Goal: Task Accomplishment & Management: Use online tool/utility

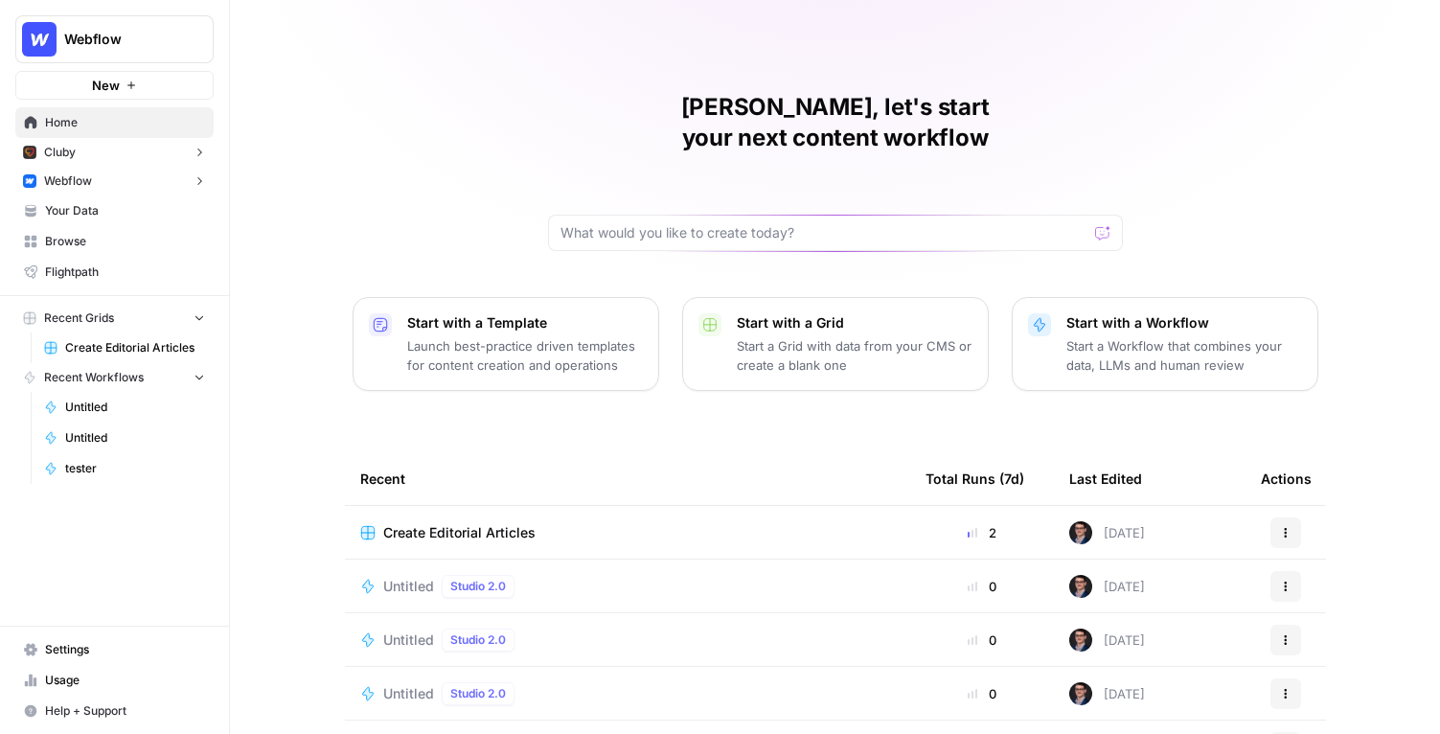
click at [308, 265] on div "Mike, let's start your next content workflow Start with a Template Launch best-…" at bounding box center [835, 456] width 1210 height 912
click at [355, 179] on div "Mike, let's start your next content workflow Start with a Template Launch best-…" at bounding box center [835, 456] width 1210 height 912
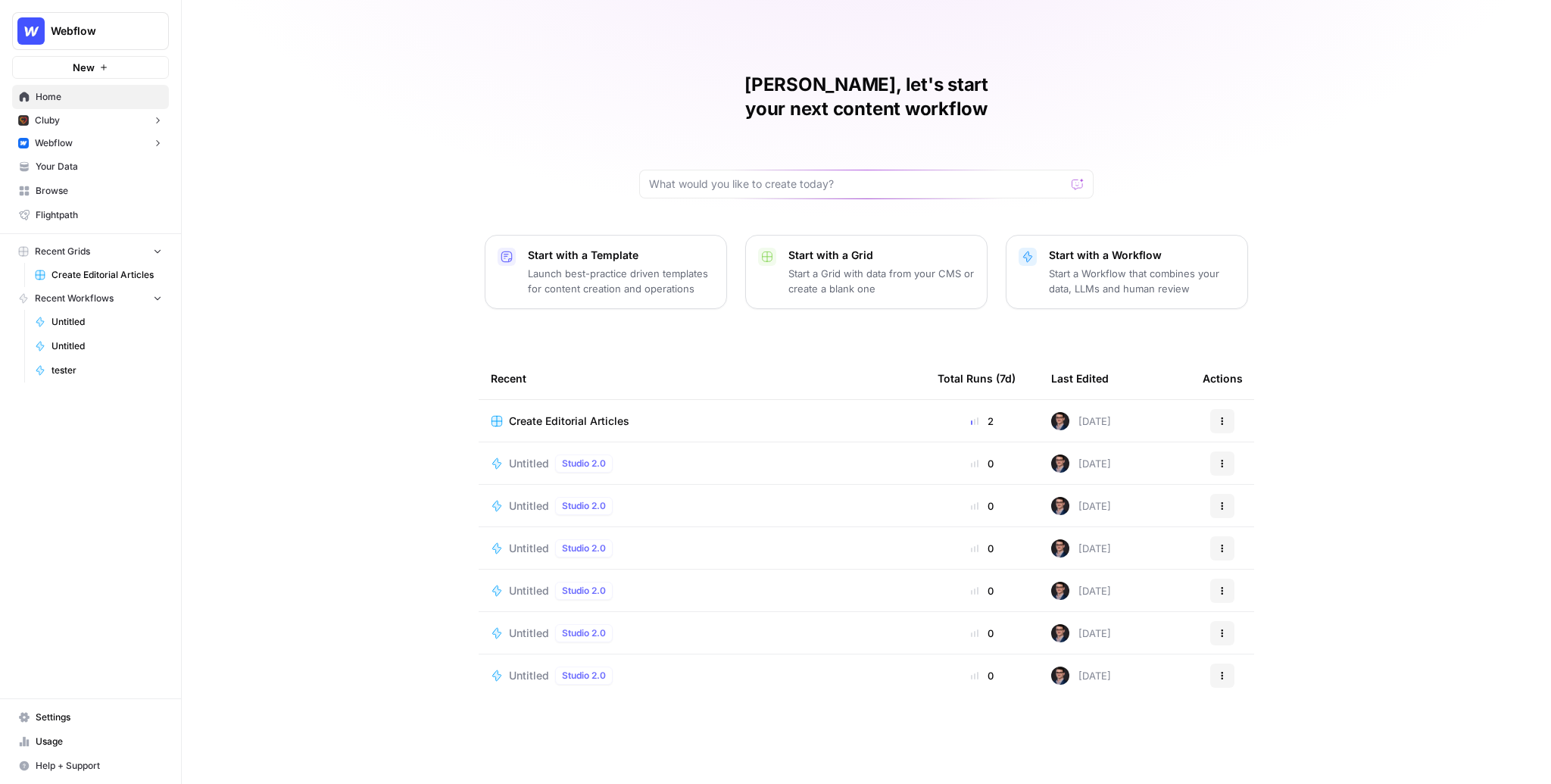
click at [364, 345] on div "Mike, let's start your next content workflow Start with a Template Launch best-…" at bounding box center [866, 392] width 1369 height 784
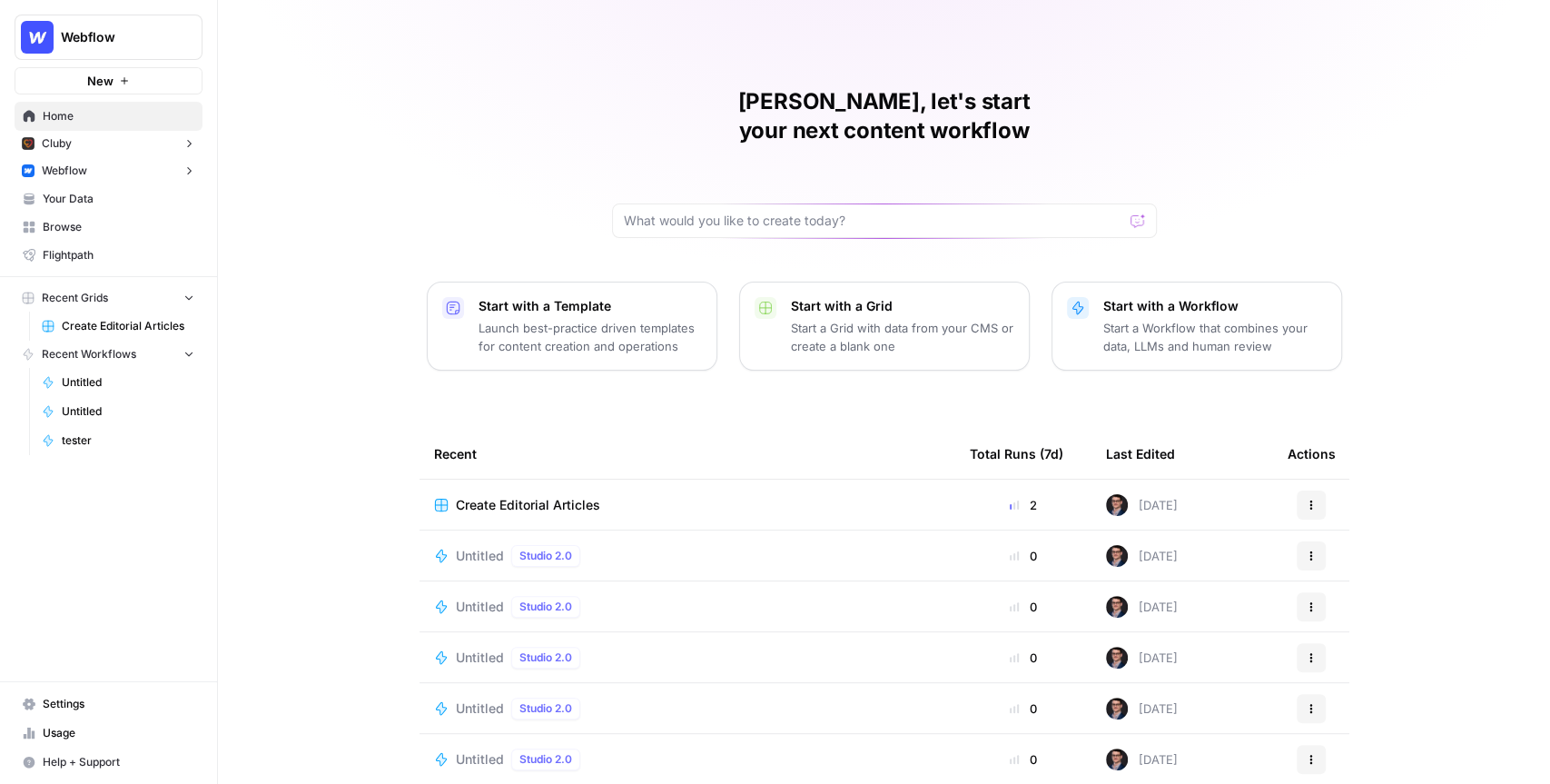
click at [330, 343] on div "Mike, let's start your next content workflow Start with a Template Launch best-…" at bounding box center [884, 432] width 1332 height 865
click at [319, 292] on div "Mike, let's start your next content workflow Start with a Template Launch best-…" at bounding box center [884, 432] width 1332 height 865
click at [769, 379] on div "Mike, let's start your next content workflow Start with a Template Launch best-…" at bounding box center [884, 432] width 1332 height 865
click at [727, 319] on div "Start with a Template Launch best-practice driven templates for content creatio…" at bounding box center [884, 326] width 916 height 89
click at [137, 39] on span "Webflow" at bounding box center [116, 37] width 110 height 18
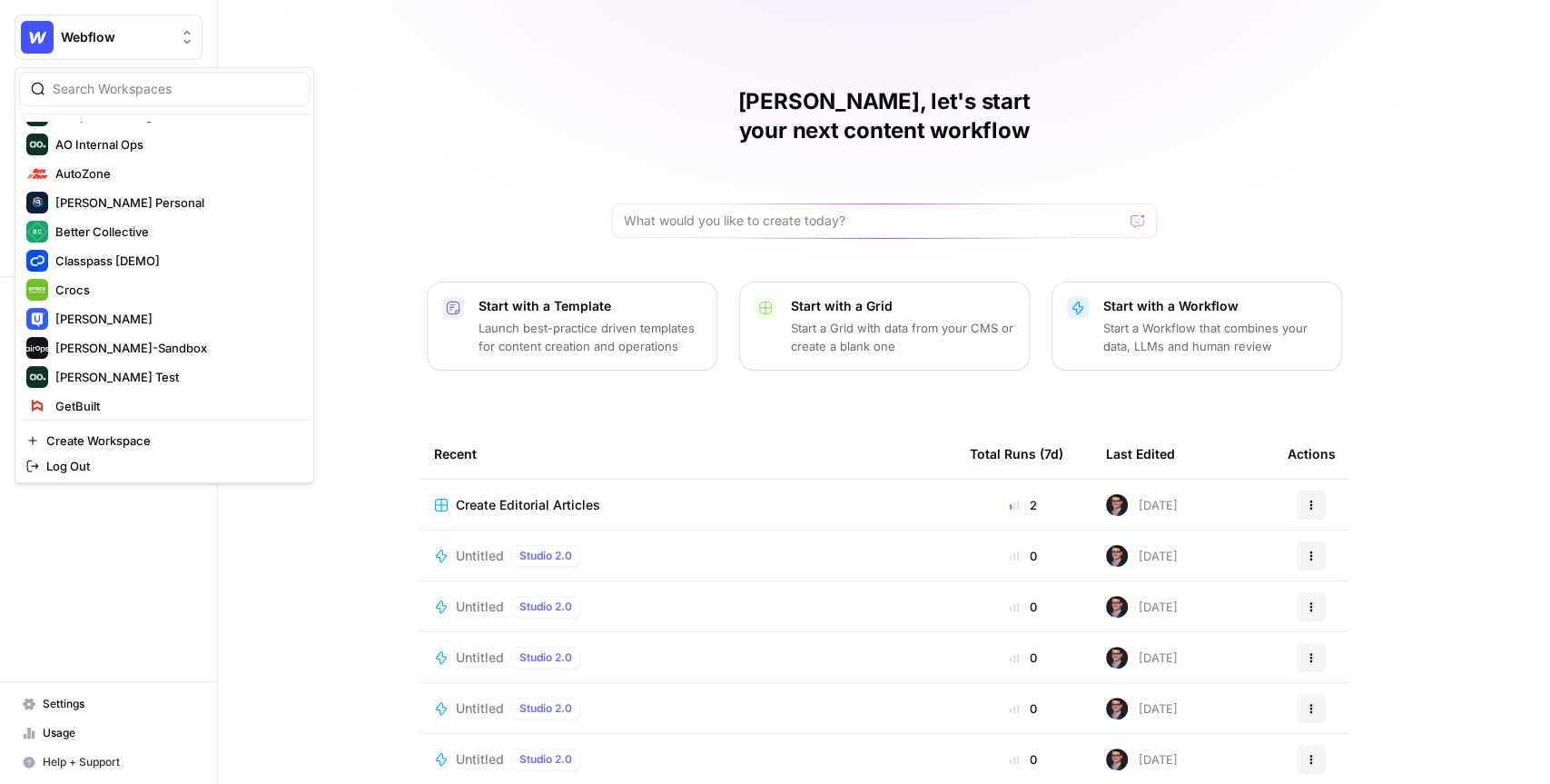
scroll to position [201, 0]
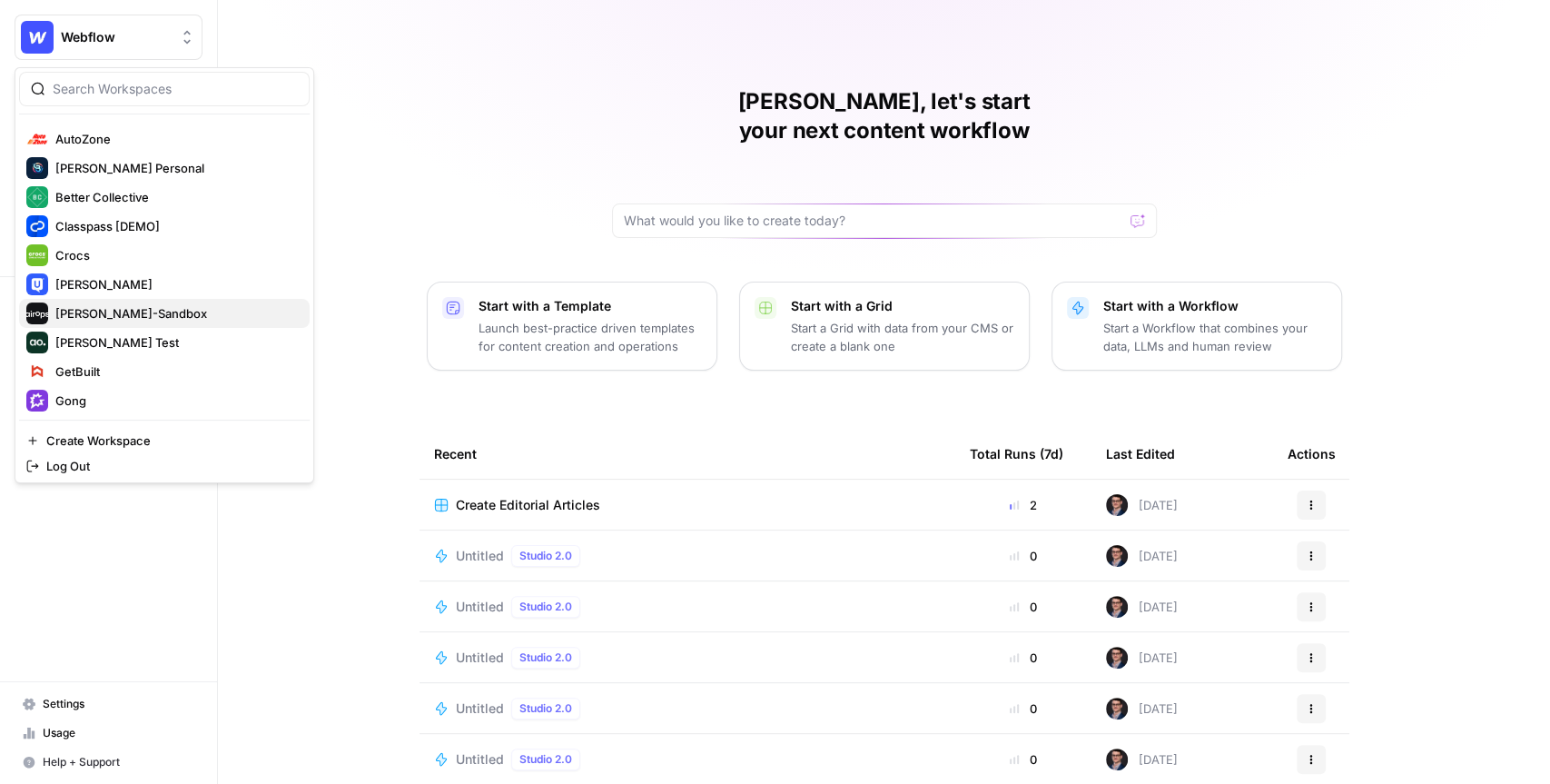
click at [111, 314] on span "[PERSON_NAME]-Sandbox" at bounding box center [174, 313] width 240 height 18
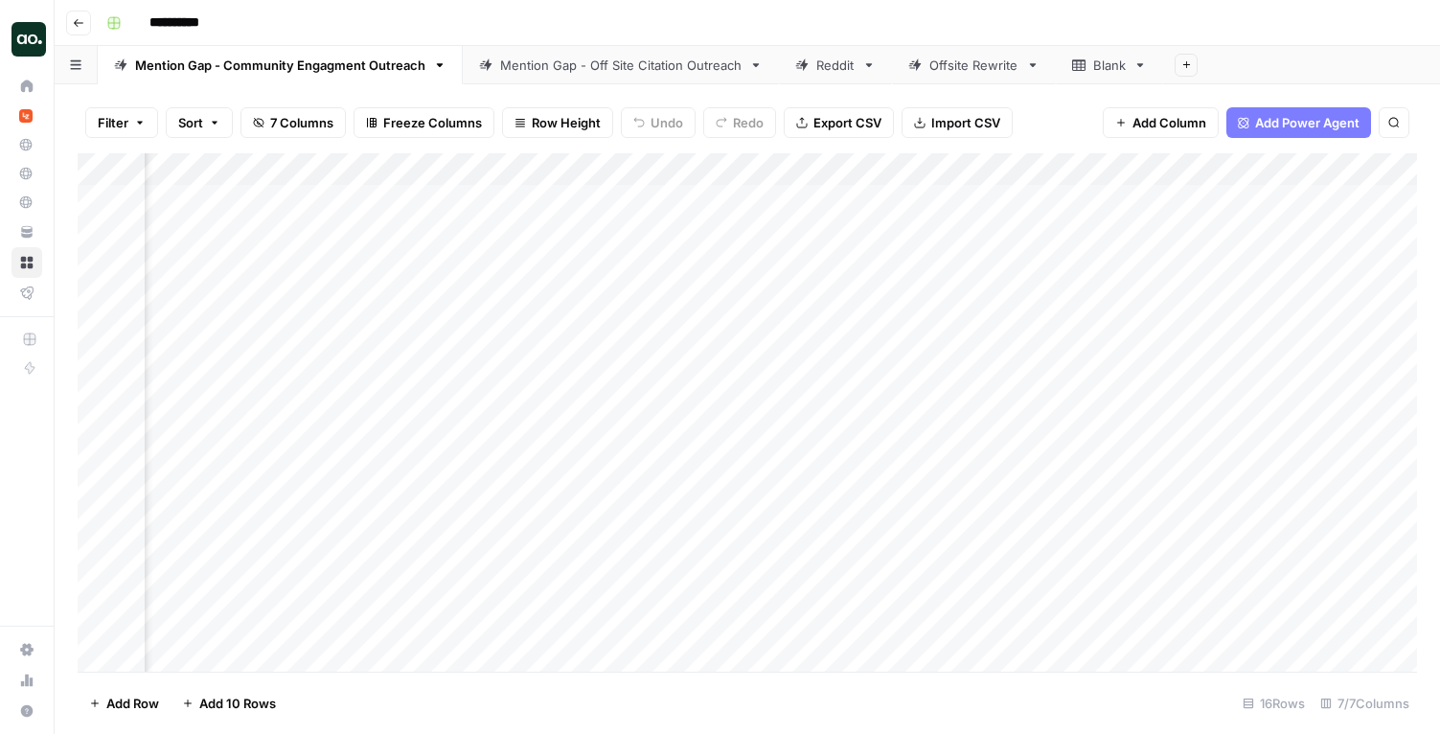
scroll to position [0, 936]
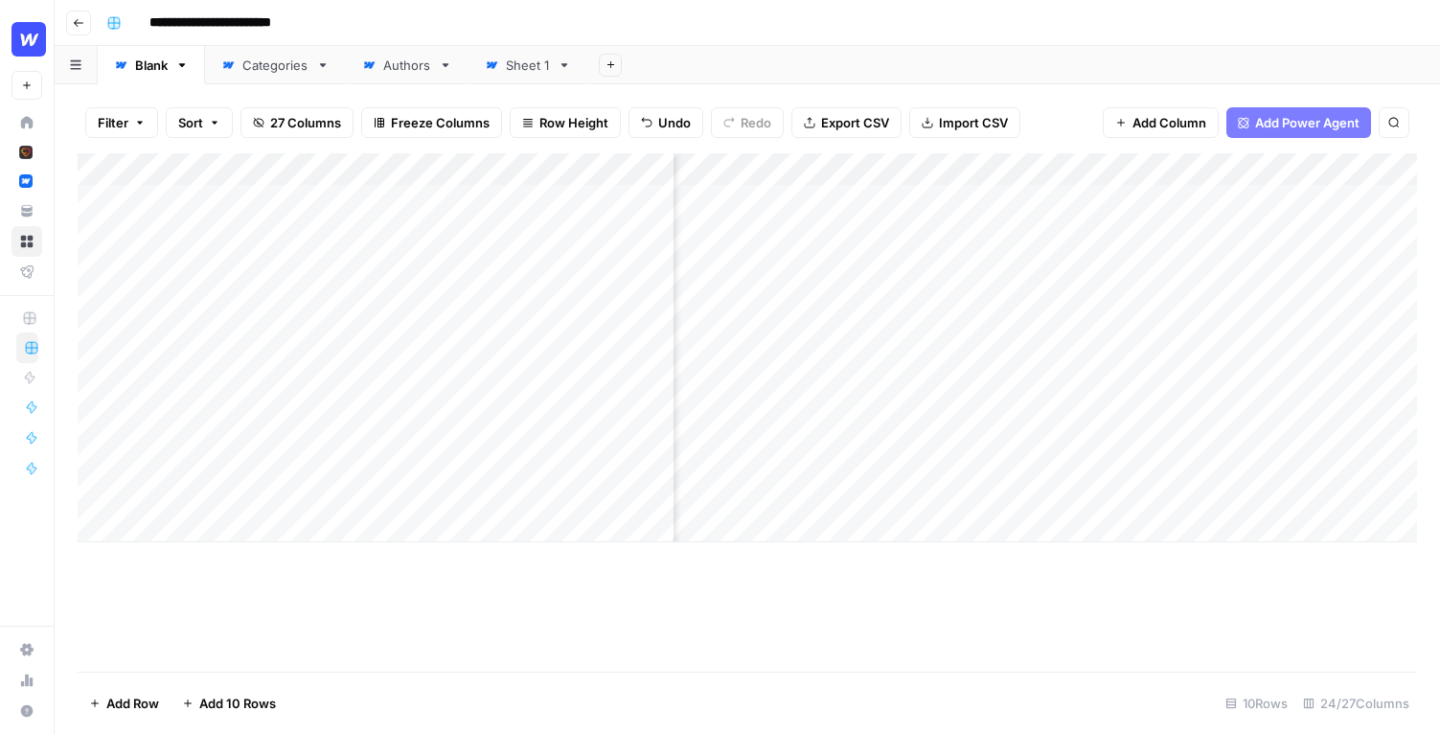
scroll to position [0, 2865]
click at [1005, 20] on div "**********" at bounding box center [760, 23] width 1322 height 31
click at [537, 24] on div "**********" at bounding box center [760, 23] width 1322 height 31
click at [685, 65] on div "Add Sheet" at bounding box center [1013, 65] width 853 height 38
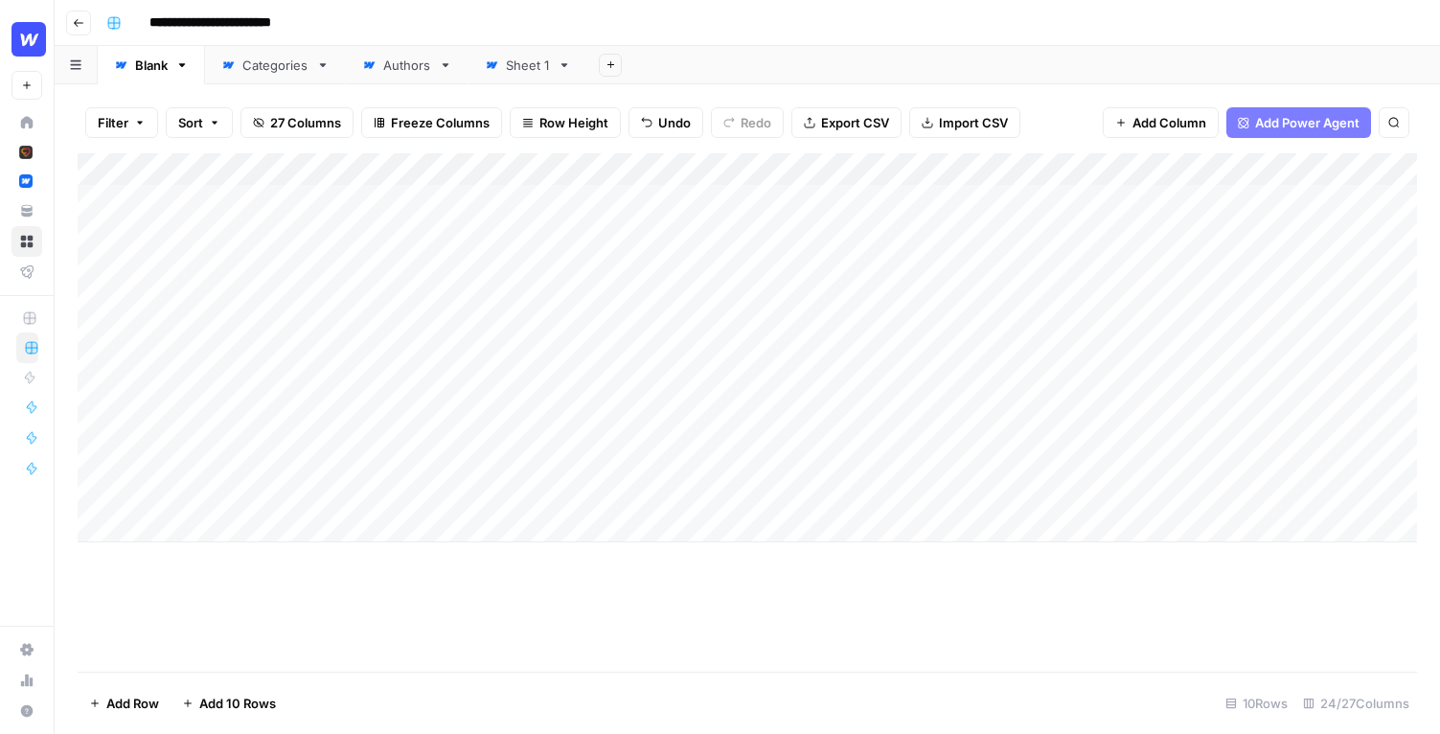
click at [741, 66] on div "Add Sheet" at bounding box center [1013, 65] width 853 height 38
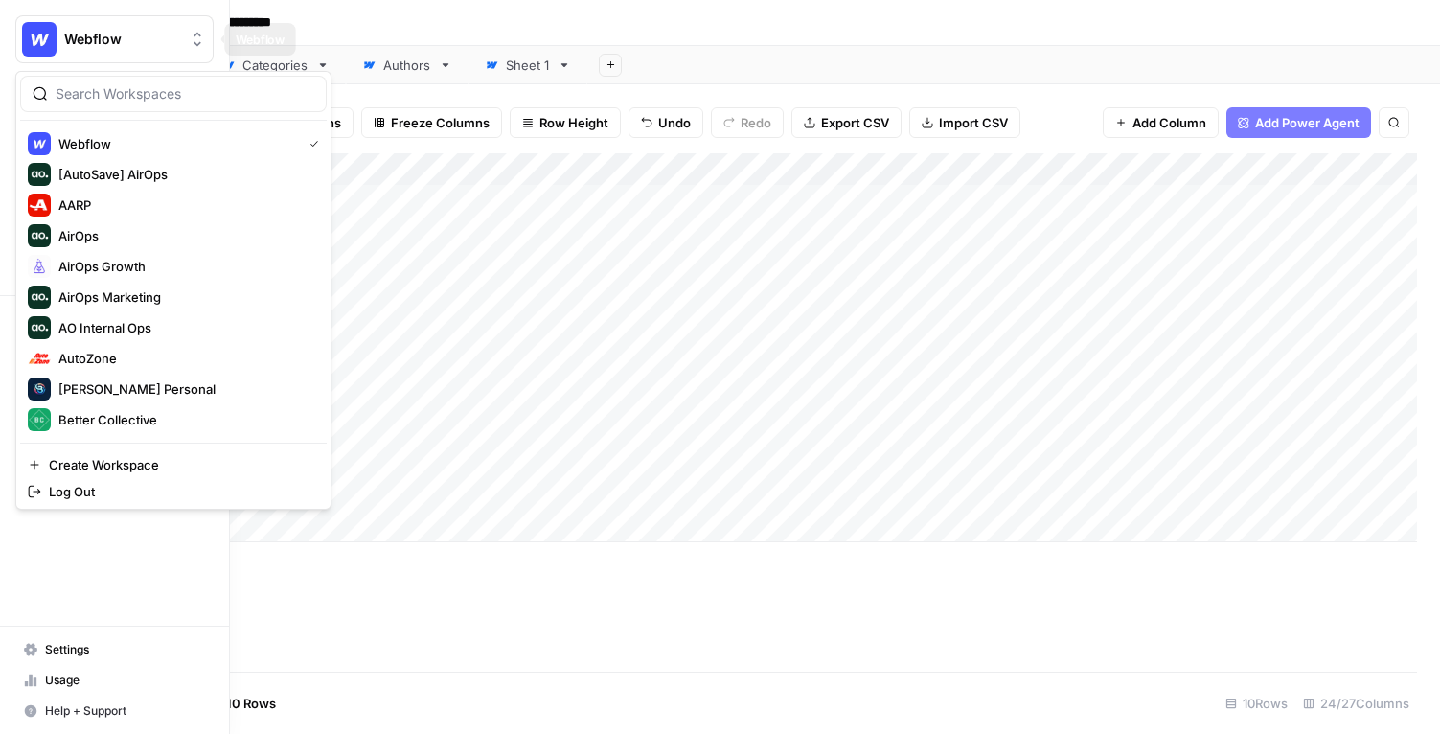
click at [126, 31] on span "Webflow" at bounding box center [122, 39] width 116 height 19
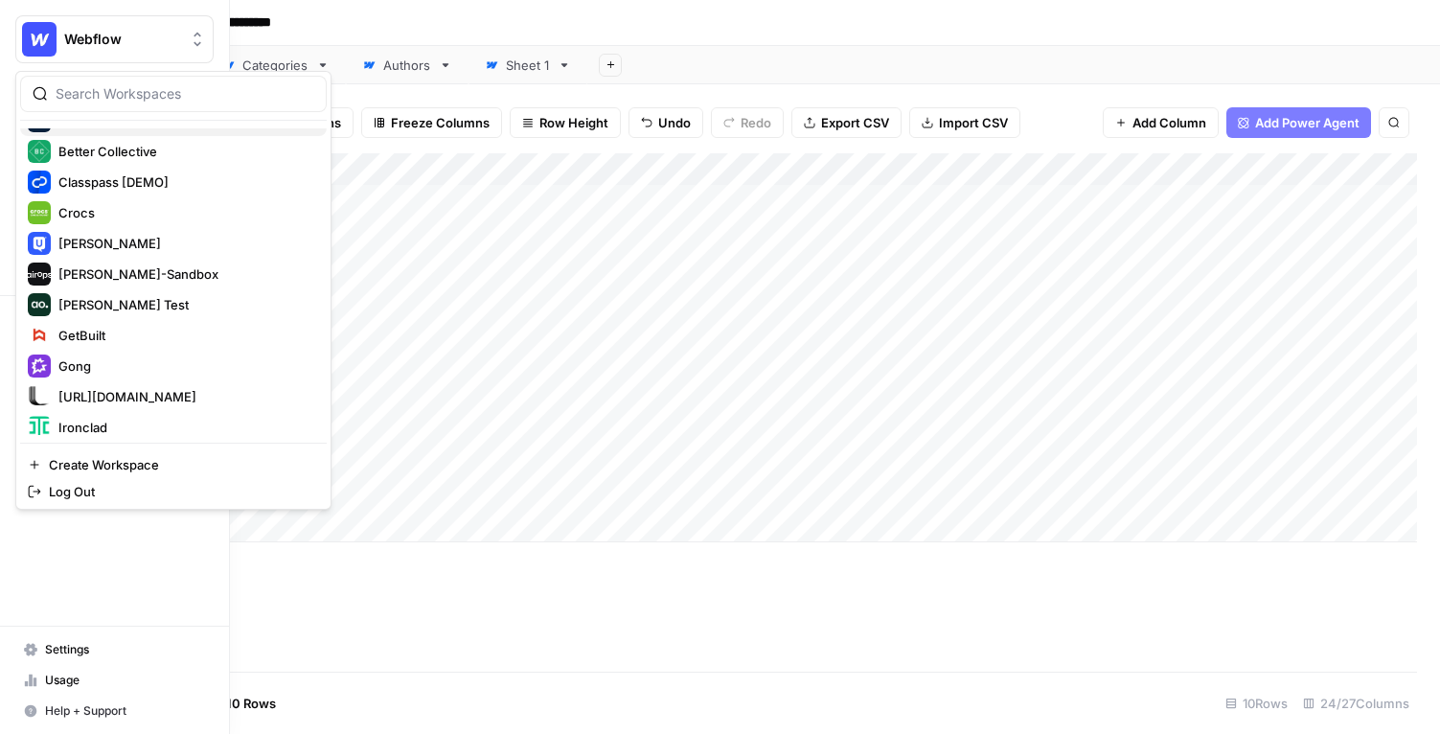
scroll to position [269, 0]
click at [134, 267] on span "[PERSON_NAME]-Sandbox" at bounding box center [184, 272] width 253 height 19
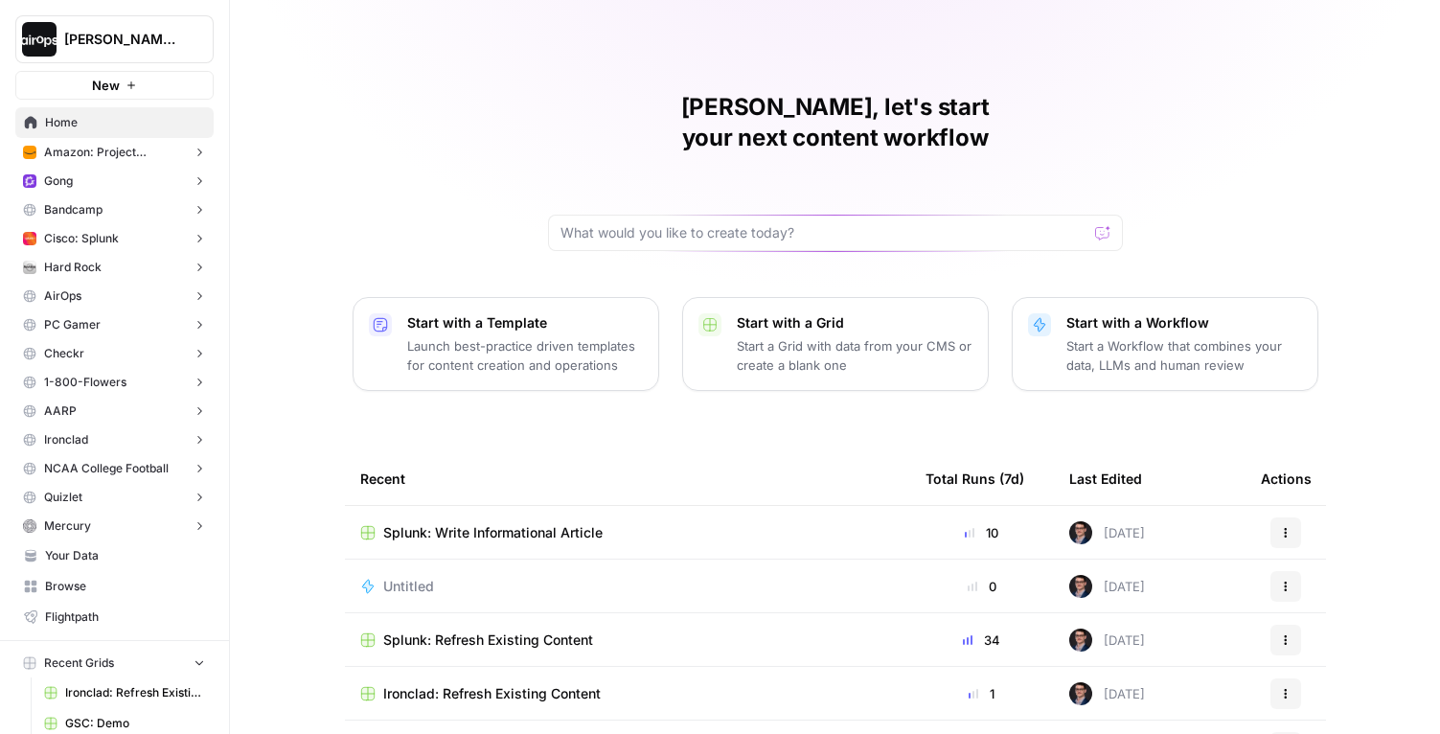
click at [276, 45] on div "Mike, let's start your next content workflow Start with a Template Launch best-…" at bounding box center [835, 456] width 1210 height 912
click at [120, 118] on span "Home" at bounding box center [125, 122] width 160 height 17
click at [132, 176] on button "Gong" at bounding box center [114, 181] width 198 height 29
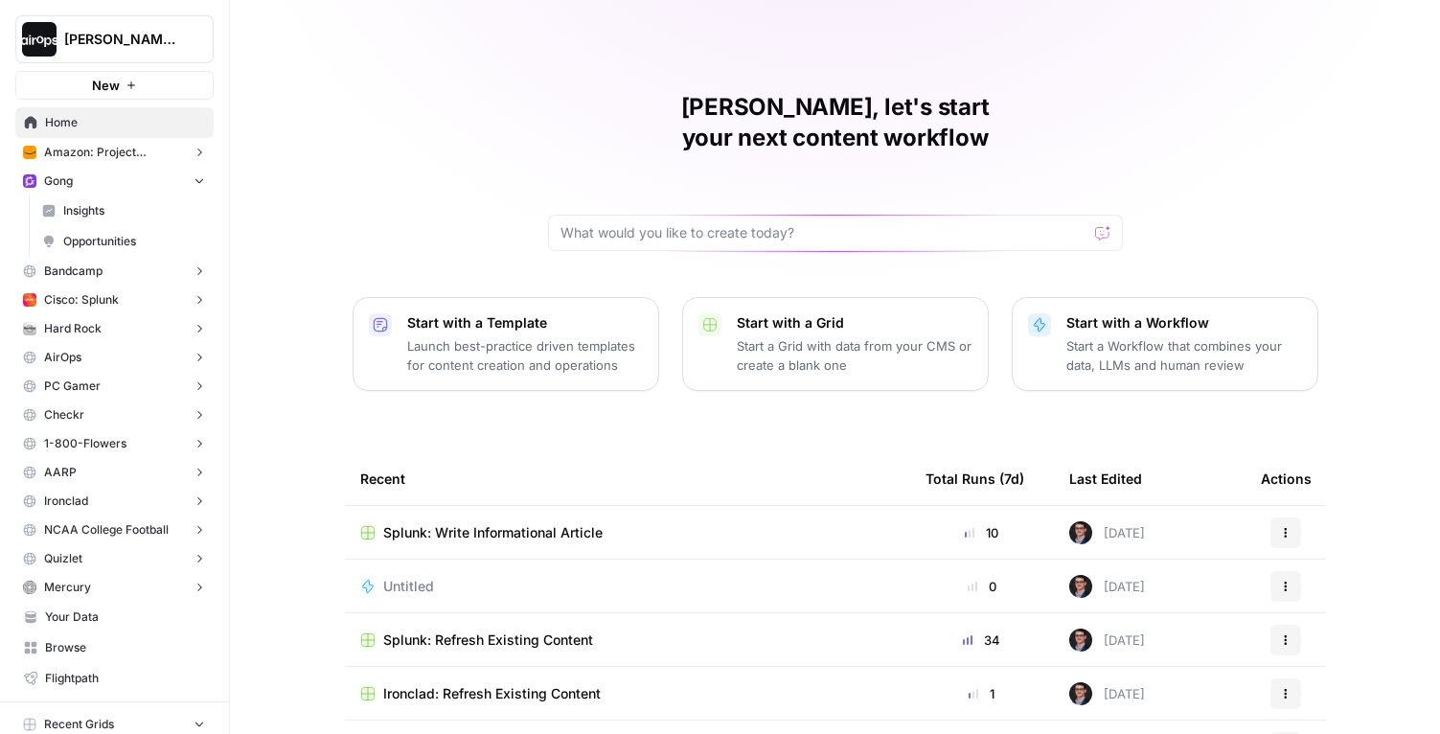
click at [132, 176] on button "Gong" at bounding box center [114, 181] width 198 height 29
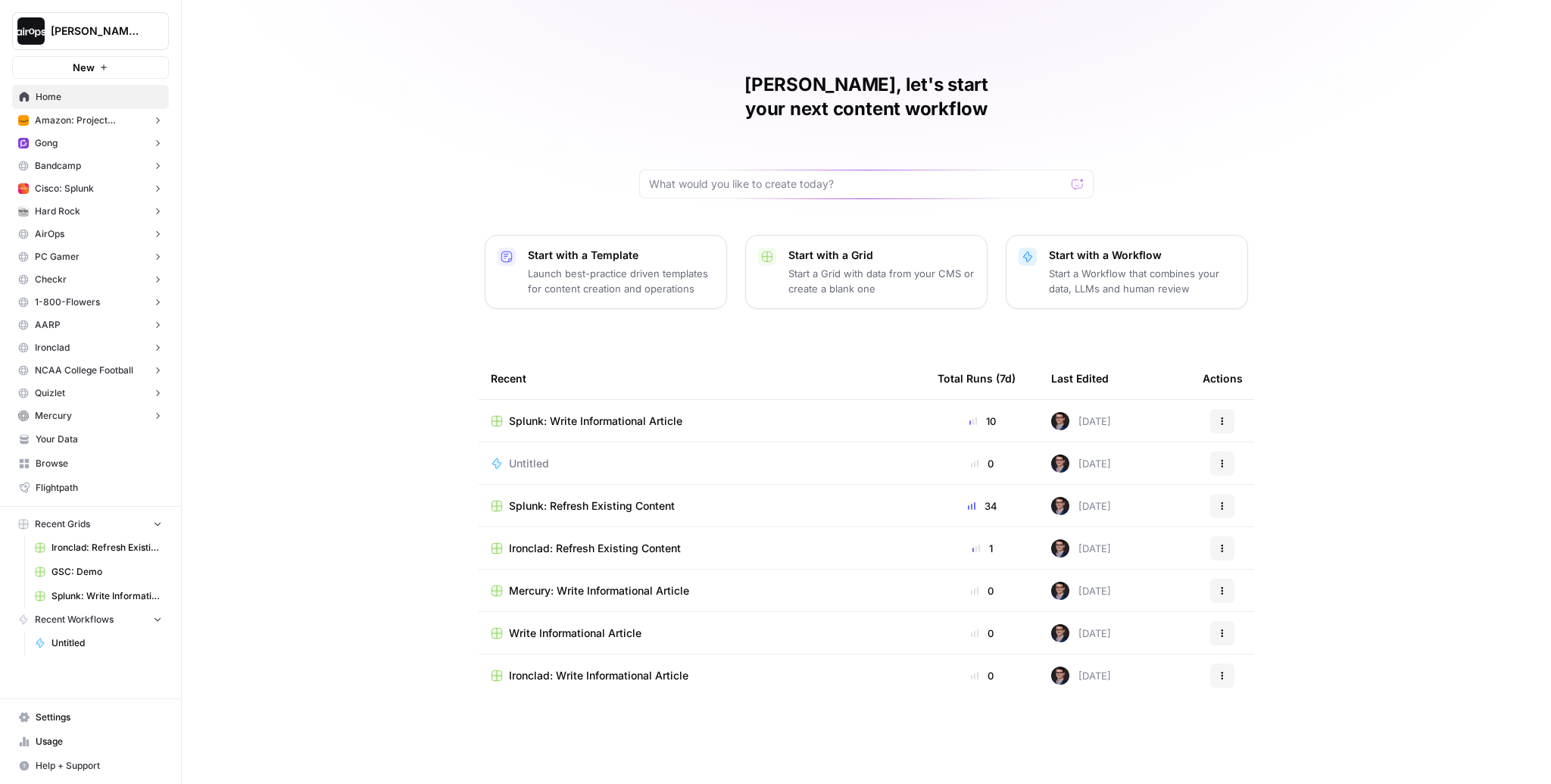
click at [447, 285] on div "Mike, let's start your next content workflow Start with a Template Launch best-…" at bounding box center [866, 392] width 1369 height 784
click at [425, 439] on div "Mike, let's start your next content workflow Start with a Template Launch best-…" at bounding box center [866, 392] width 1369 height 784
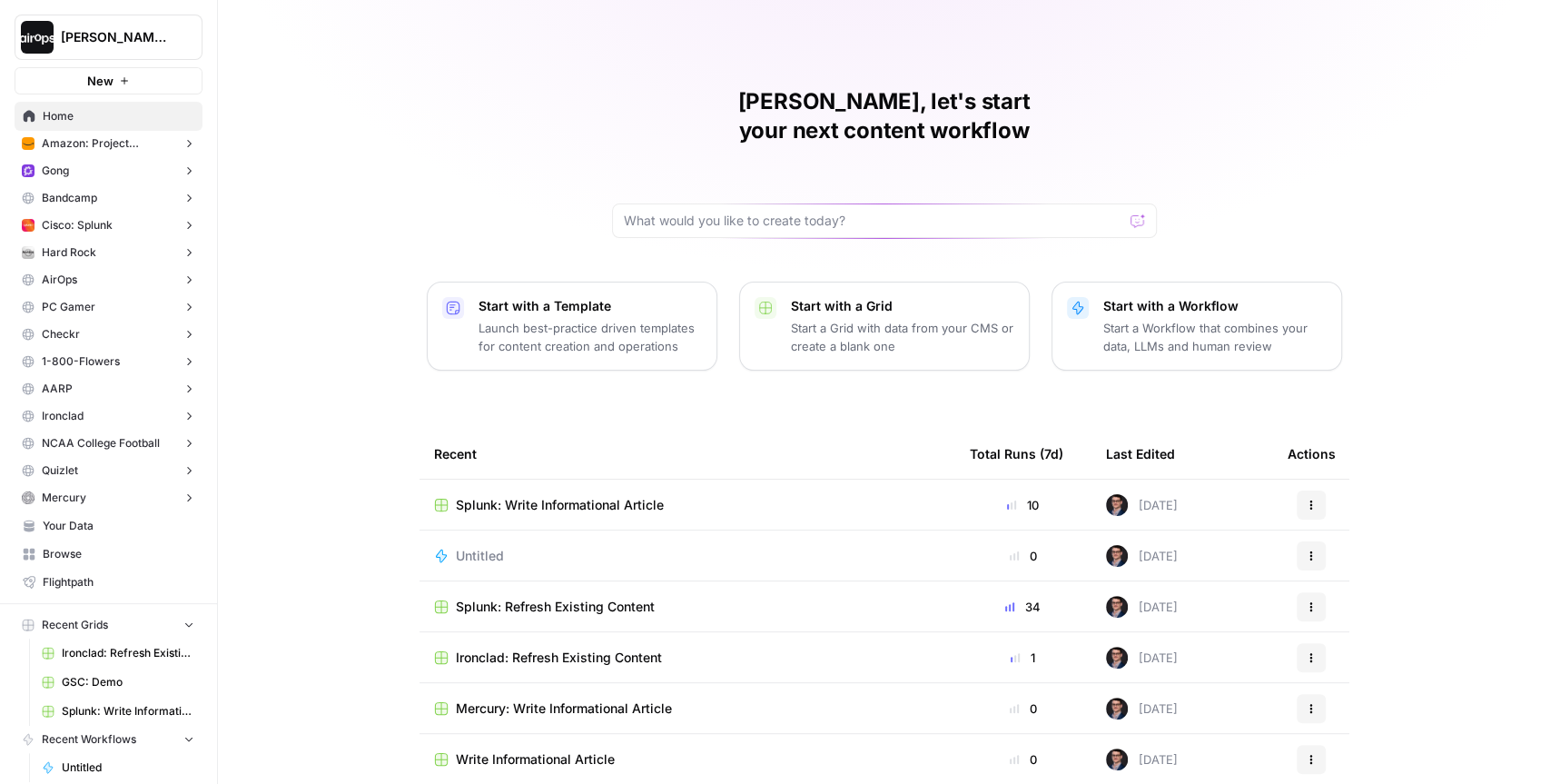
click at [562, 597] on span "Splunk: Refresh Existing Content" at bounding box center [556, 606] width 199 height 18
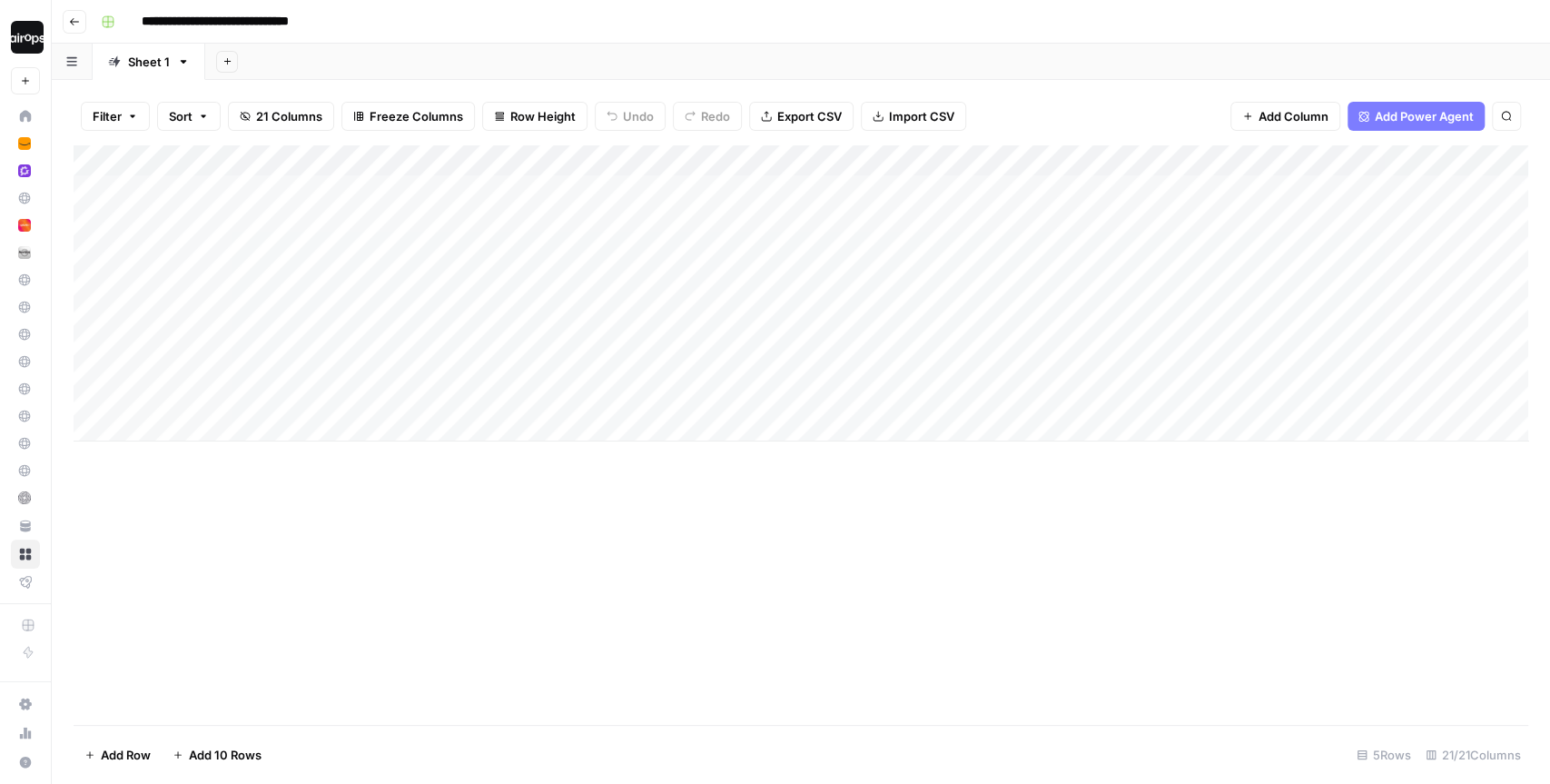
drag, startPoint x: 368, startPoint y: 197, endPoint x: 345, endPoint y: 405, distance: 209.3
click at [345, 405] on div "Add Column" at bounding box center [801, 293] width 1455 height 296
click at [119, 379] on div "Add Column" at bounding box center [801, 293] width 1455 height 296
click at [953, 471] on div "Add Column" at bounding box center [801, 434] width 1455 height 579
click at [787, 333] on div "Add Column" at bounding box center [801, 293] width 1455 height 296
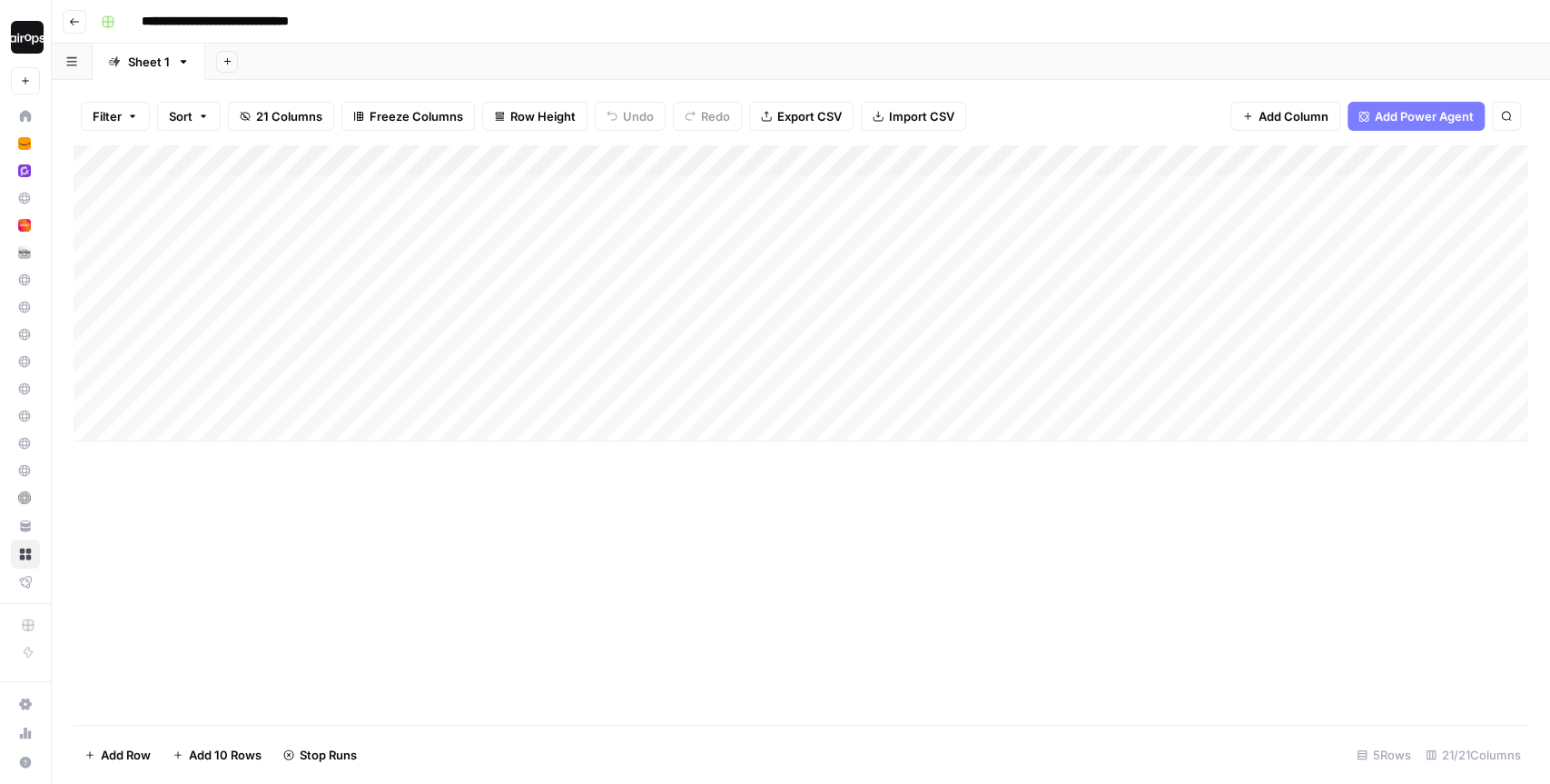
drag, startPoint x: 406, startPoint y: 202, endPoint x: 405, endPoint y: 366, distance: 164.0
click at [405, 366] on div "Add Column" at bounding box center [801, 293] width 1455 height 296
drag, startPoint x: 597, startPoint y: 190, endPoint x: 593, endPoint y: 376, distance: 186.0
click at [593, 376] on div "Add Column" at bounding box center [801, 293] width 1455 height 296
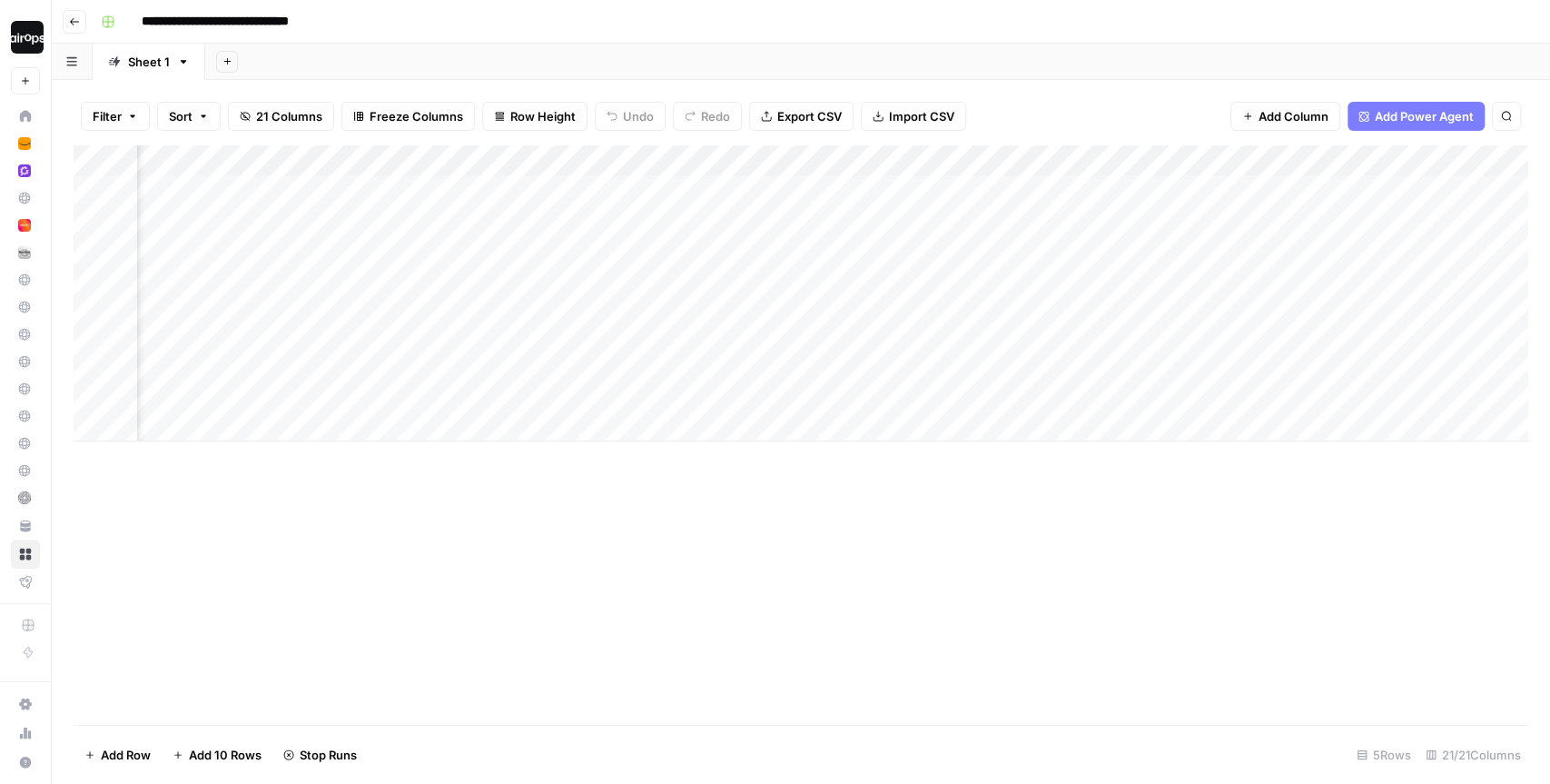
drag, startPoint x: 765, startPoint y: 206, endPoint x: 755, endPoint y: 374, distance: 168.3
click at [755, 374] on div "Add Column" at bounding box center [801, 293] width 1455 height 296
click at [997, 237] on div "Add Column" at bounding box center [801, 293] width 1455 height 296
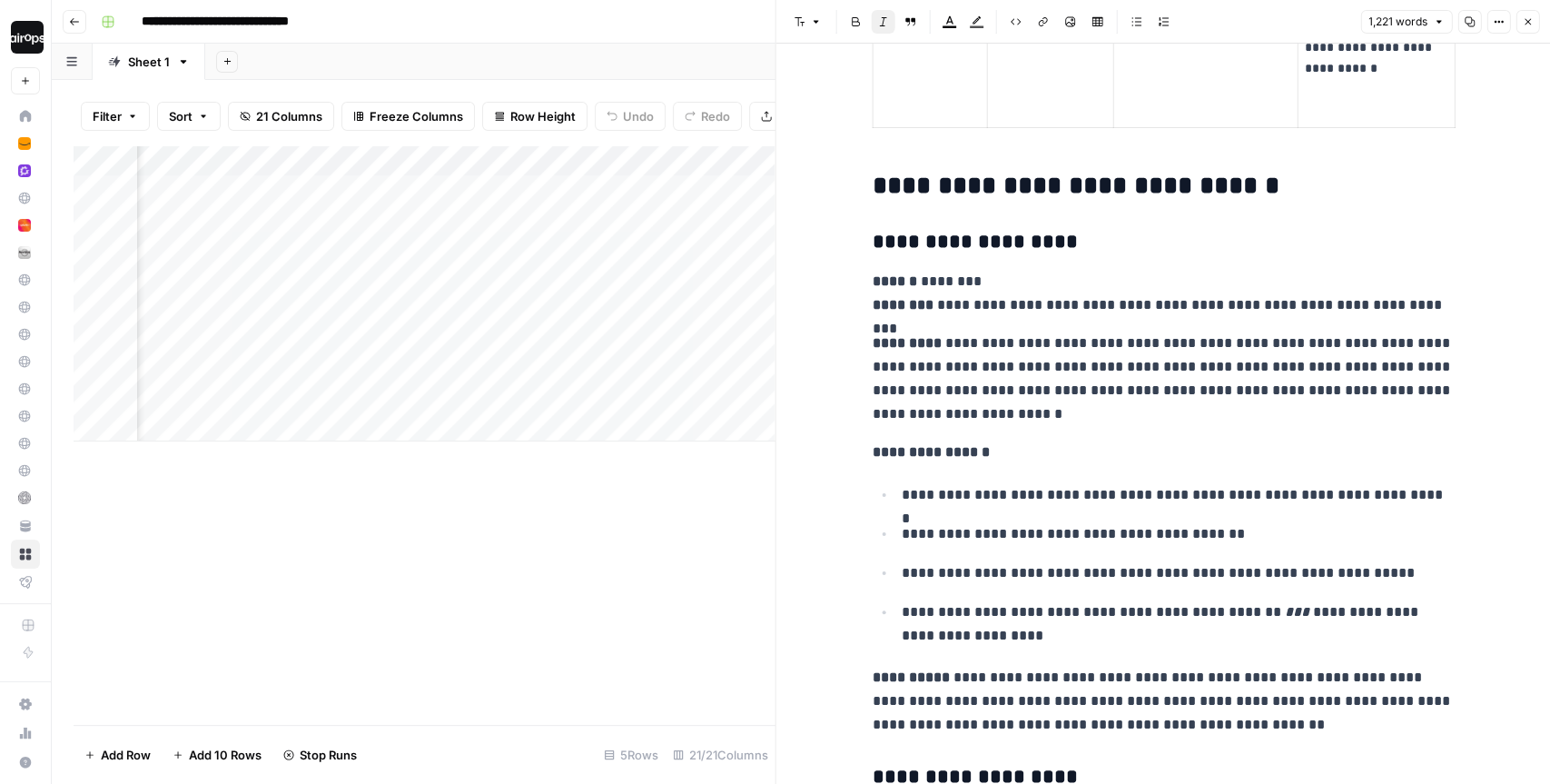
scroll to position [2674, 0]
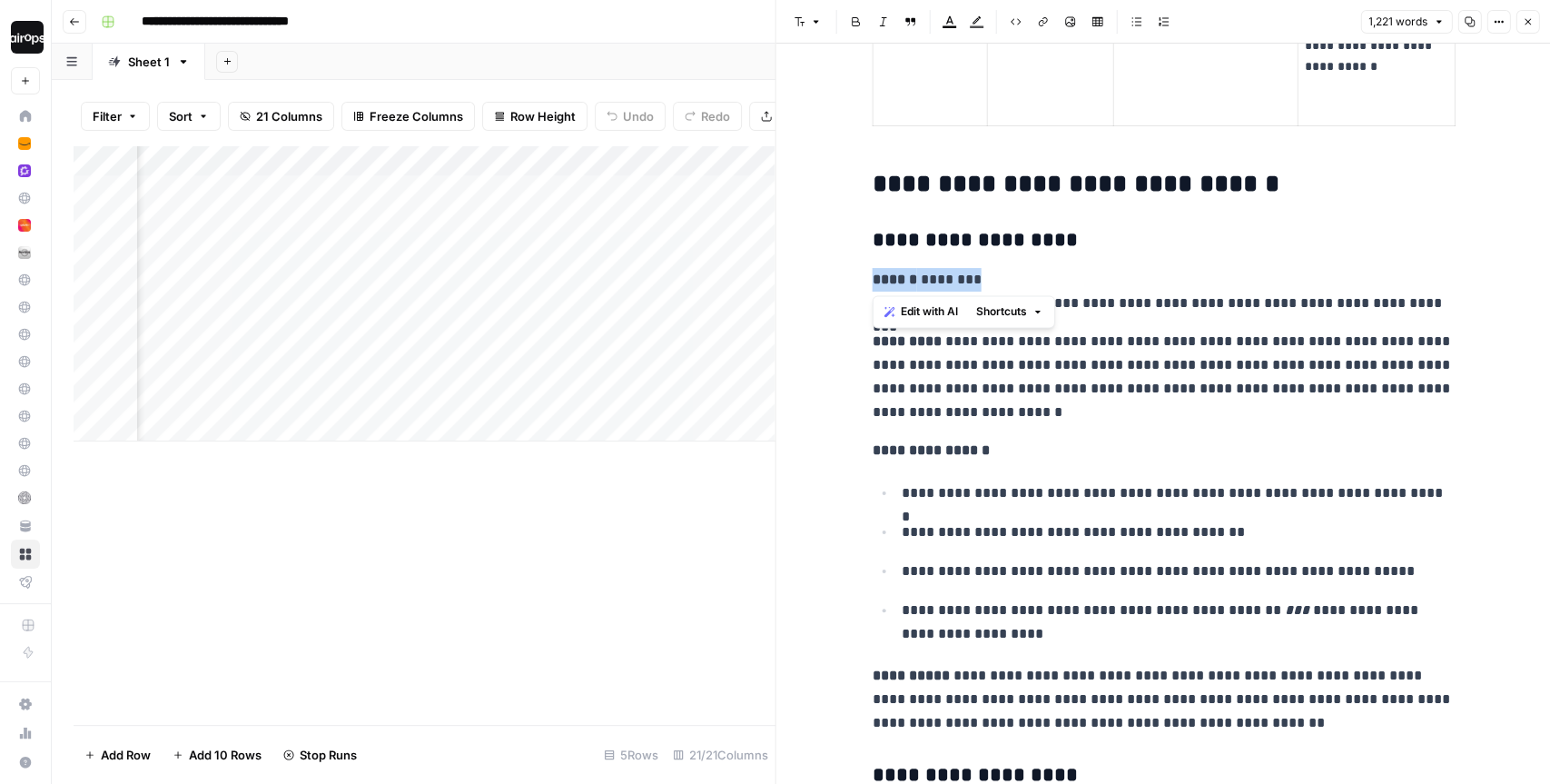
drag, startPoint x: 873, startPoint y: 275, endPoint x: 1015, endPoint y: 276, distance: 142.0
click at [1015, 276] on p "**********" at bounding box center [1163, 292] width 581 height 47
click at [906, 410] on p "**********" at bounding box center [1163, 377] width 581 height 95
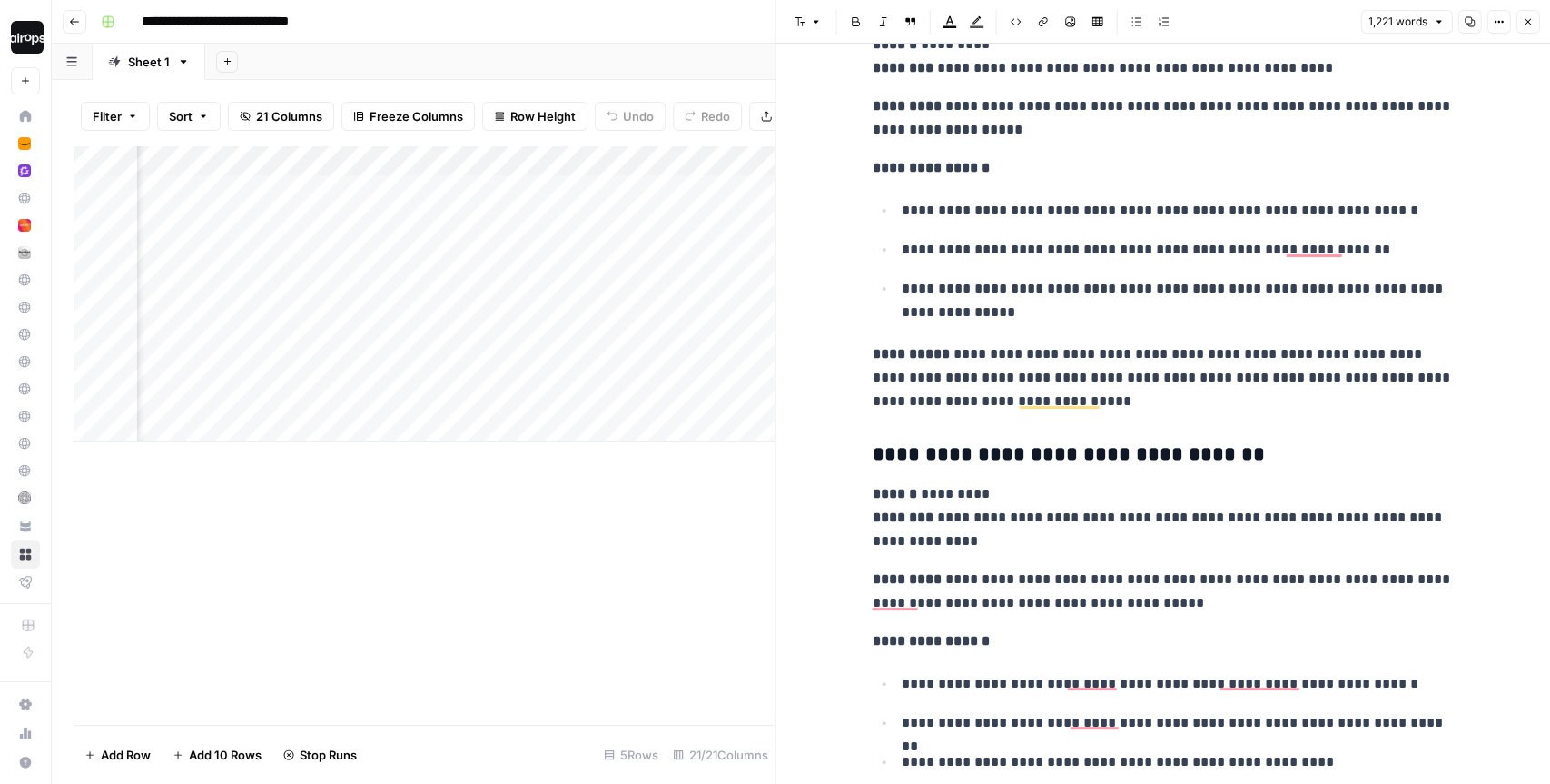
scroll to position [0, 0]
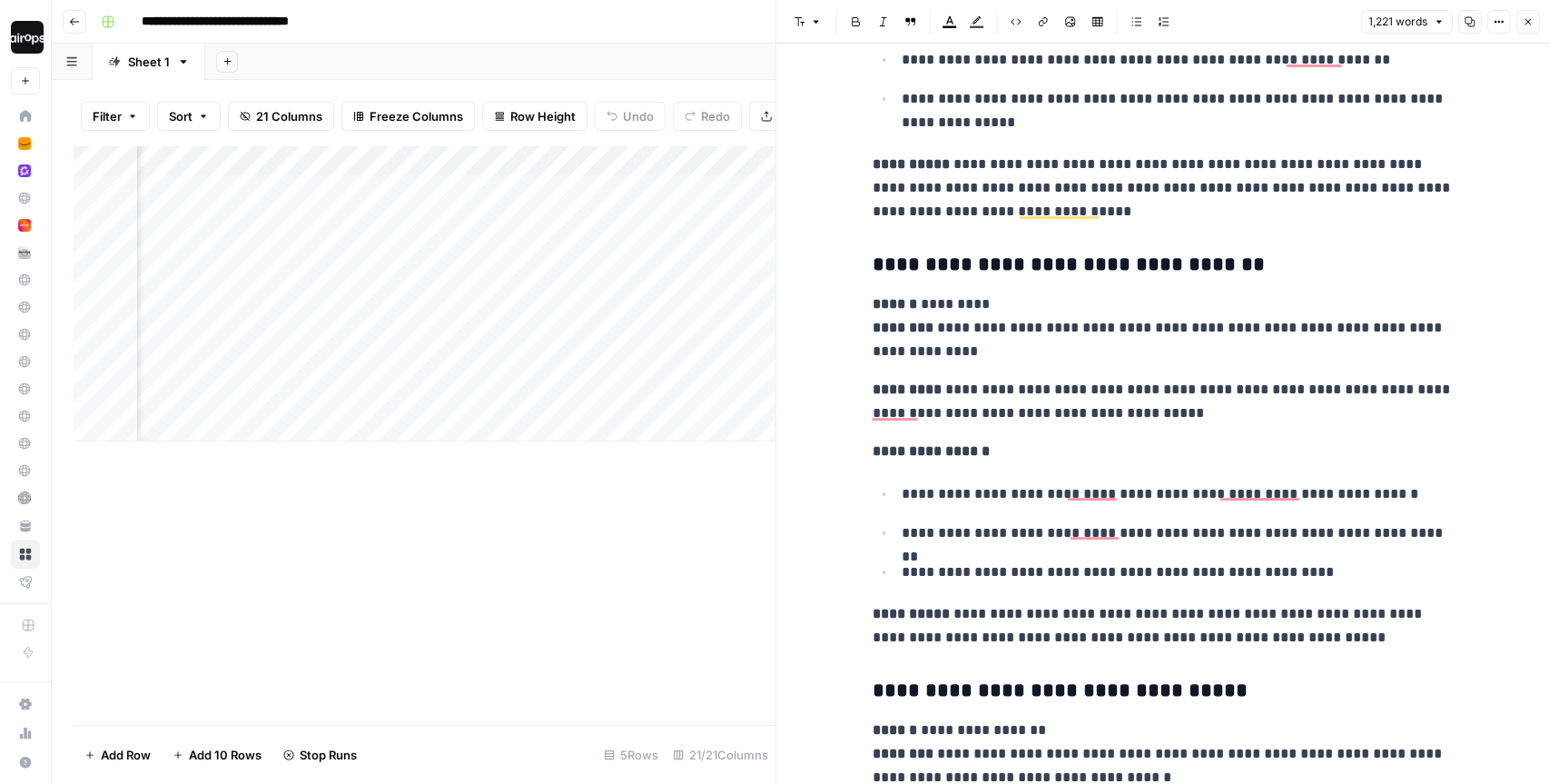
click at [1527, 21] on icon "button" at bounding box center [1528, 22] width 7 height 7
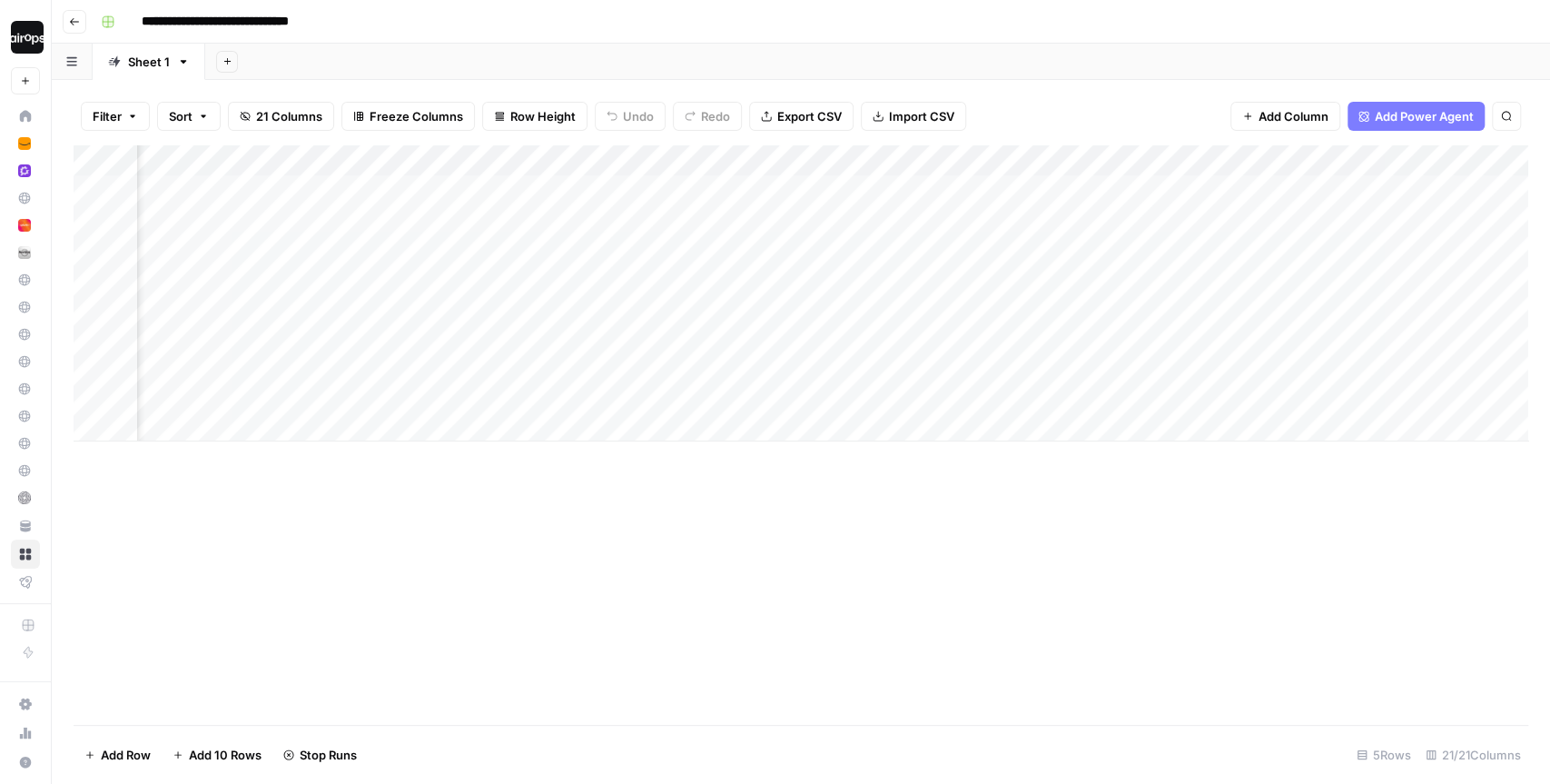
drag, startPoint x: 770, startPoint y: 193, endPoint x: 768, endPoint y: 309, distance: 116.0
click at [768, 309] on div "Add Column" at bounding box center [801, 293] width 1455 height 296
drag, startPoint x: 976, startPoint y: 197, endPoint x: 976, endPoint y: 378, distance: 181.0
click at [976, 378] on div "Add Column" at bounding box center [801, 293] width 1455 height 296
drag, startPoint x: 746, startPoint y: 203, endPoint x: 725, endPoint y: 405, distance: 203.1
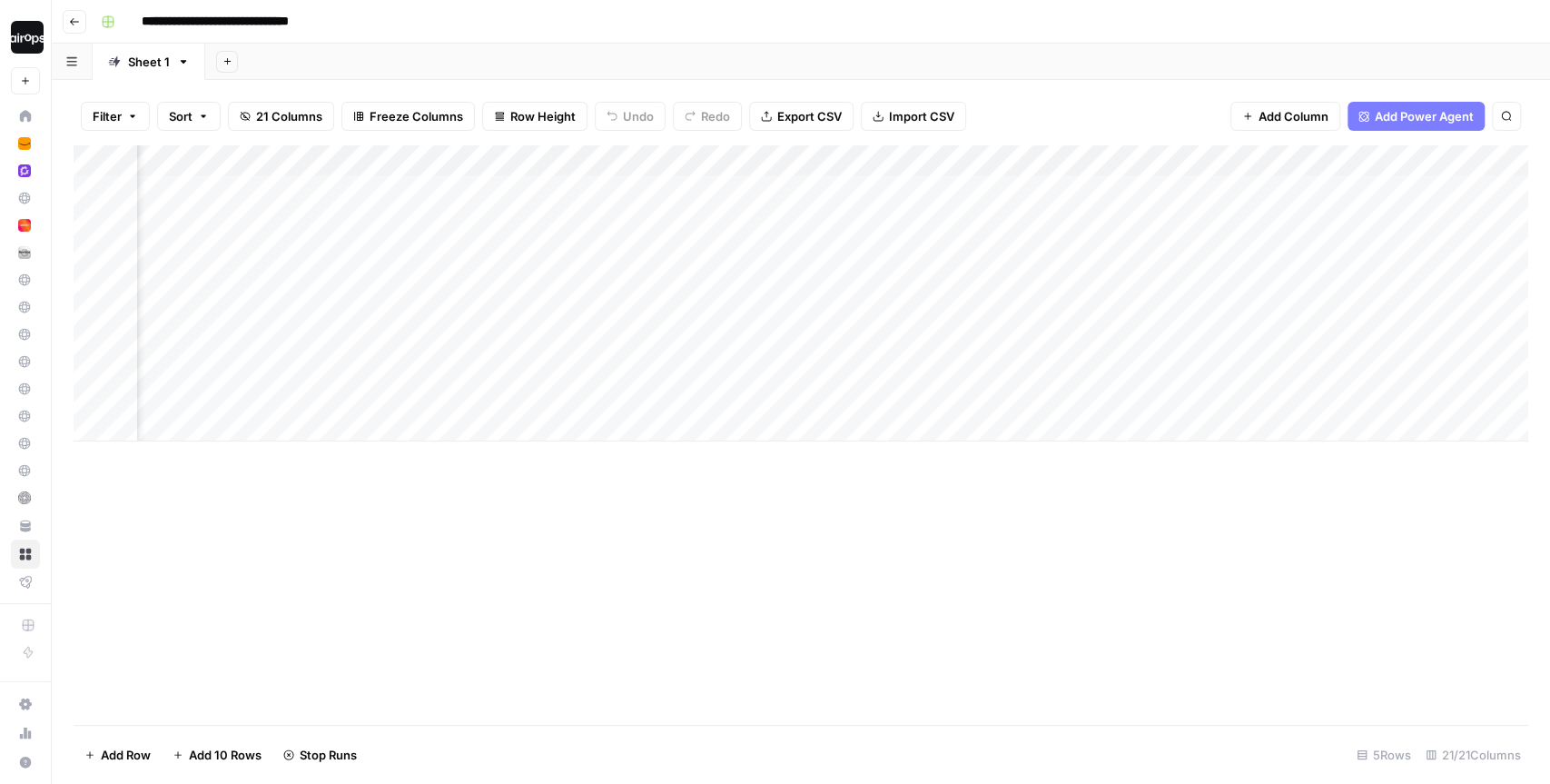
click at [725, 405] on div "Add Column" at bounding box center [801, 293] width 1455 height 296
drag, startPoint x: 877, startPoint y: 214, endPoint x: 877, endPoint y: 360, distance: 146.0
click at [877, 360] on div "Add Column" at bounding box center [801, 293] width 1455 height 296
click at [1087, 236] on div "Add Column" at bounding box center [801, 293] width 1455 height 296
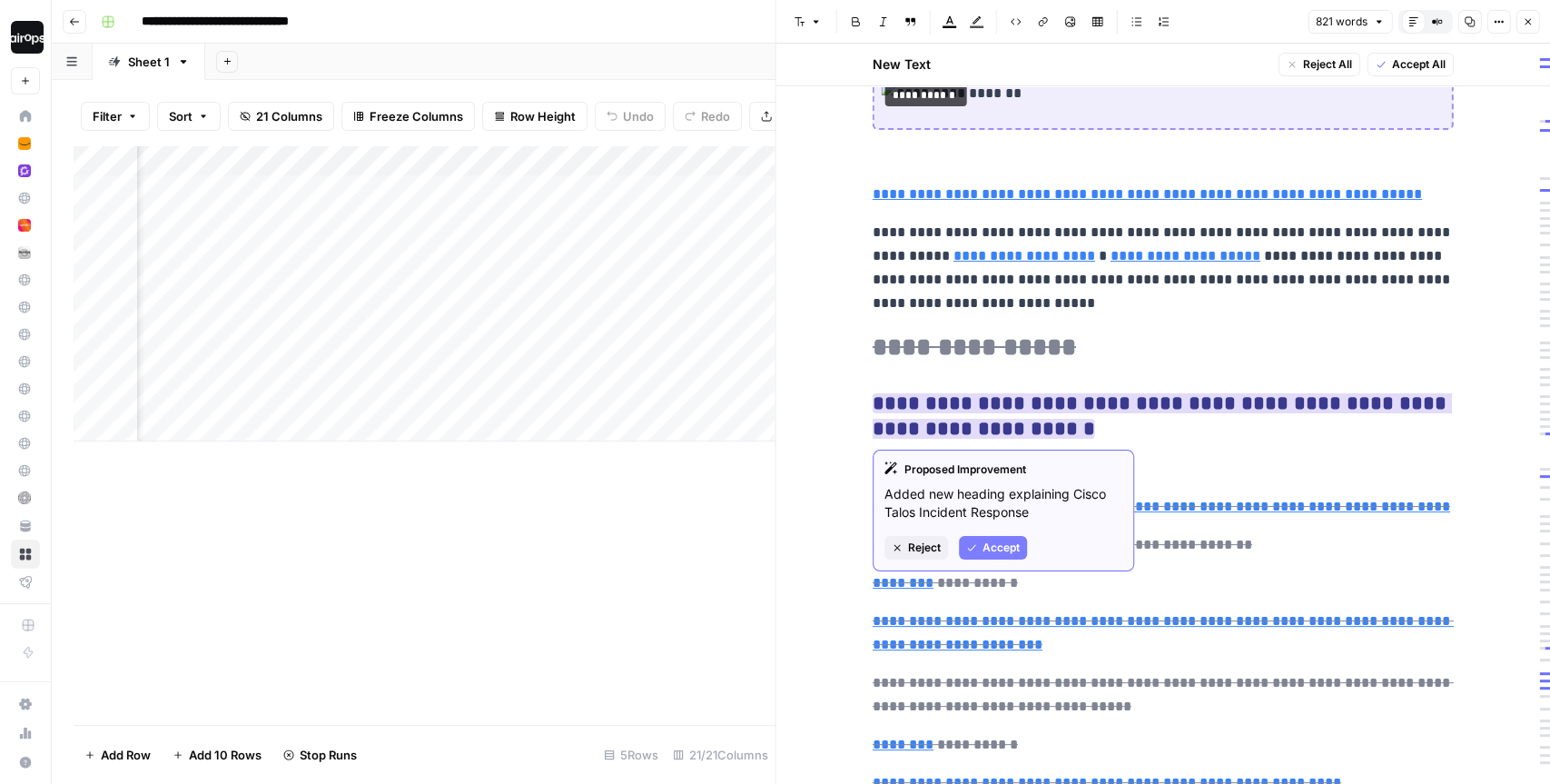
click at [984, 549] on span "Accept" at bounding box center [1001, 547] width 37 height 16
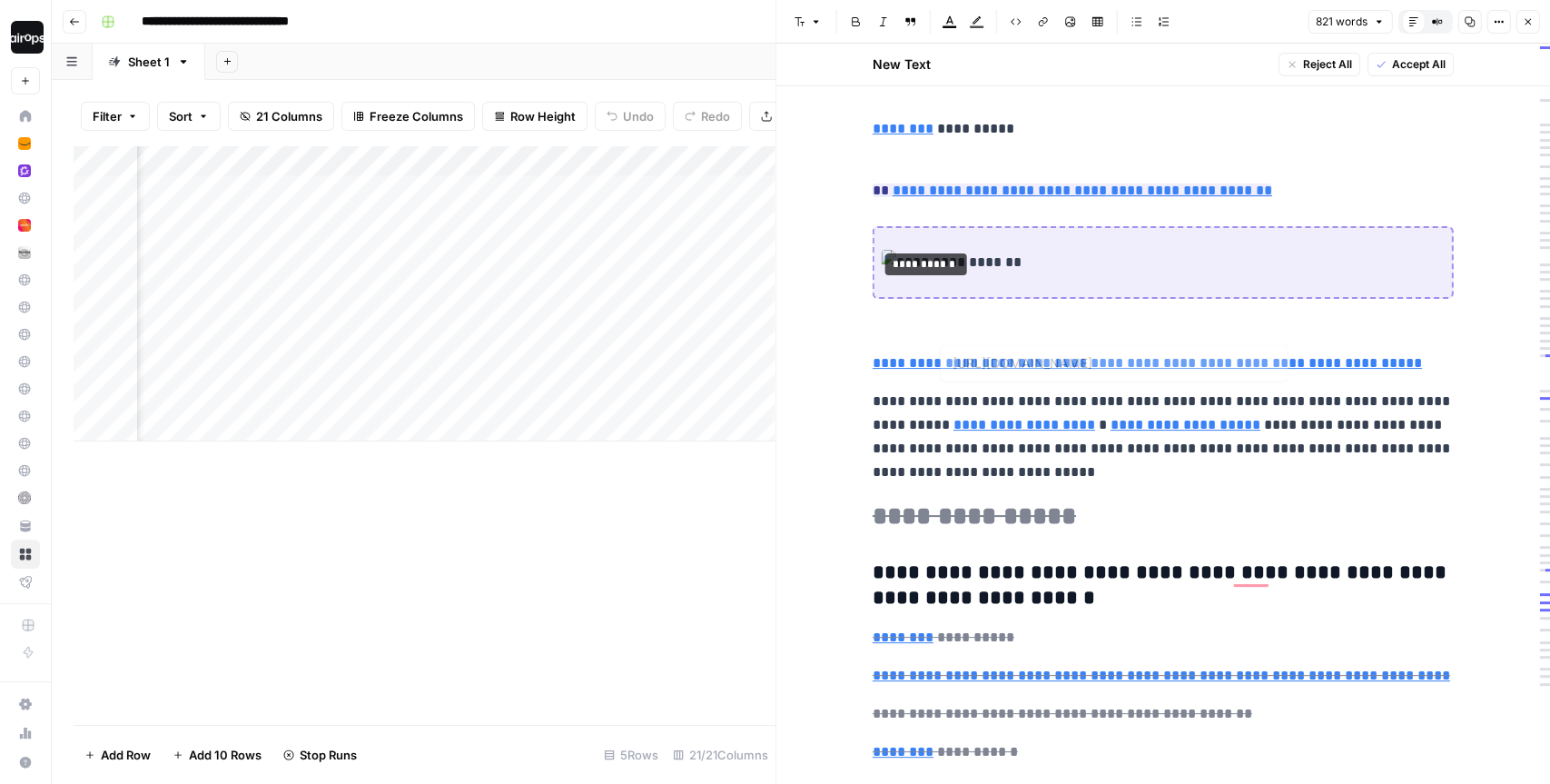
type input "/en_us/blog/security/fortify-digital-resilience-with-splunk-cisco-talos-inciden…"
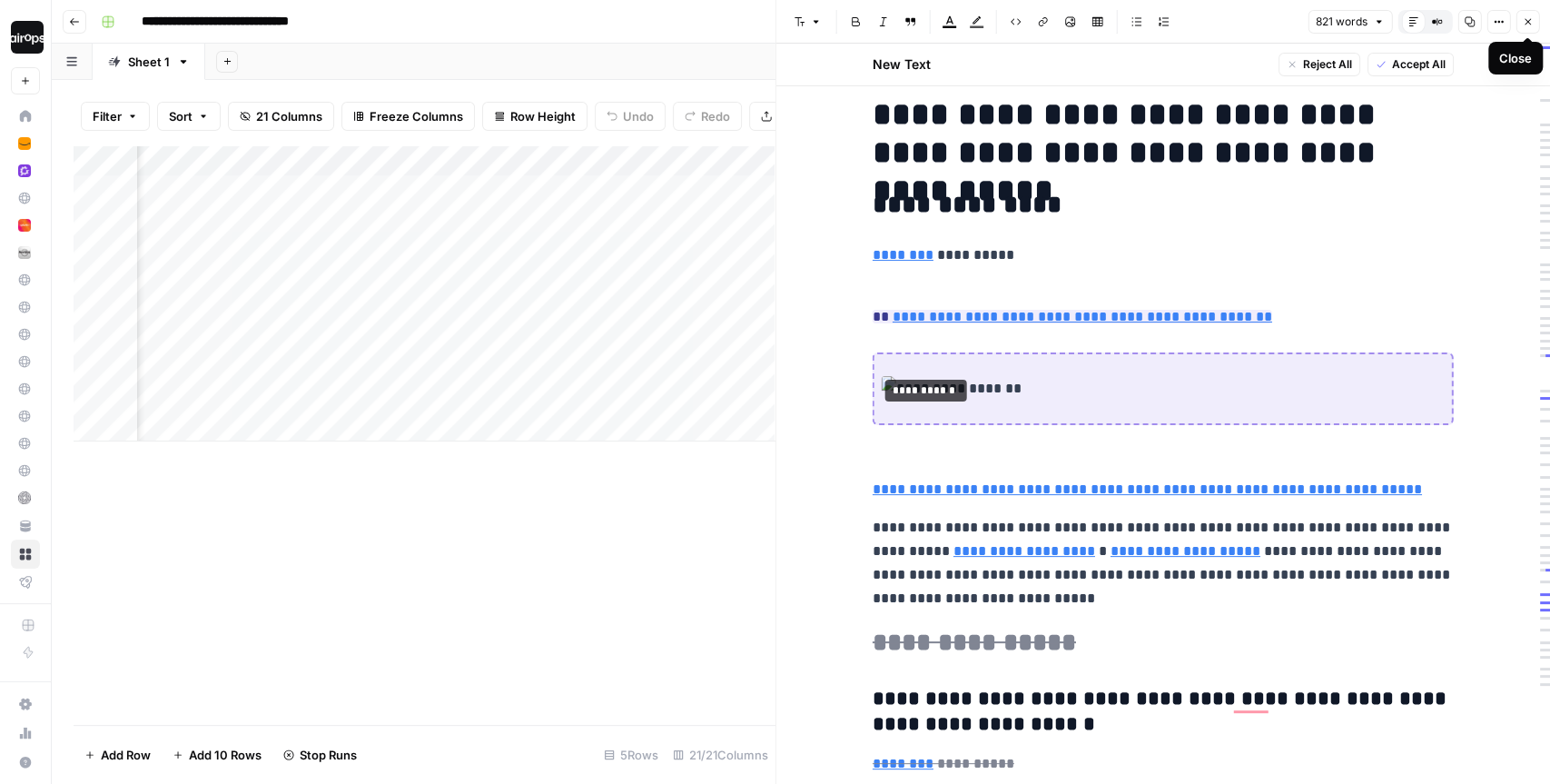
click at [1529, 20] on icon "button" at bounding box center [1528, 22] width 7 height 7
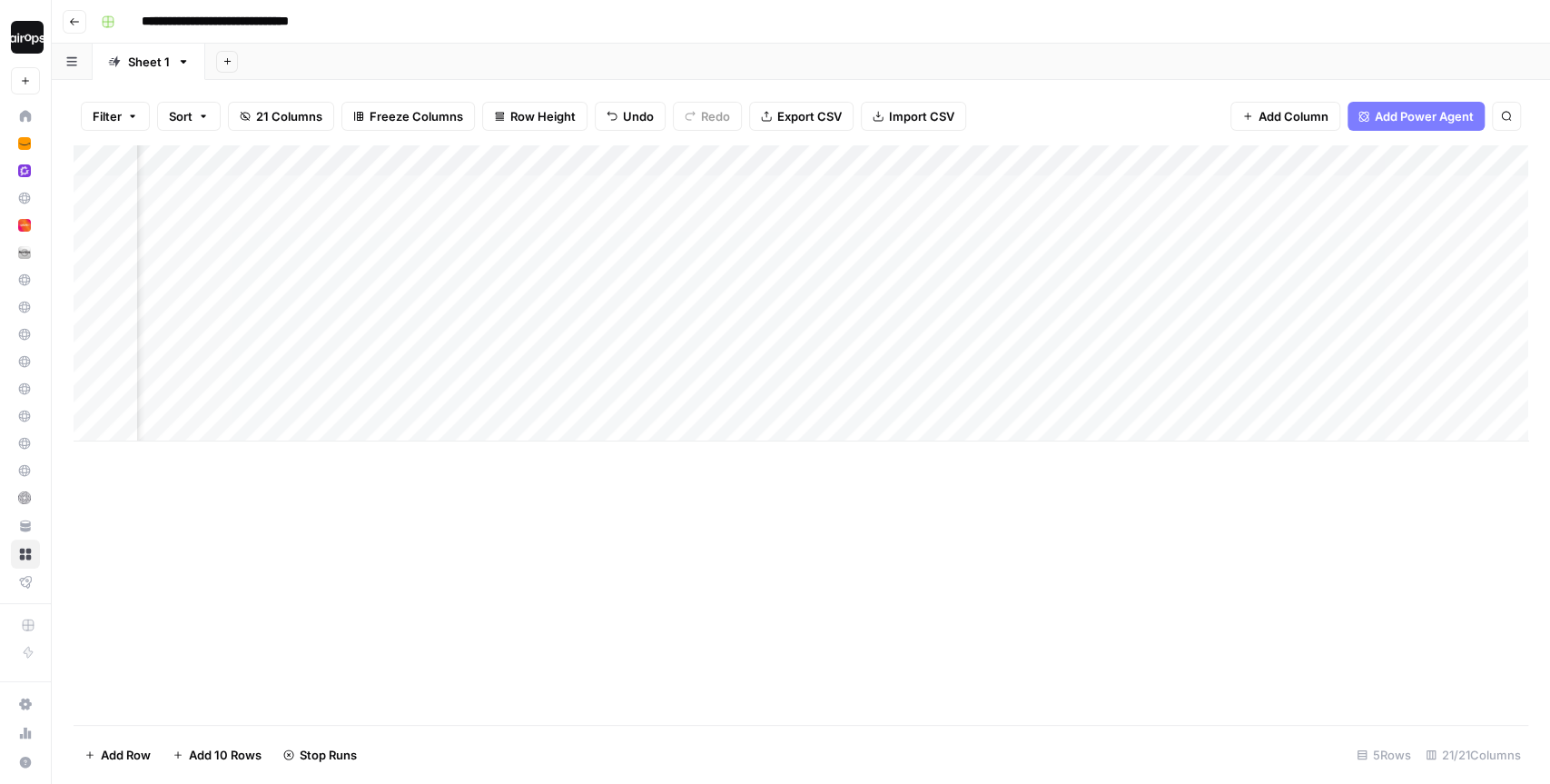
click at [1106, 76] on div "Add Sheet" at bounding box center [878, 62] width 1345 height 36
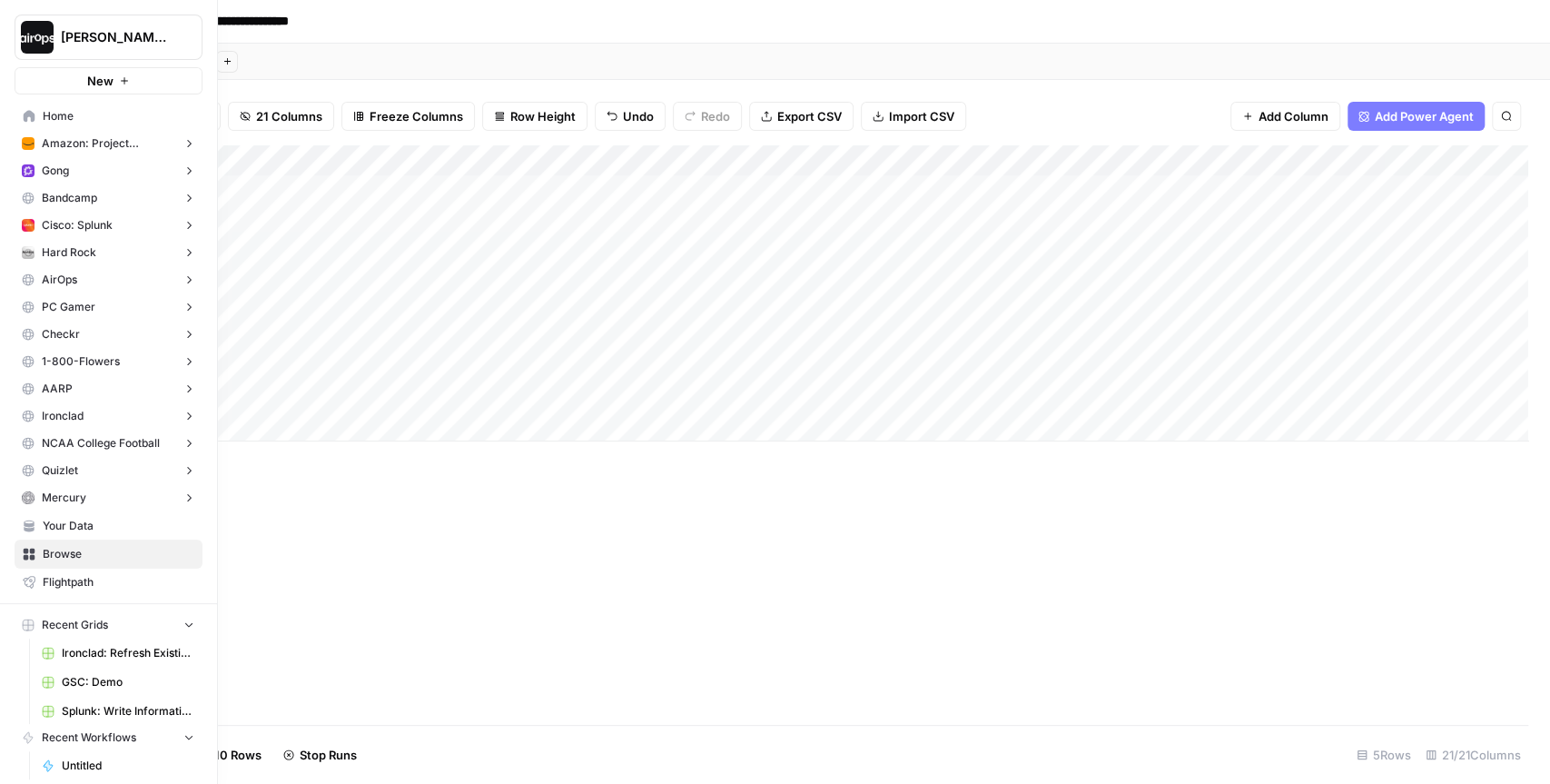
click at [33, 113] on icon at bounding box center [28, 116] width 12 height 12
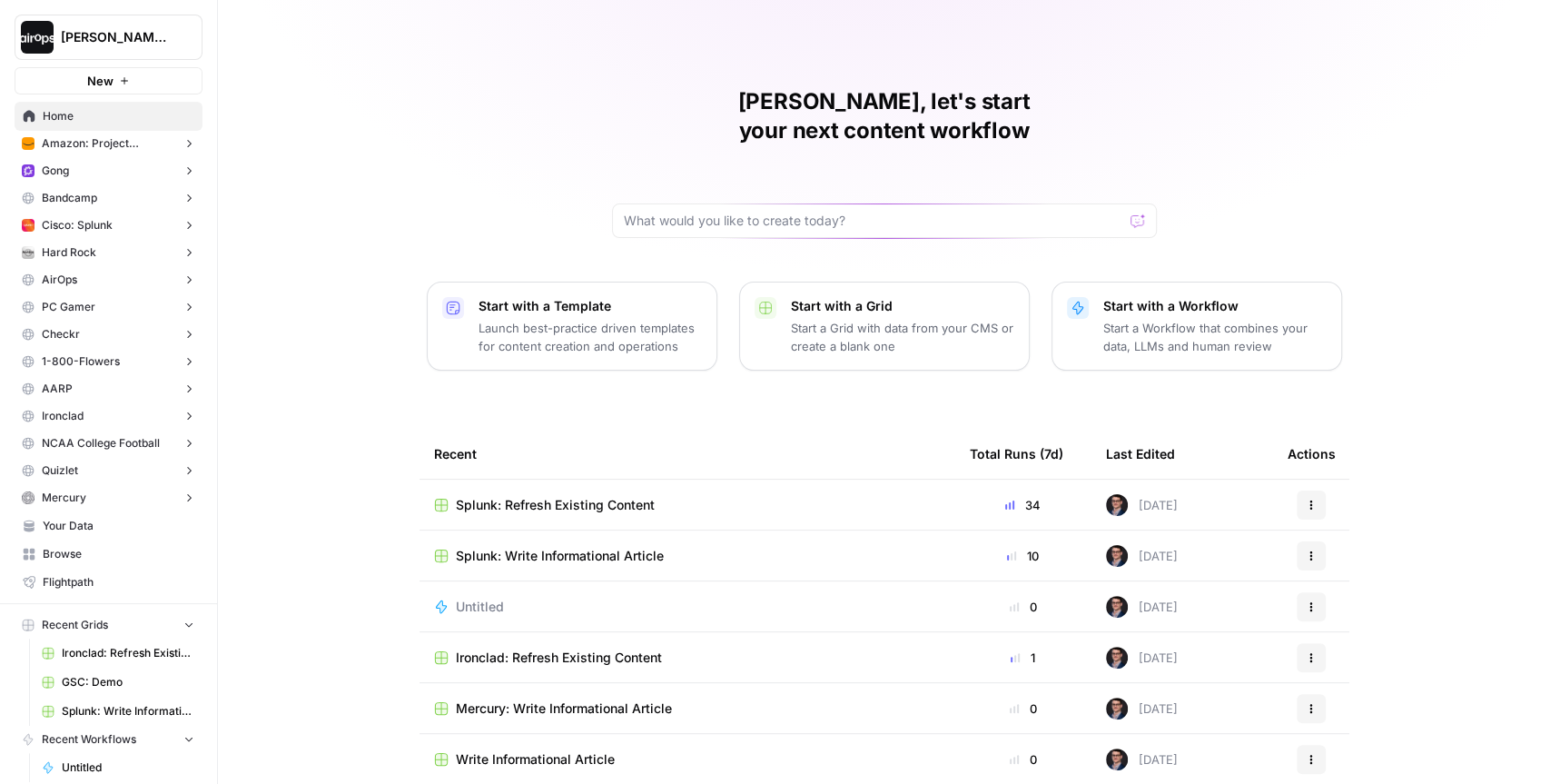
click at [572, 547] on span "Splunk: Write Informational Article" at bounding box center [559, 556] width 208 height 18
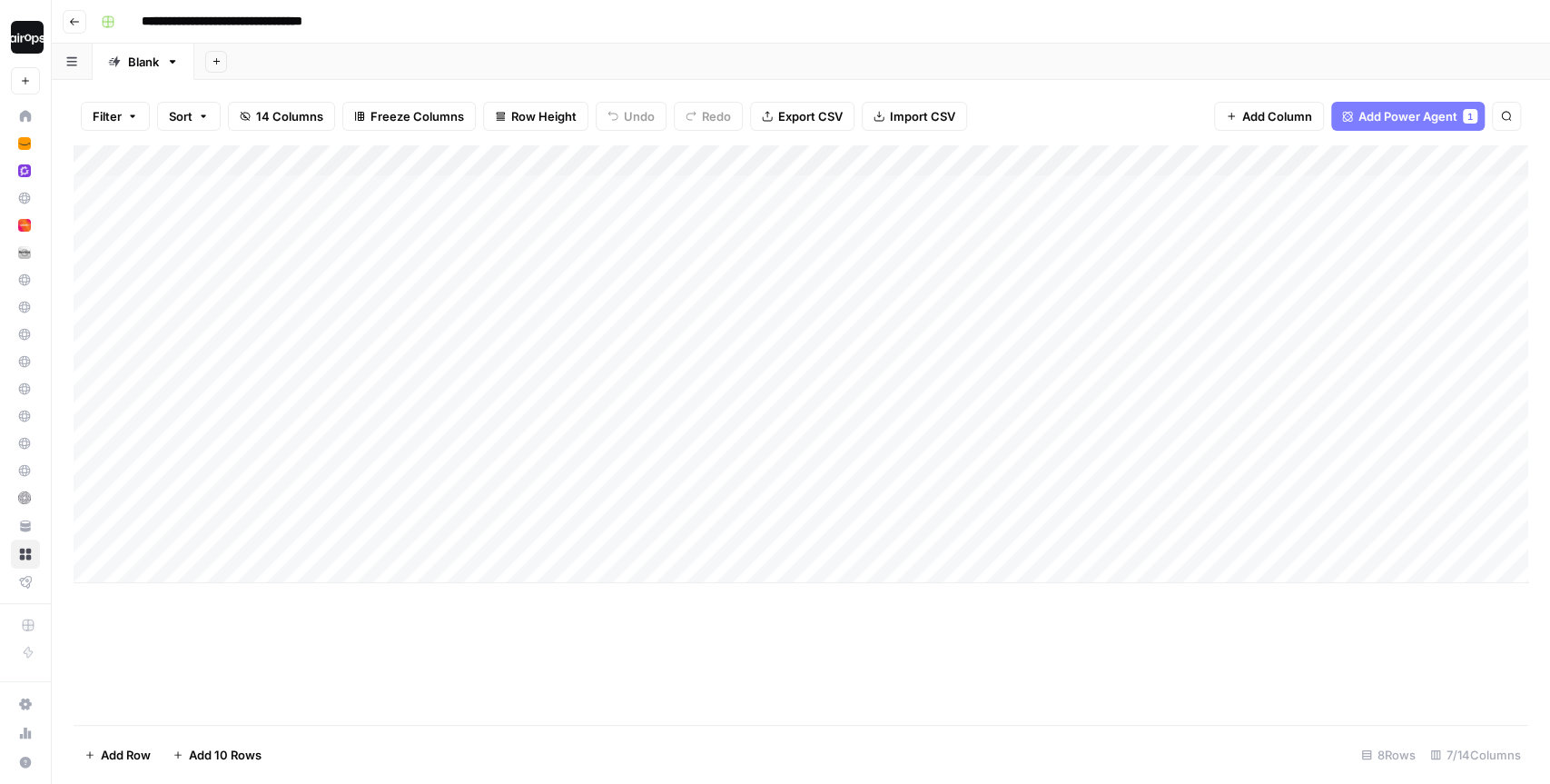
drag, startPoint x: 270, startPoint y: 197, endPoint x: 268, endPoint y: 496, distance: 299.0
click at [268, 496] on div "Add Column" at bounding box center [801, 364] width 1455 height 438
click at [398, 659] on div "Add Column" at bounding box center [801, 434] width 1455 height 579
click at [628, 332] on div "Add Column" at bounding box center [801, 364] width 1455 height 438
drag, startPoint x: 523, startPoint y: 185, endPoint x: 528, endPoint y: 347, distance: 162.1
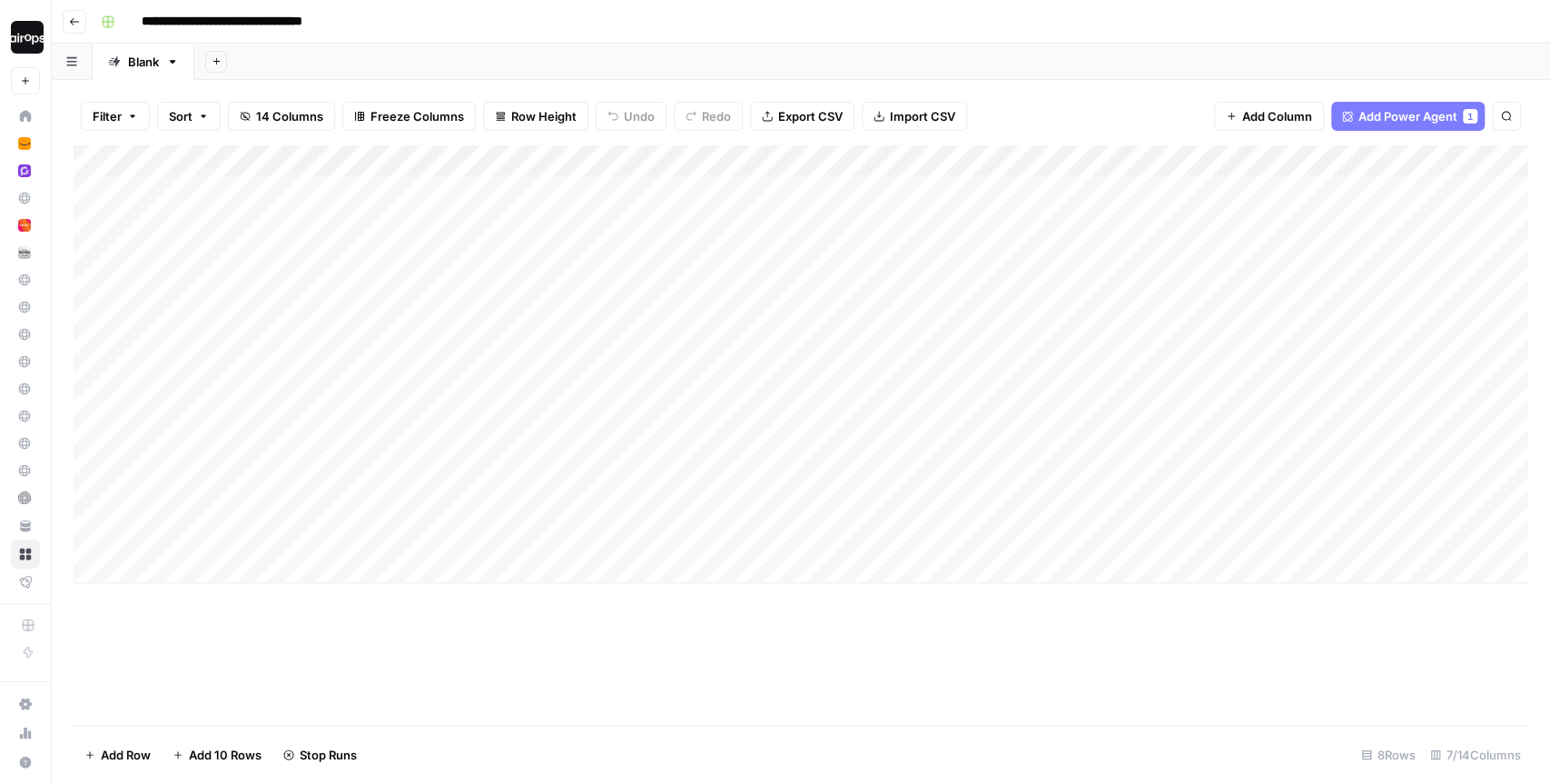
click at [529, 347] on div "Add Column" at bounding box center [801, 364] width 1455 height 438
click at [295, 347] on div "Add Column" at bounding box center [801, 364] width 1455 height 438
click at [793, 284] on div "Add Column" at bounding box center [801, 364] width 1455 height 438
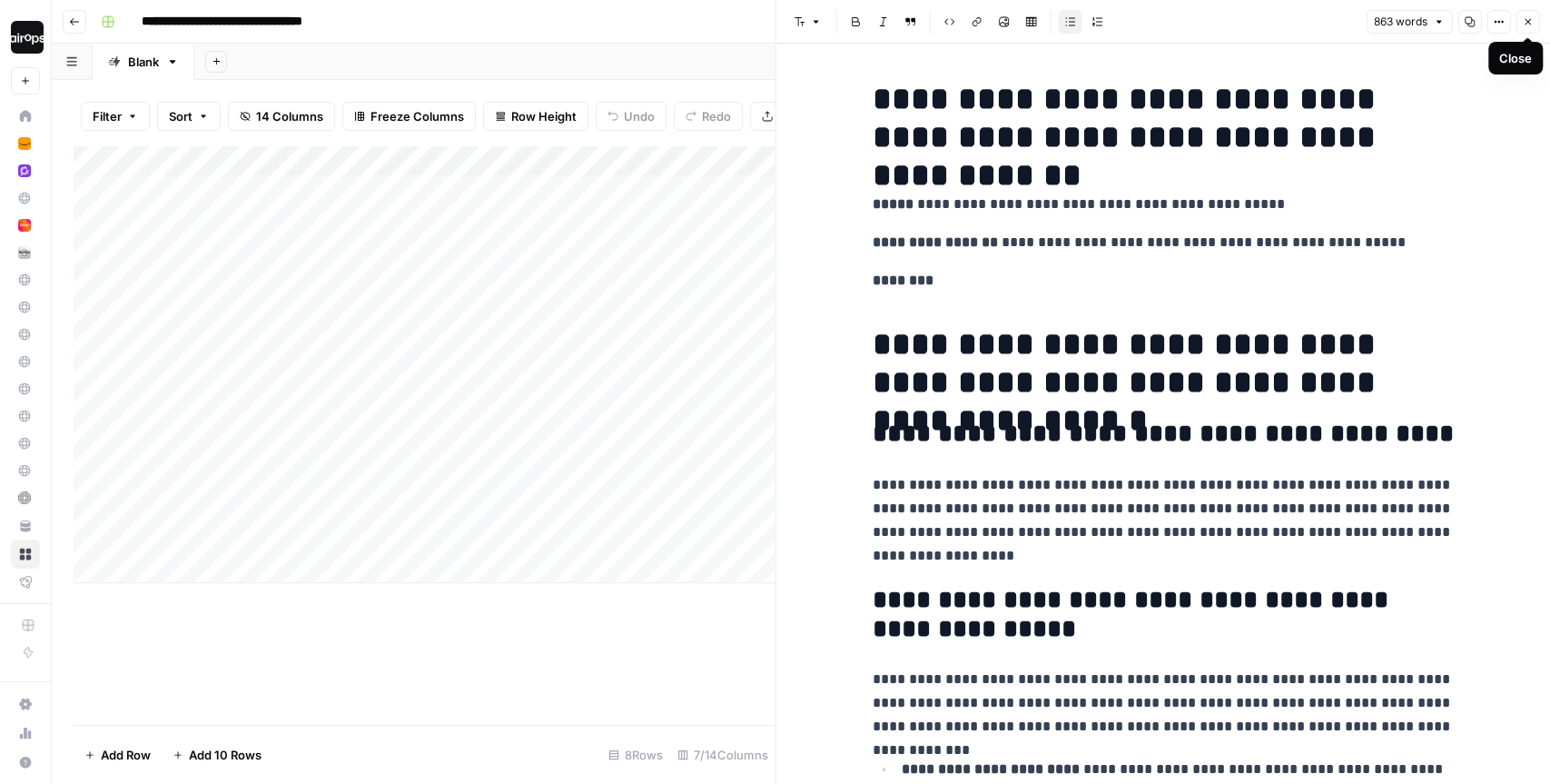
click at [1528, 21] on icon "button" at bounding box center [1527, 21] width 10 height 10
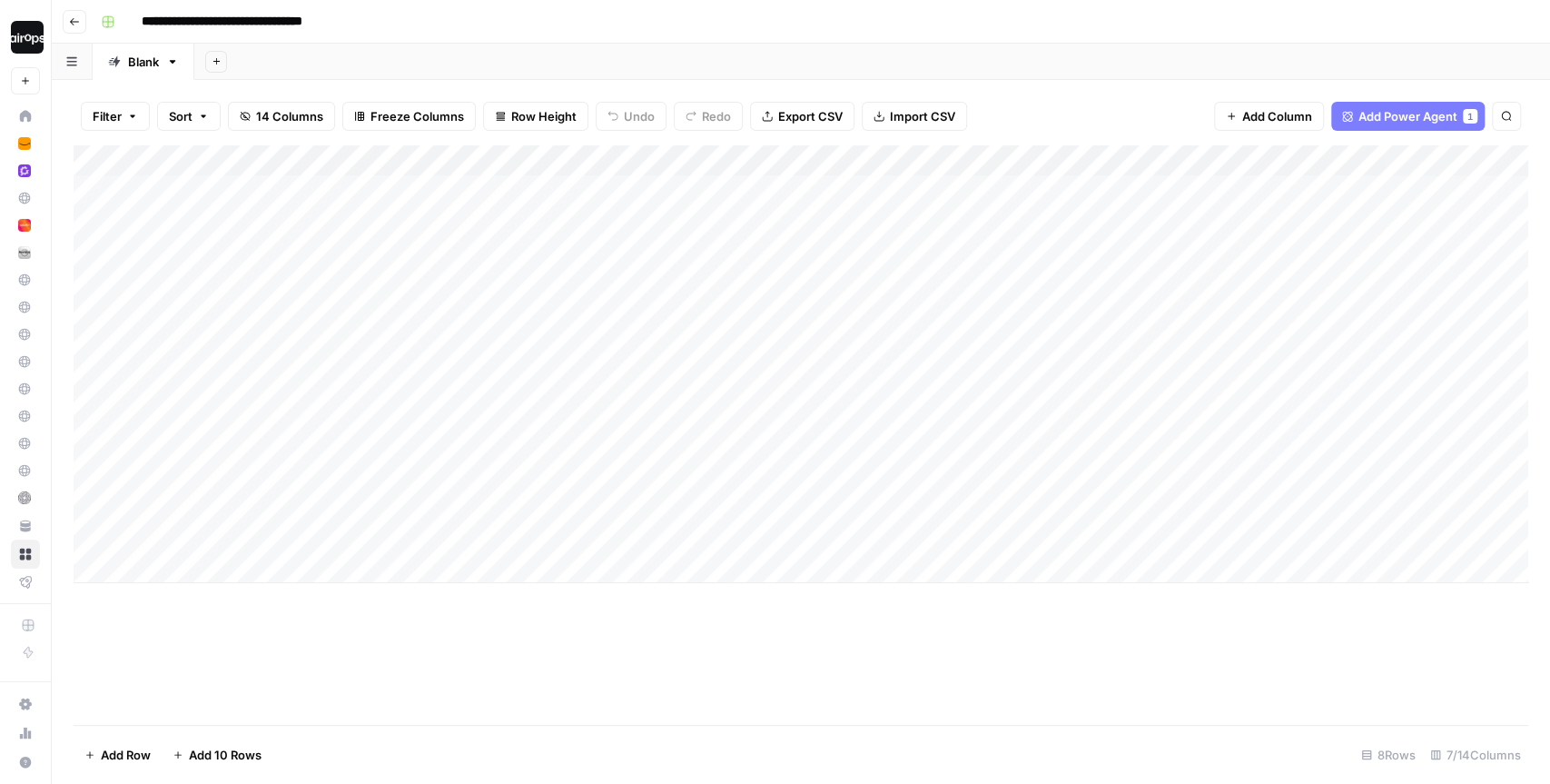
click at [635, 238] on div "Add Column" at bounding box center [801, 364] width 1455 height 438
click at [611, 164] on div "Add Column" at bounding box center [801, 364] width 1455 height 438
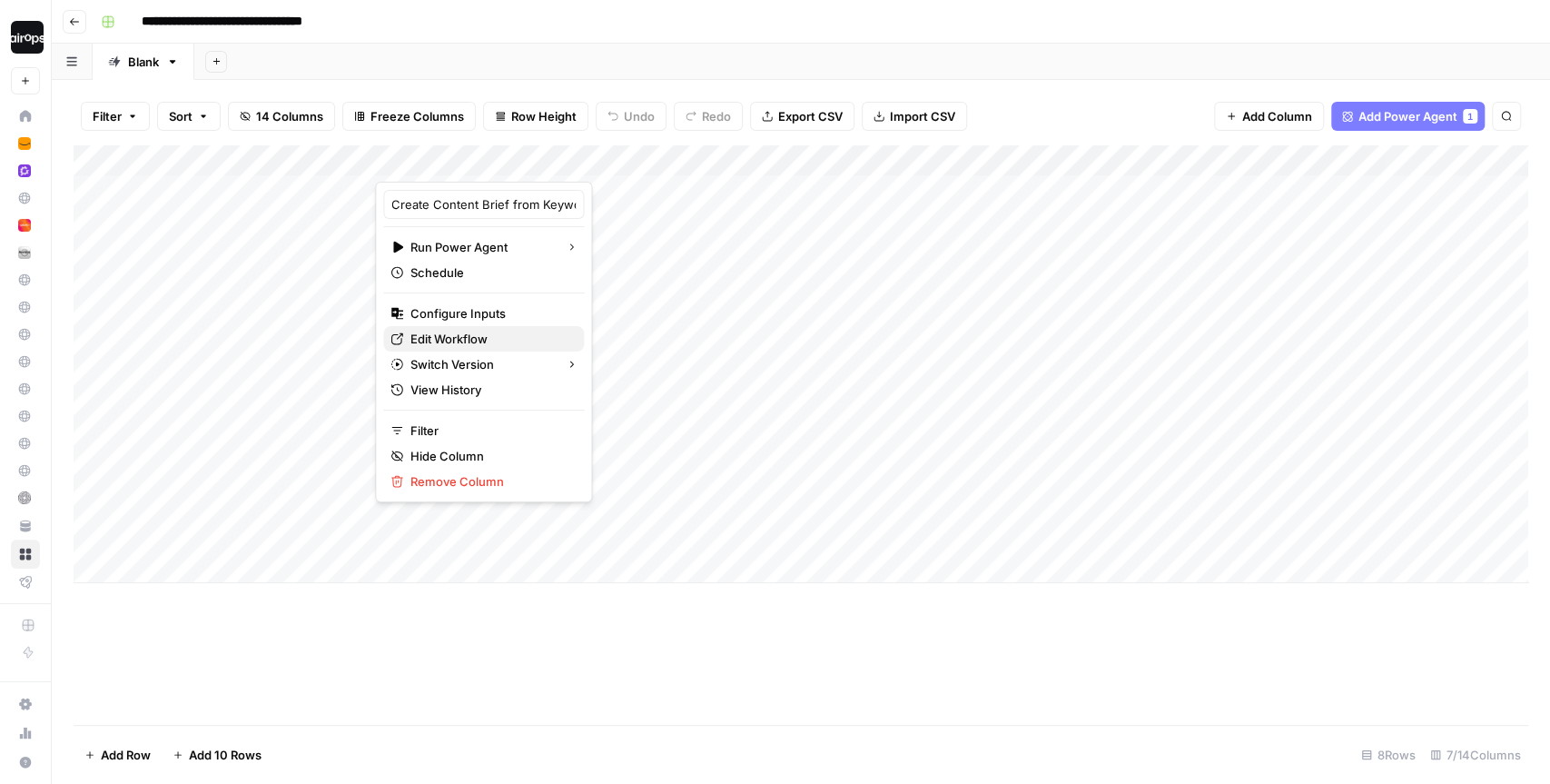
click at [505, 336] on span "Edit Workflow" at bounding box center [490, 338] width 159 height 18
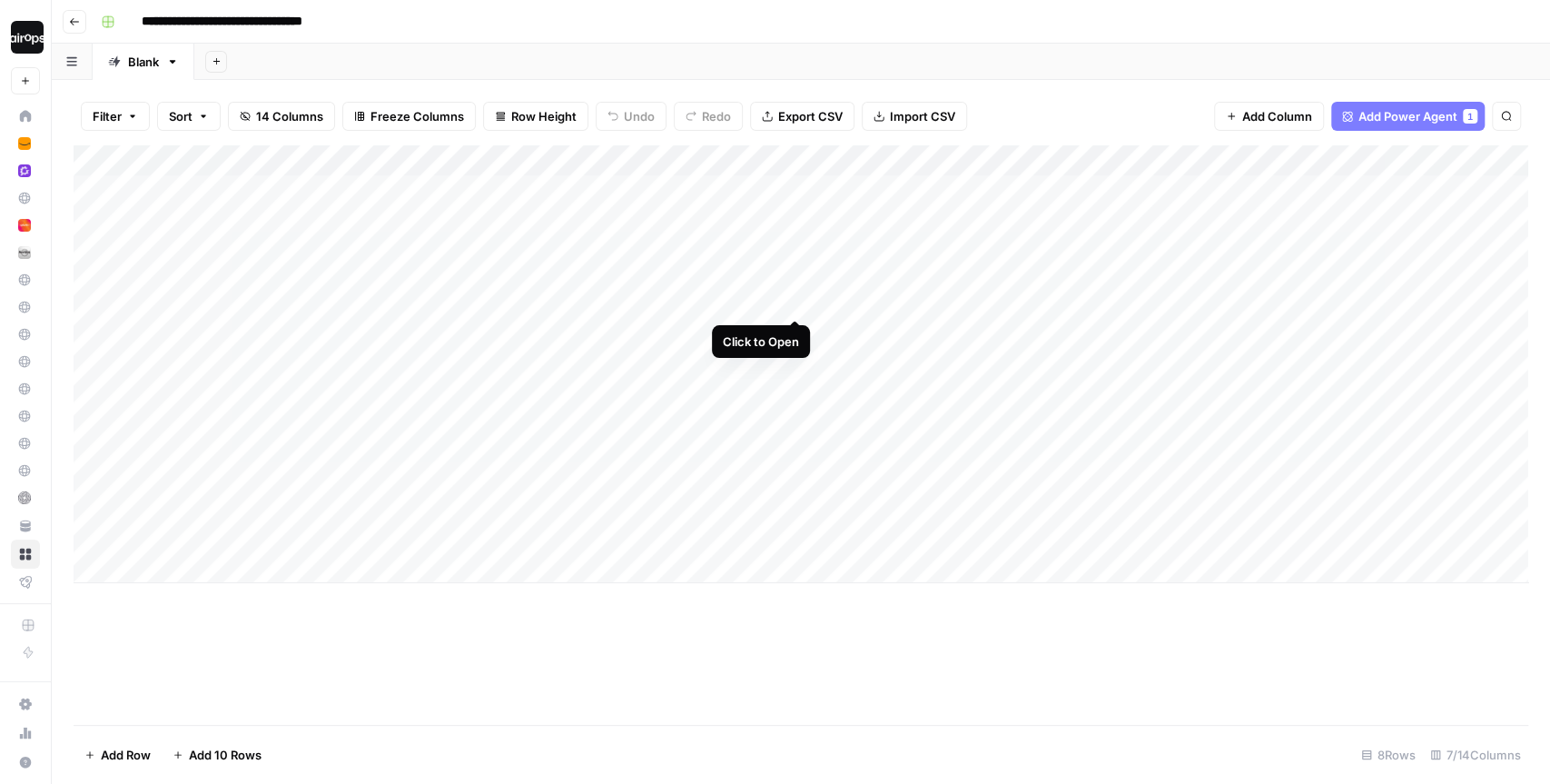
click at [800, 284] on div "Add Column" at bounding box center [801, 364] width 1455 height 438
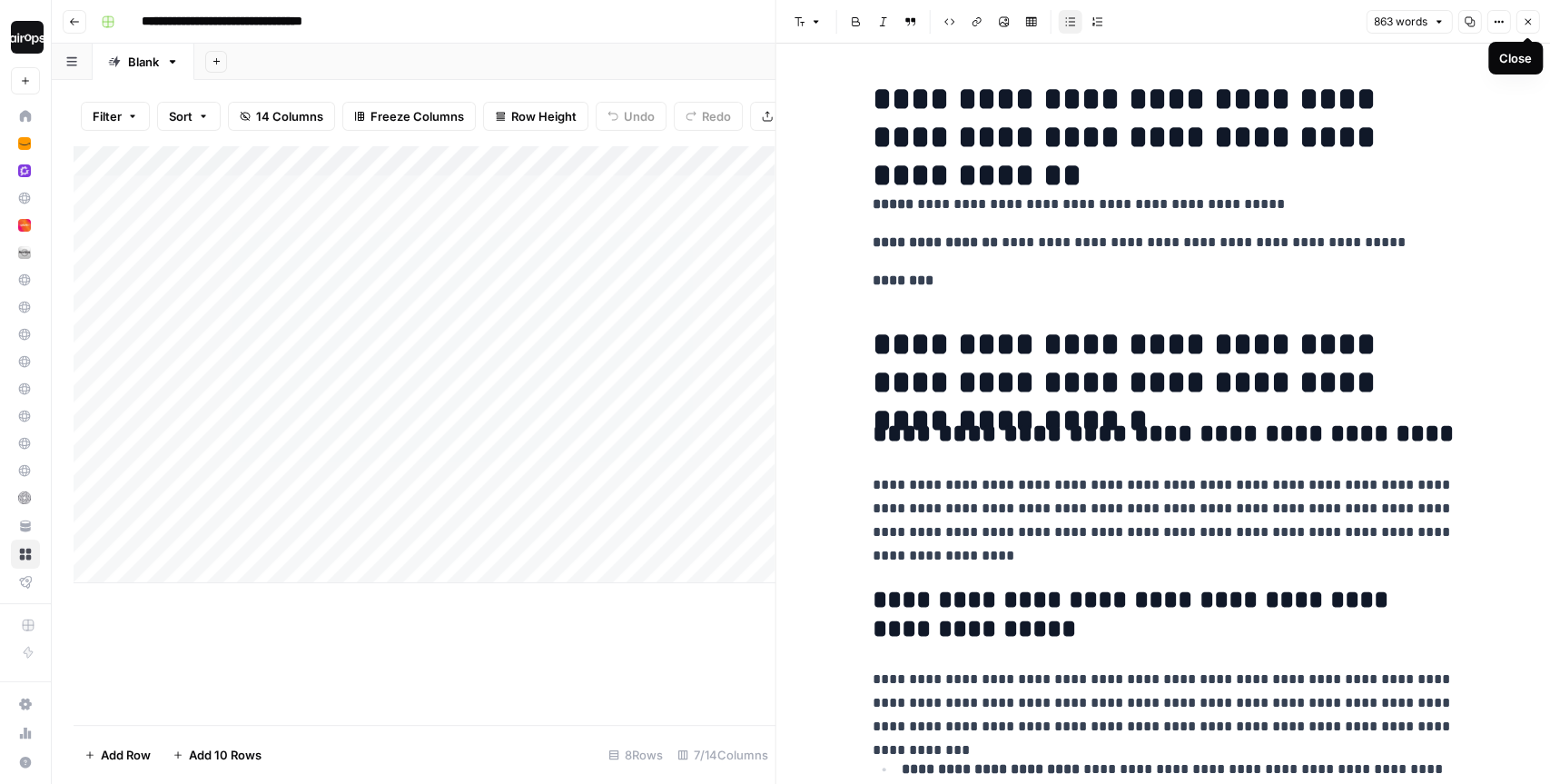
click at [1529, 23] on icon "button" at bounding box center [1528, 22] width 7 height 7
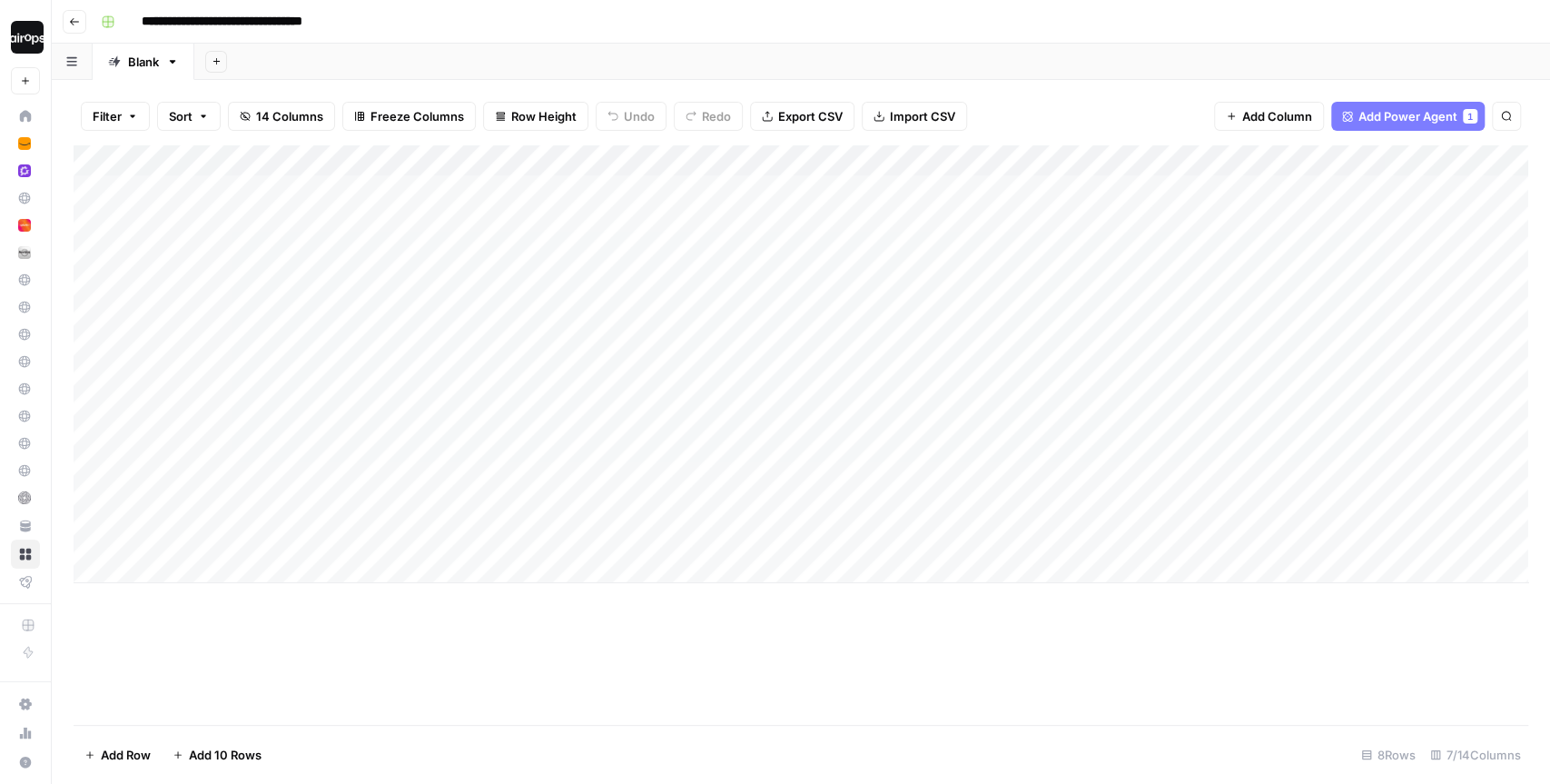
click at [30, 120] on icon at bounding box center [25, 116] width 12 height 12
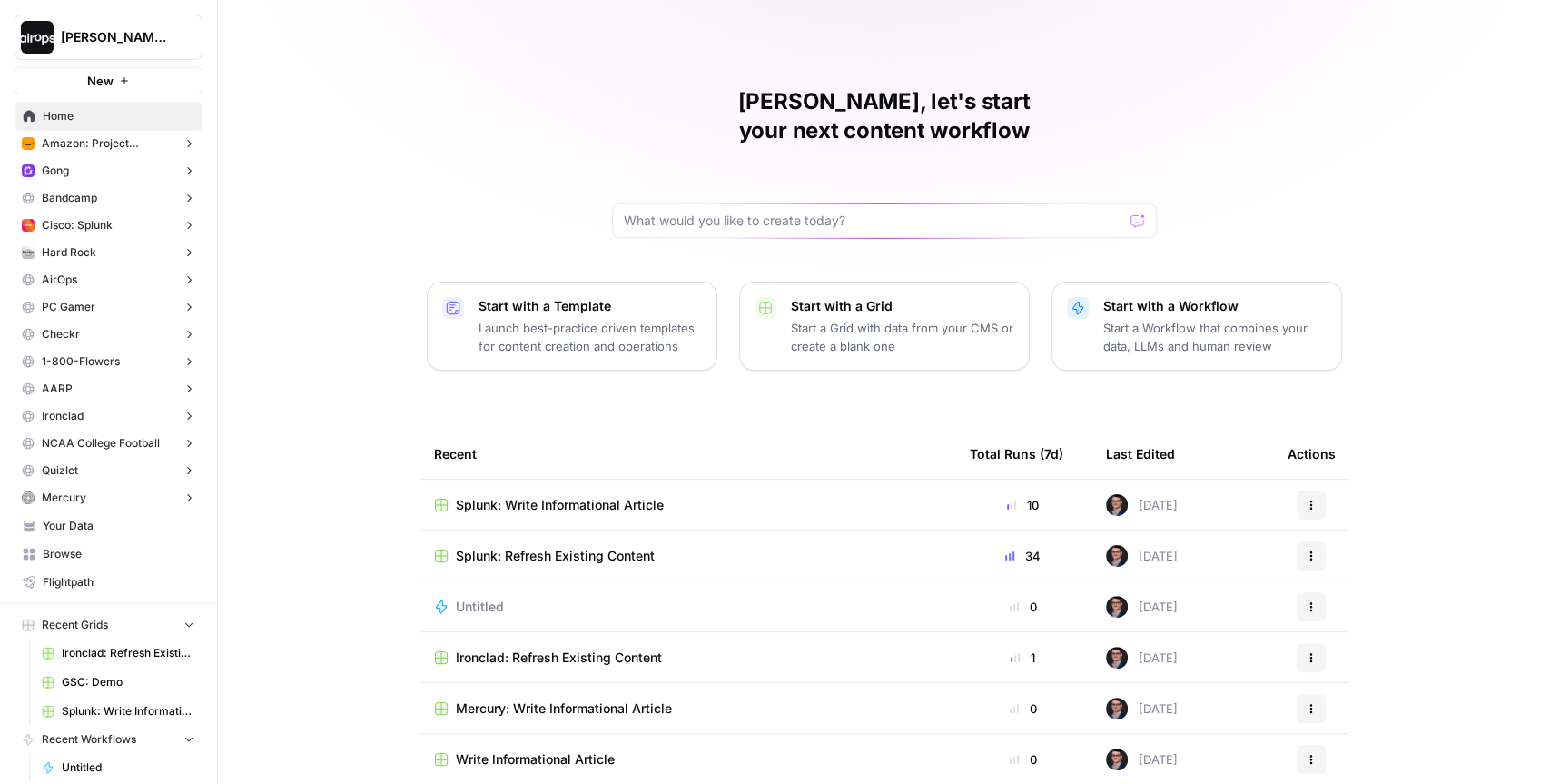
click at [339, 247] on div "Mike, let's start your next content workflow Start with a Template Launch best-…" at bounding box center [884, 432] width 1332 height 865
click at [116, 533] on link "Your Data" at bounding box center [108, 525] width 188 height 29
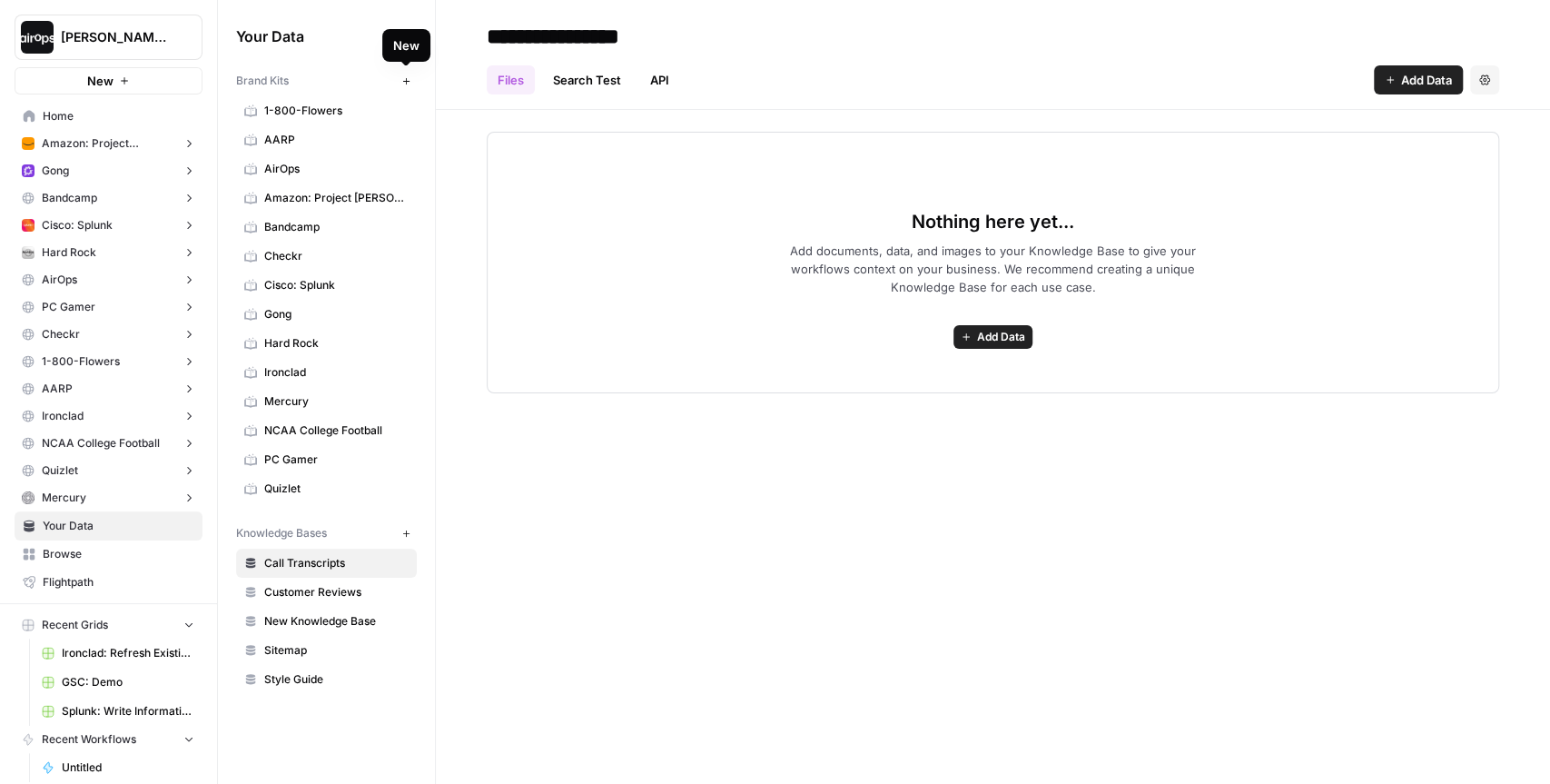
click at [410, 82] on icon "button" at bounding box center [406, 81] width 10 height 10
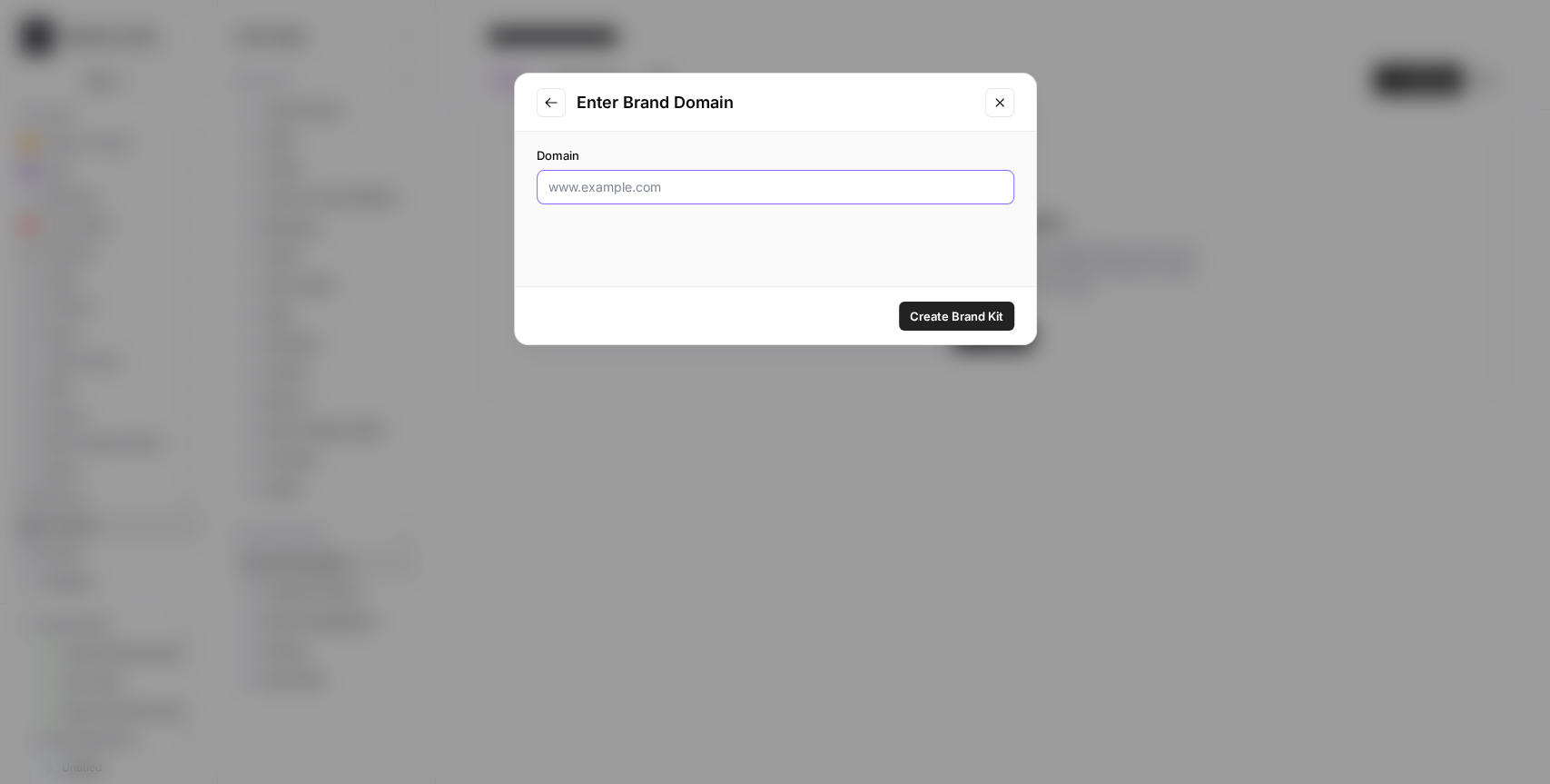
click at [639, 184] on input "Domain" at bounding box center [775, 187] width 454 height 18
paste input "petsdeli.de"
type input "petsdeli.de"
click at [941, 312] on span "Create Brand Kit" at bounding box center [957, 316] width 94 height 18
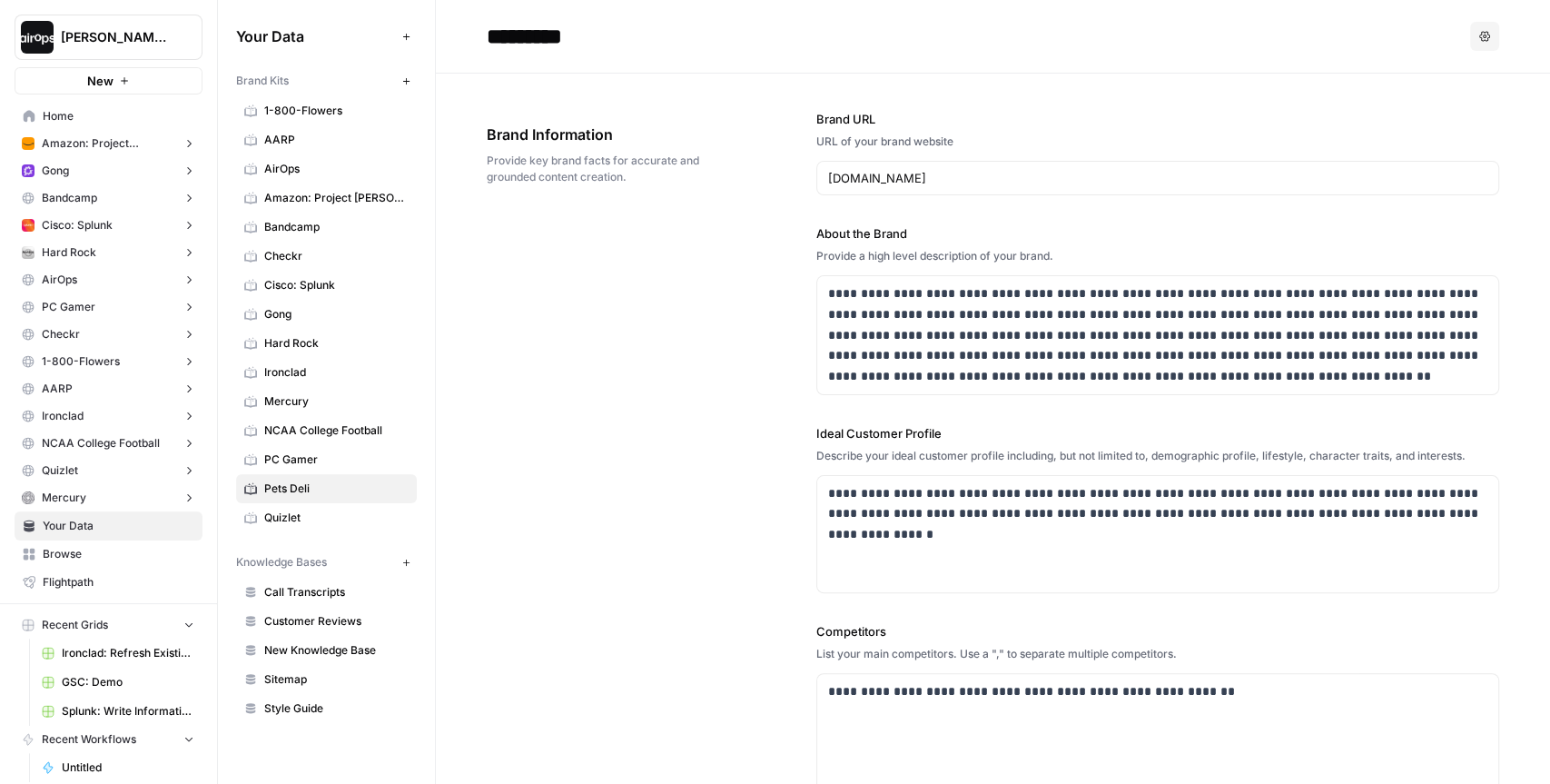
click at [721, 444] on div "**********" at bounding box center [994, 550] width 1012 height 953
click at [766, 209] on div "**********" at bounding box center [994, 550] width 1012 height 953
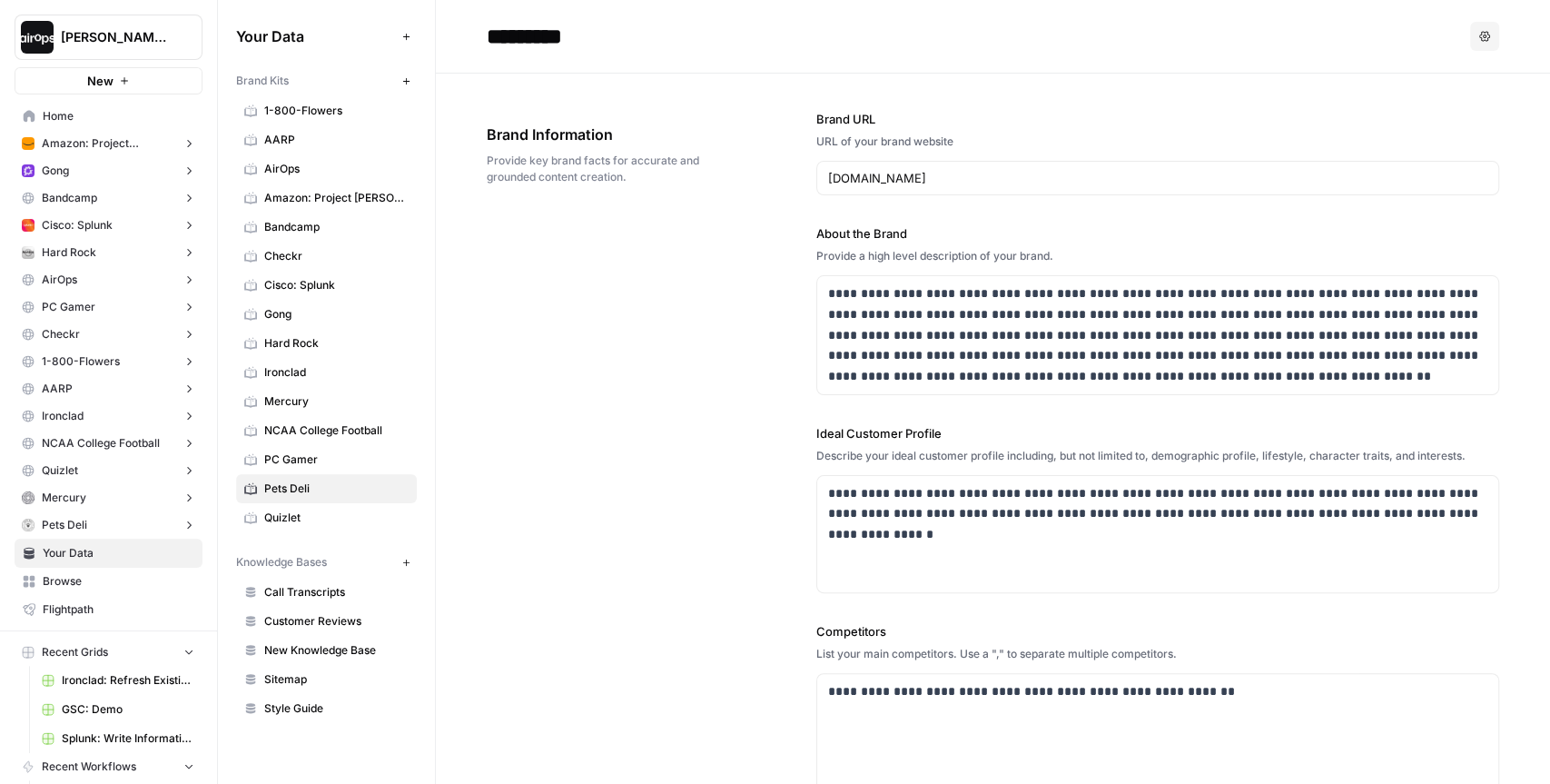
click at [647, 180] on span "Provide key brand facts for accurate and grounded content creation." at bounding box center [601, 169] width 228 height 32
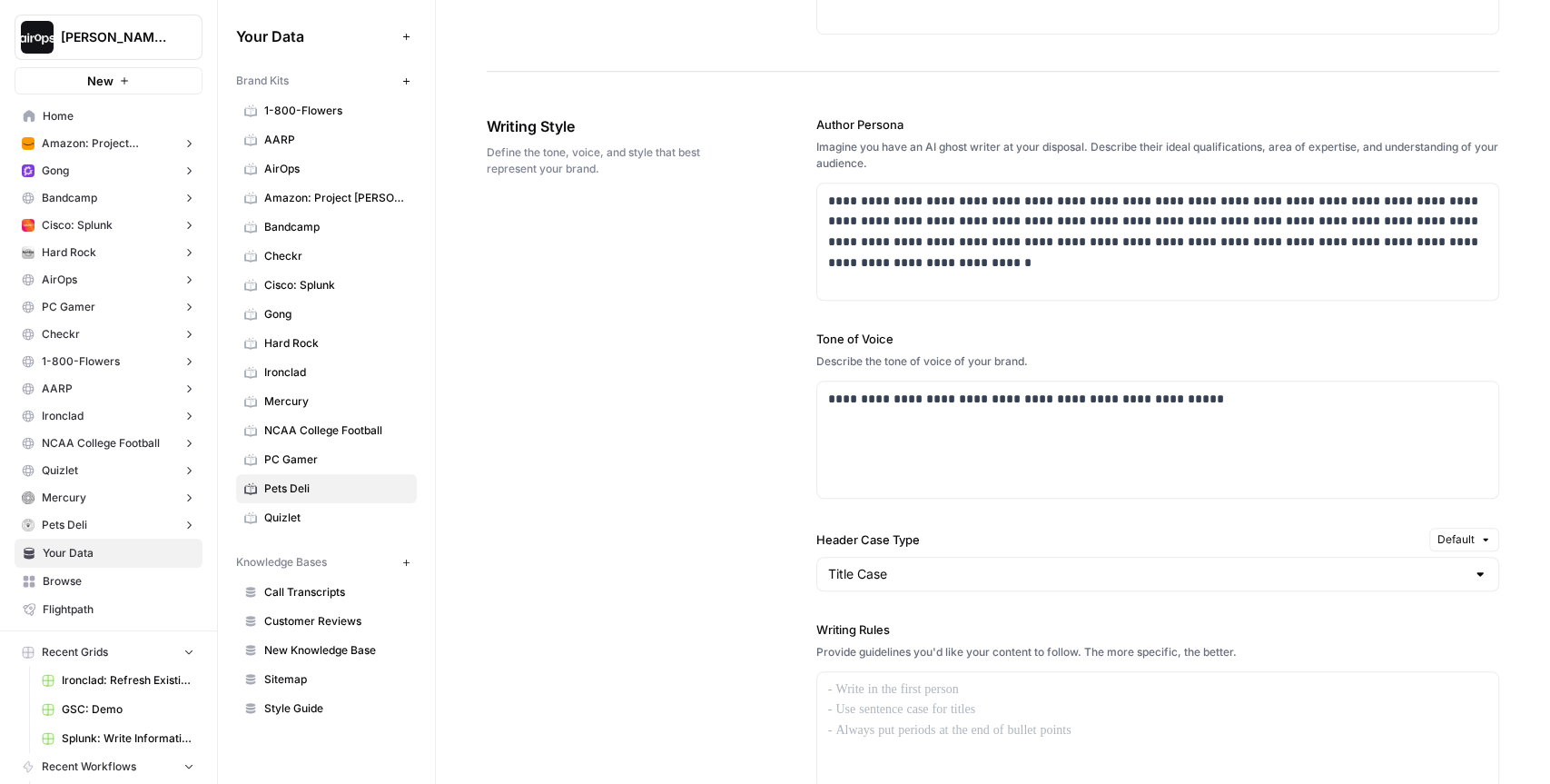
scroll to position [957, 0]
click at [1184, 401] on p "**********" at bounding box center [1158, 397] width 661 height 21
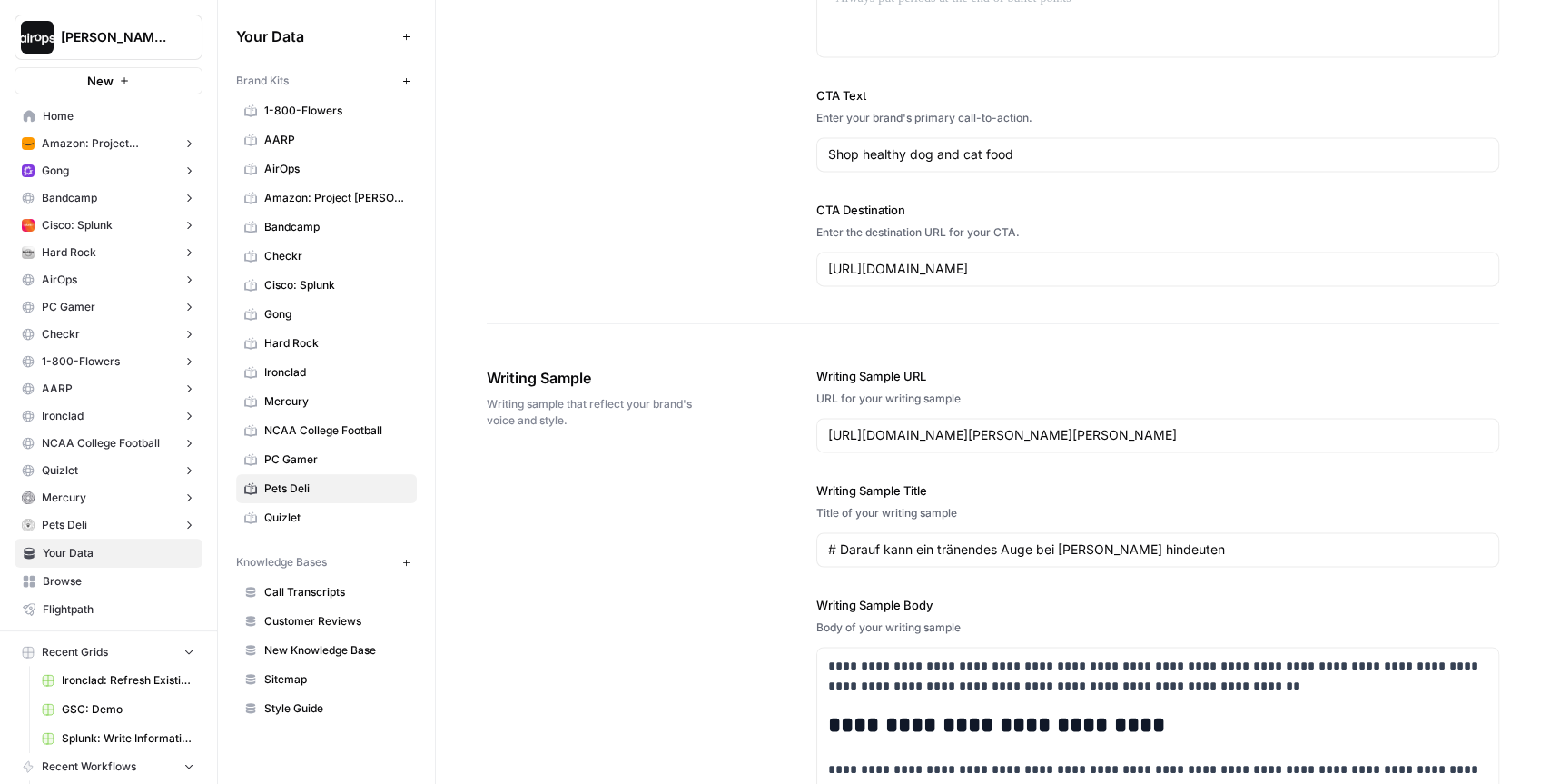
scroll to position [1717, 0]
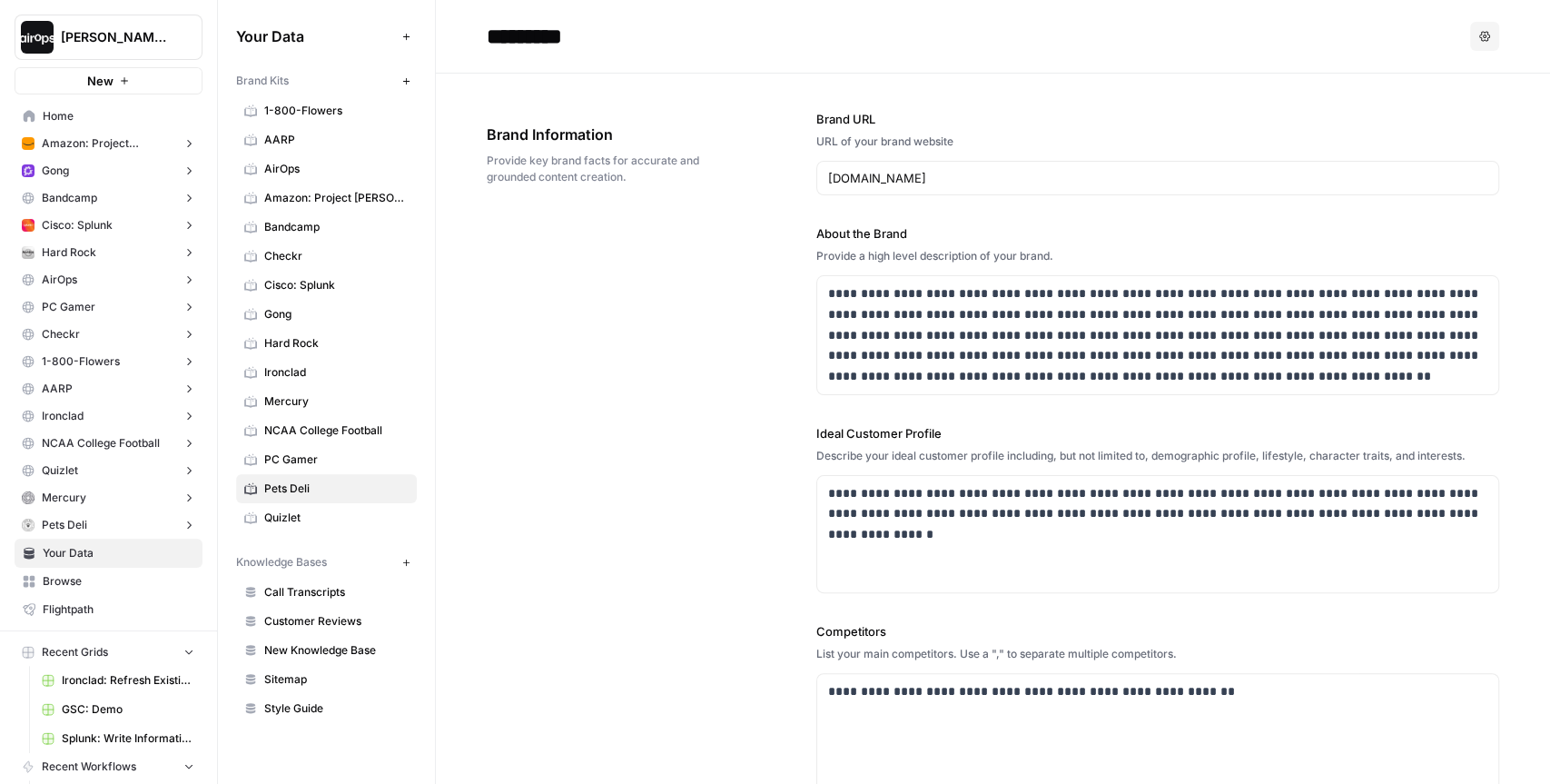
click at [66, 117] on span "Home" at bounding box center [119, 116] width 152 height 16
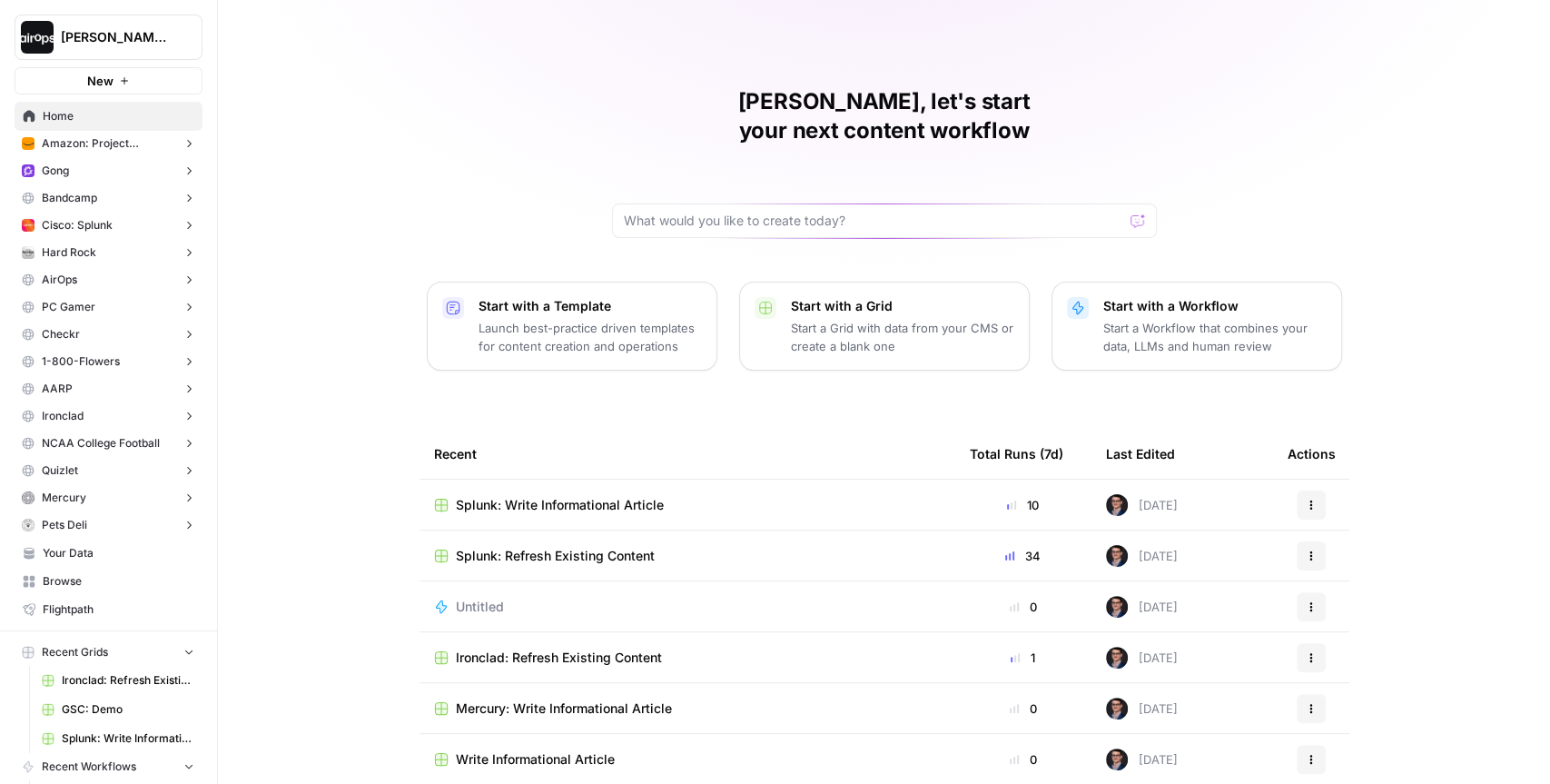
click at [592, 319] on p "Launch best-practice driven templates for content creation and operations" at bounding box center [591, 337] width 224 height 36
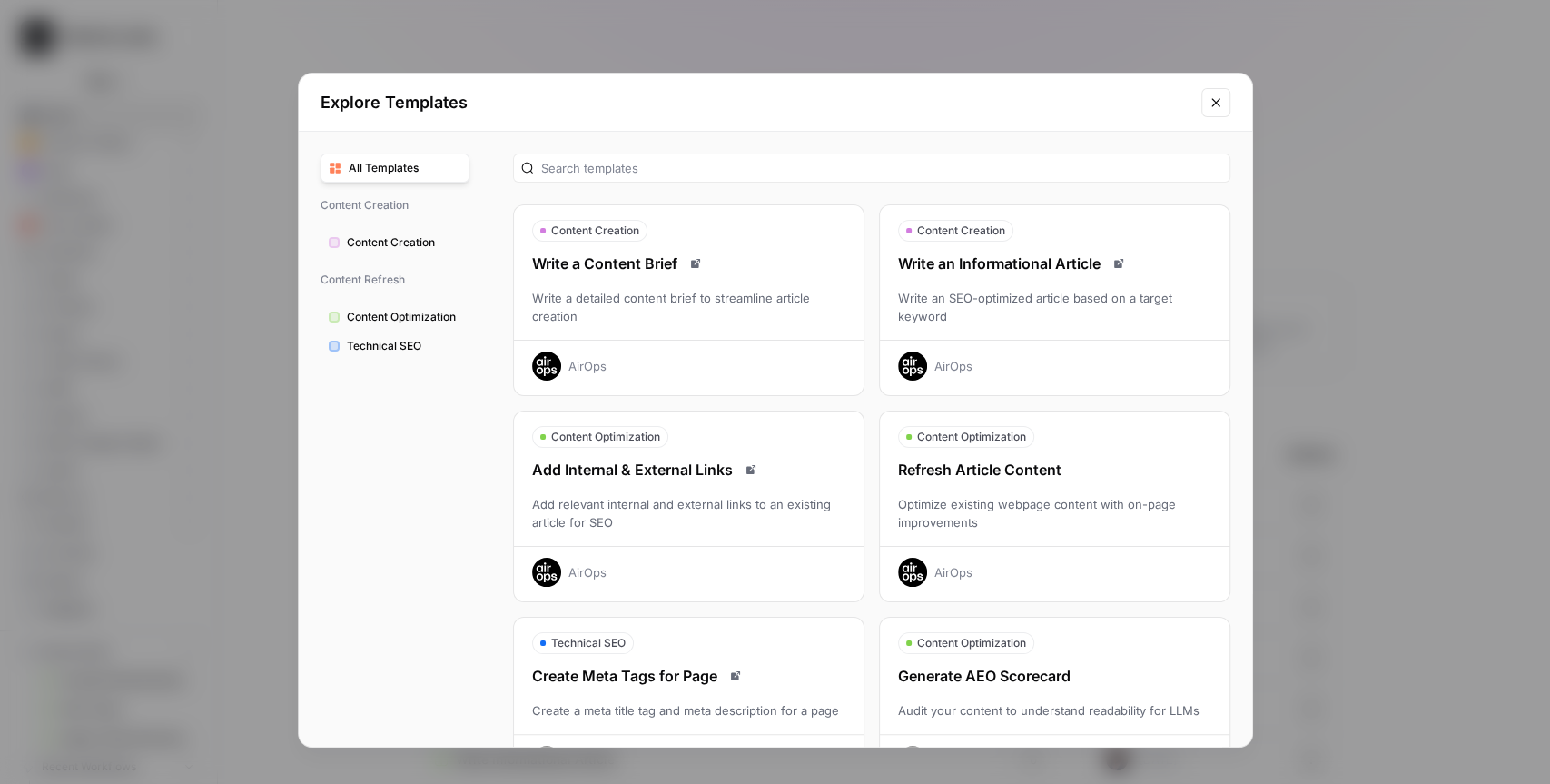
click at [1061, 277] on div "Write an Informational Article Write an SEO-optimized article based on a target…" at bounding box center [1054, 316] width 350 height 128
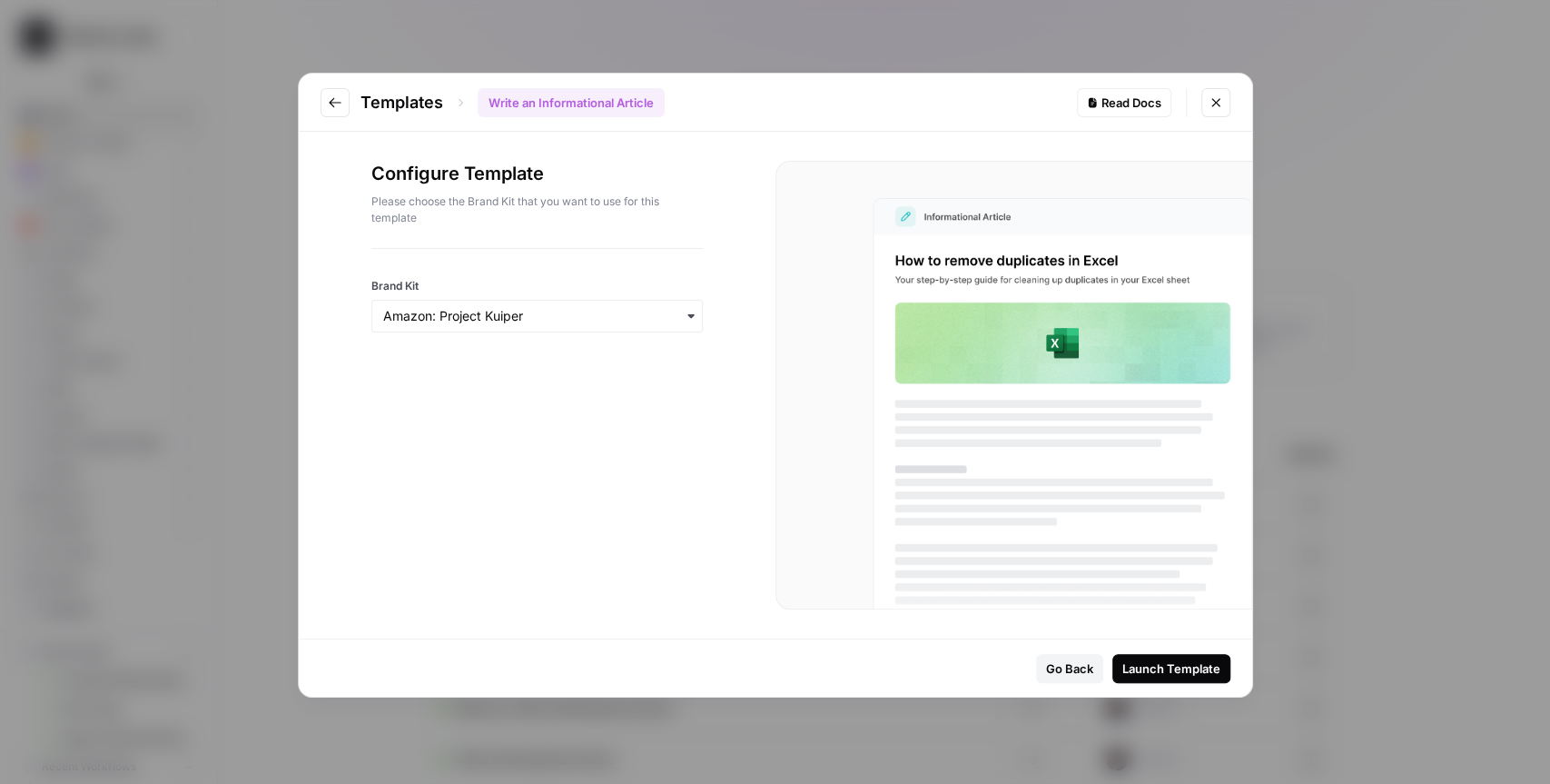
drag, startPoint x: 383, startPoint y: 283, endPoint x: 442, endPoint y: 283, distance: 59.0
click at [442, 283] on label "Brand Kit" at bounding box center [538, 285] width 332 height 16
click at [535, 312] on input "Brand Kit" at bounding box center [537, 316] width 308 height 18
click at [439, 576] on div "Pets Deli" at bounding box center [537, 585] width 330 height 34
click at [639, 574] on div "Configure Template Please choose the Brand Kit that you want to use for this te…" at bounding box center [537, 385] width 477 height 507
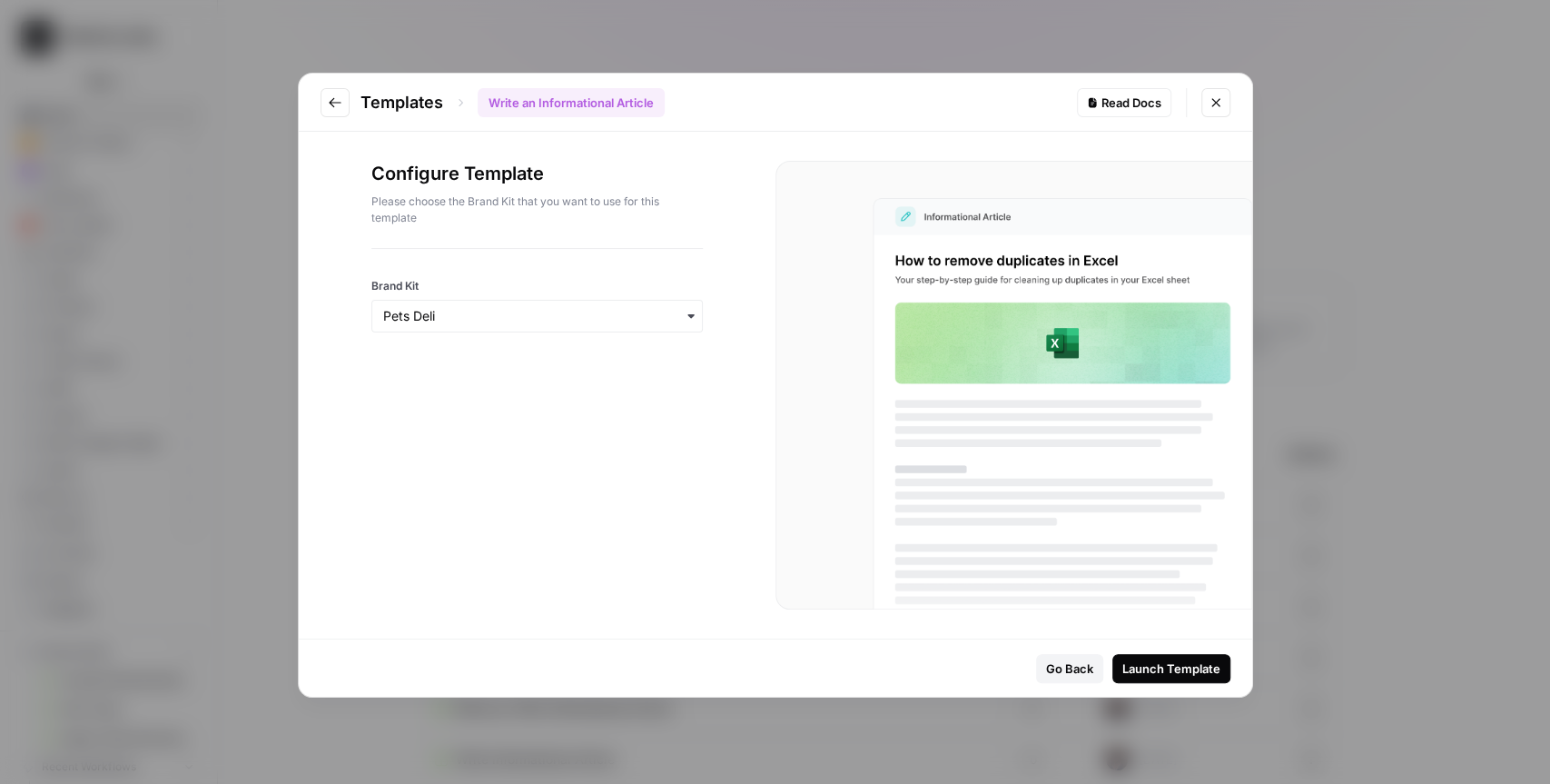
click at [1180, 666] on div "Launch Template" at bounding box center [1171, 668] width 98 height 18
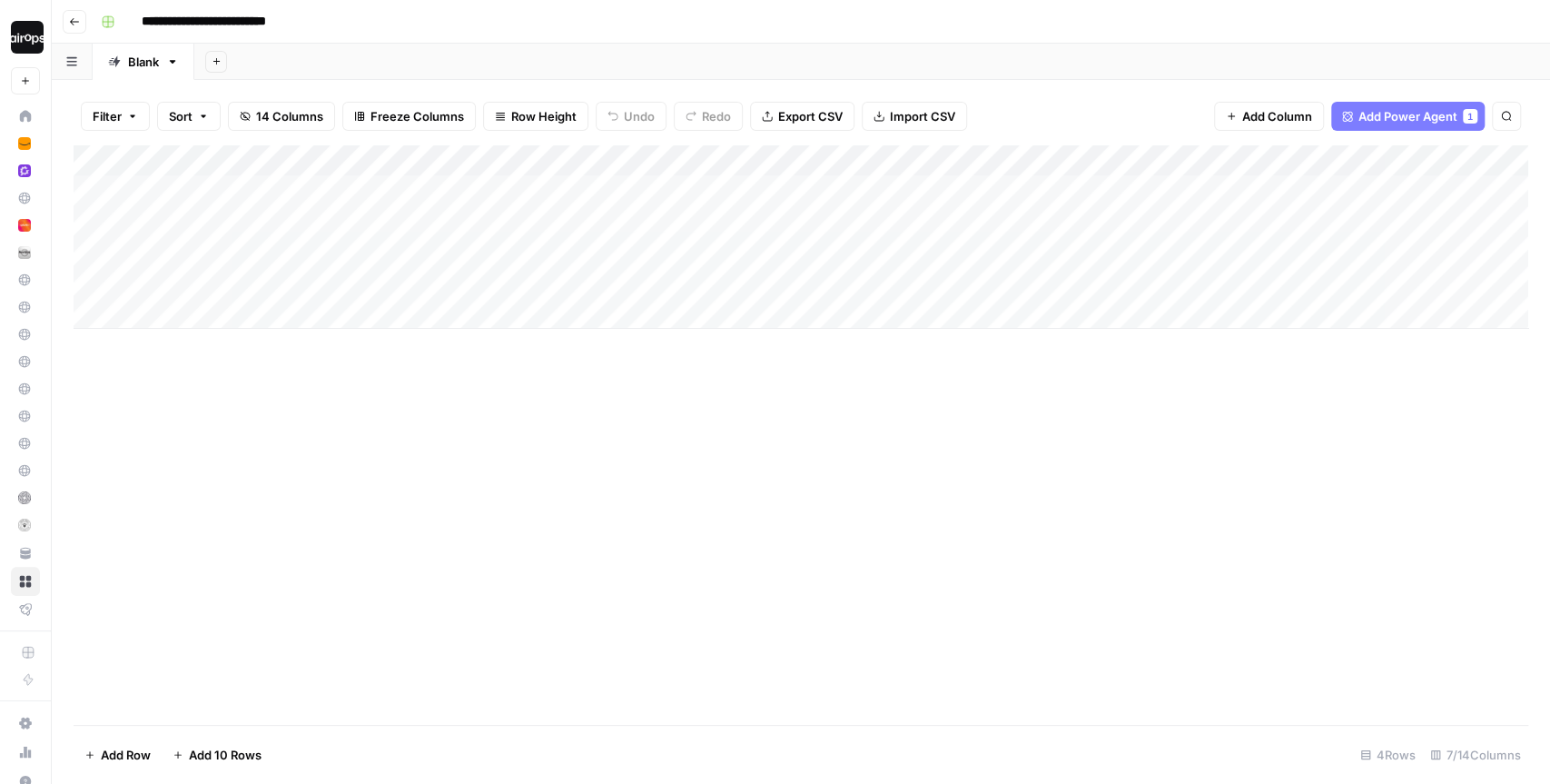
click at [194, 317] on div "Add Column" at bounding box center [801, 237] width 1455 height 184
click at [200, 318] on textarea at bounding box center [282, 315] width 291 height 26
click at [338, 428] on div "Add Column" at bounding box center [801, 434] width 1455 height 579
drag, startPoint x: 374, startPoint y: 167, endPoint x: 548, endPoint y: 167, distance: 174.0
click at [548, 167] on div "Add Column" at bounding box center [801, 252] width 1455 height 214
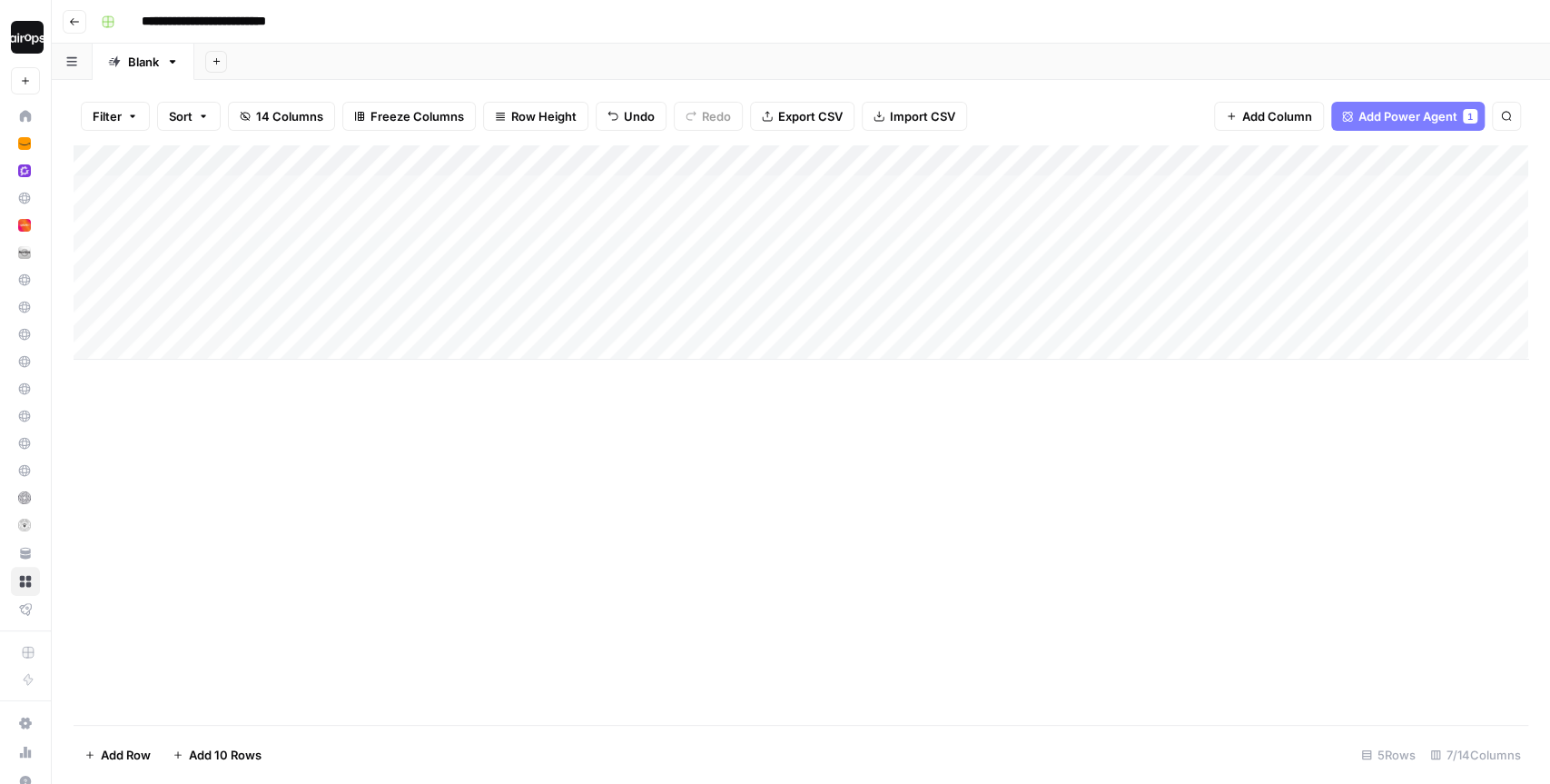
drag, startPoint x: 264, startPoint y: 189, endPoint x: 262, endPoint y: 315, distance: 126.0
click at [262, 315] on div "Add Column" at bounding box center [801, 252] width 1455 height 214
click at [321, 447] on div "Add Column" at bounding box center [801, 434] width 1455 height 579
click at [685, 189] on div "Add Column" at bounding box center [801, 252] width 1455 height 214
click at [684, 214] on div "Add Column" at bounding box center [801, 252] width 1455 height 214
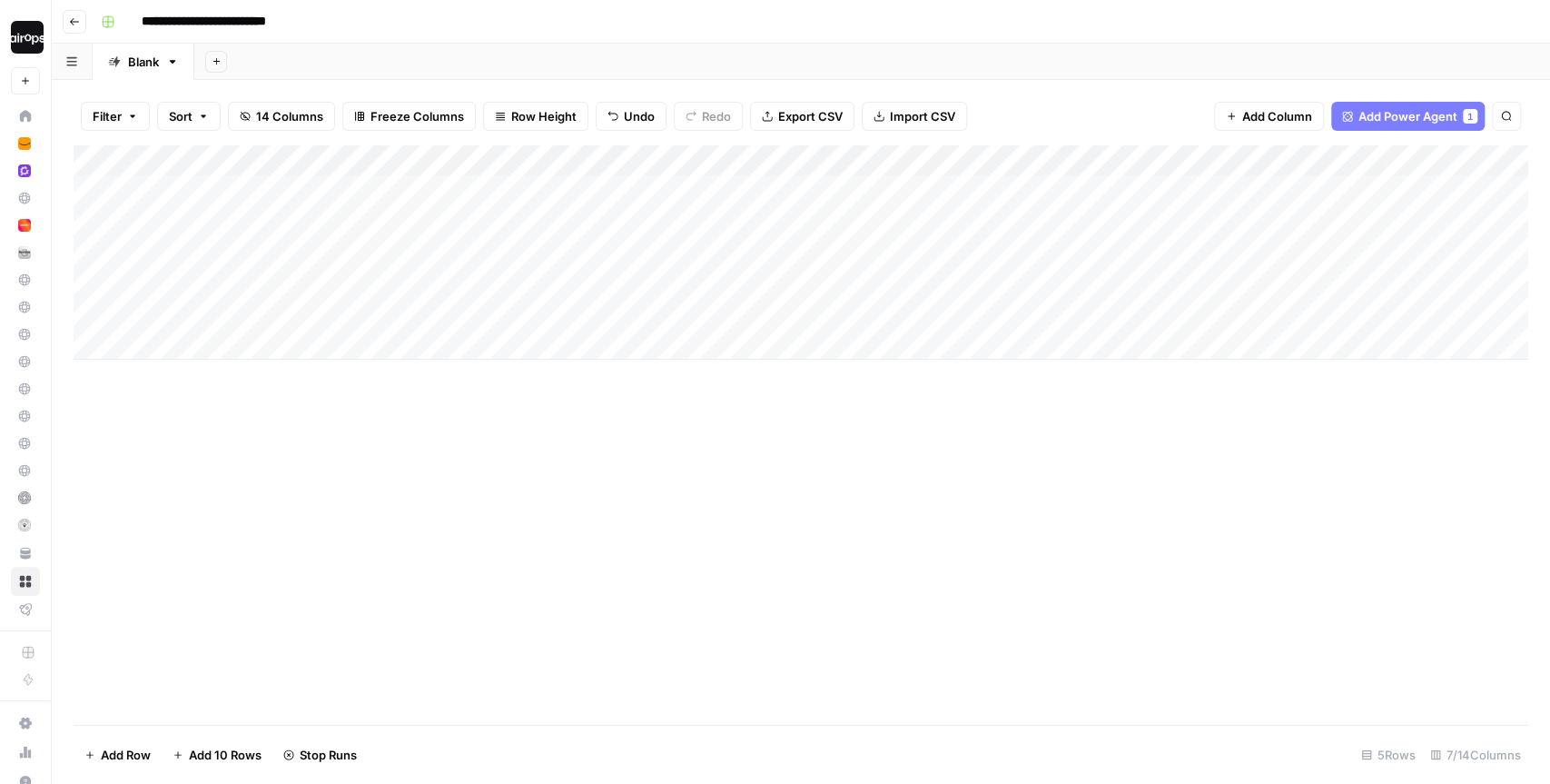
click at [681, 246] on div "Add Column" at bounding box center [801, 252] width 1455 height 214
click at [682, 273] on div "Add Column" at bounding box center [801, 252] width 1455 height 214
click at [683, 312] on div "Add Column" at bounding box center [801, 252] width 1455 height 214
click at [1524, 710] on icon "close" at bounding box center [1524, 712] width 9 height 9
click at [393, 304] on div "Add Column" at bounding box center [801, 252] width 1455 height 214
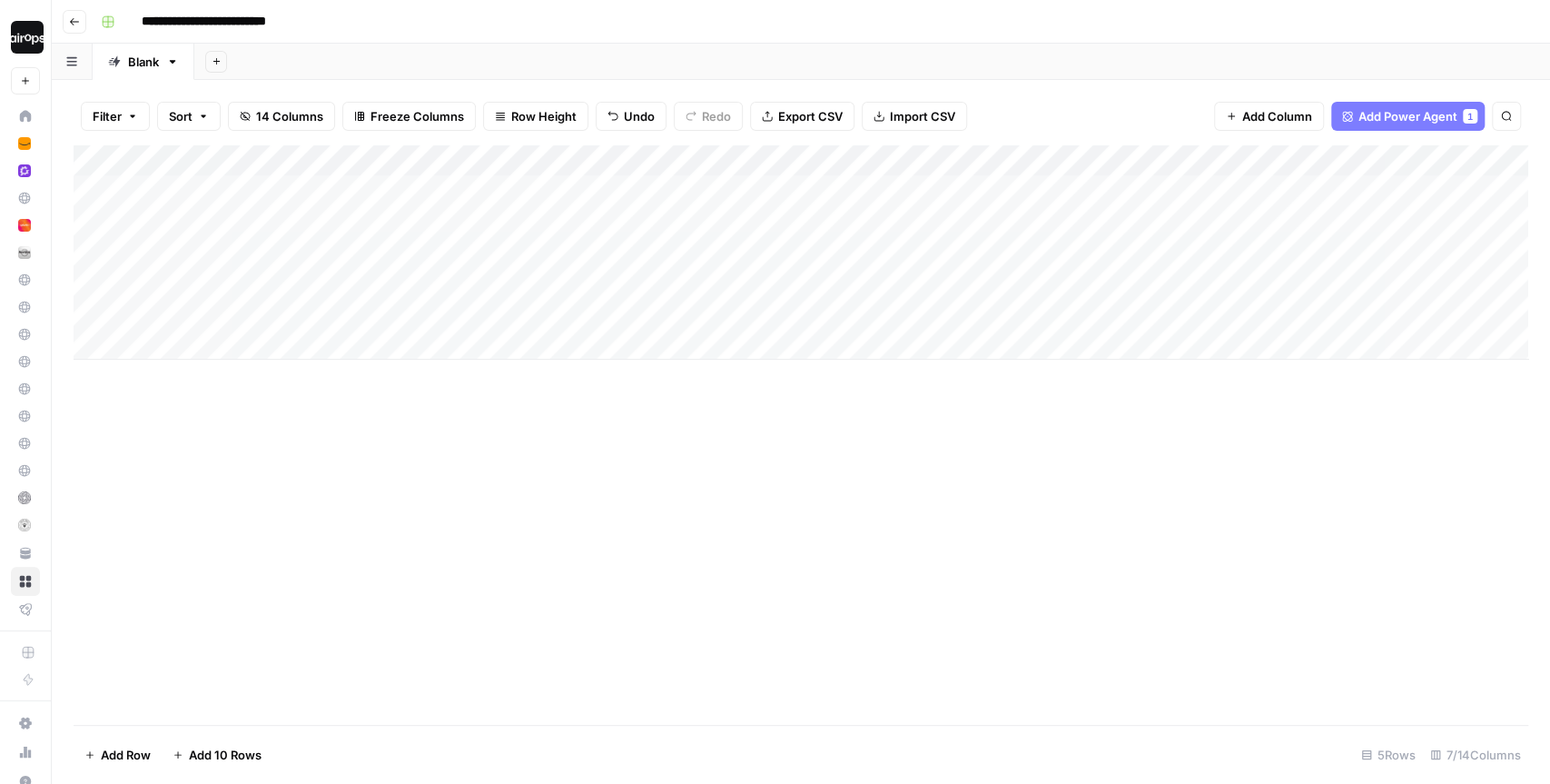
click at [538, 125] on button "Row Height" at bounding box center [536, 116] width 105 height 29
click at [534, 228] on span "Tall" at bounding box center [579, 229] width 131 height 18
click at [755, 692] on div "Add Column" at bounding box center [801, 434] width 1455 height 579
drag, startPoint x: 813, startPoint y: 215, endPoint x: 794, endPoint y: 472, distance: 257.7
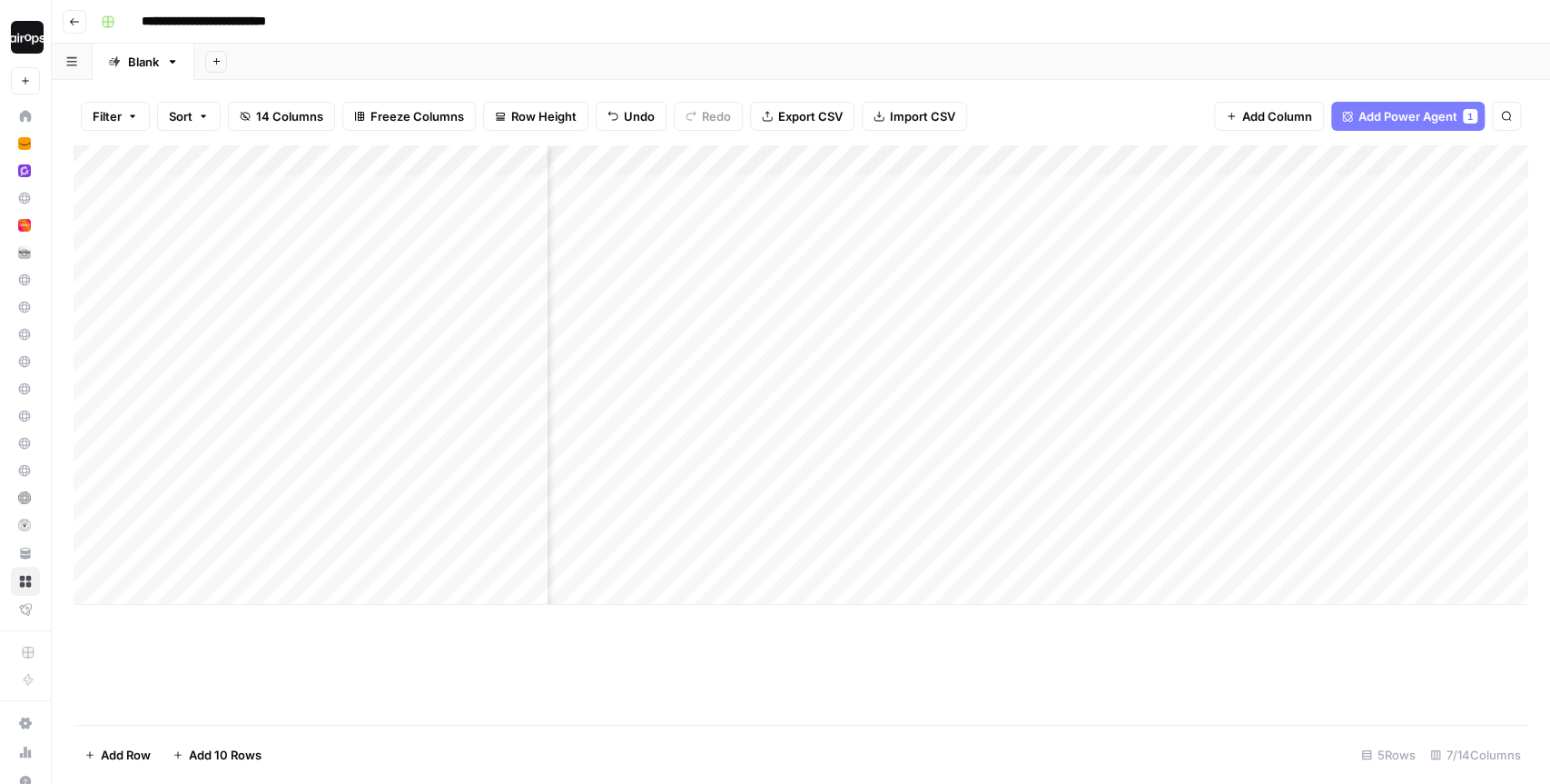
click at [794, 472] on div "Add Column" at bounding box center [801, 374] width 1455 height 460
drag, startPoint x: 918, startPoint y: 209, endPoint x: 909, endPoint y: 456, distance: 247.2
click at [909, 456] on div "Add Column" at bounding box center [801, 374] width 1455 height 460
drag, startPoint x: 1063, startPoint y: 212, endPoint x: 1061, endPoint y: 506, distance: 294.0
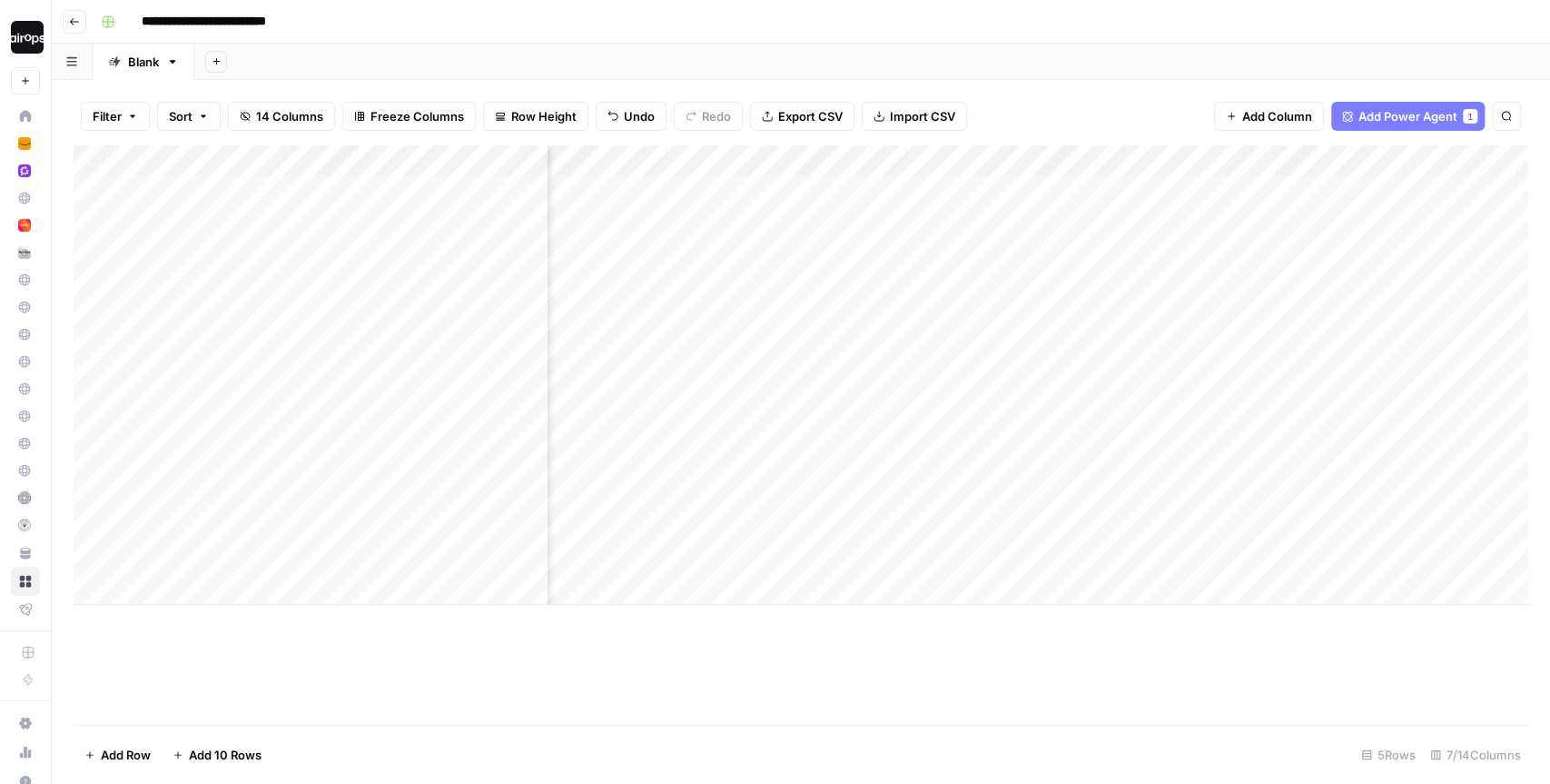
click at [1061, 506] on div "Add Column" at bounding box center [801, 374] width 1455 height 460
drag, startPoint x: 1180, startPoint y: 213, endPoint x: 1168, endPoint y: 535, distance: 322.2
click at [1168, 535] on div "Add Column" at bounding box center [801, 374] width 1455 height 460
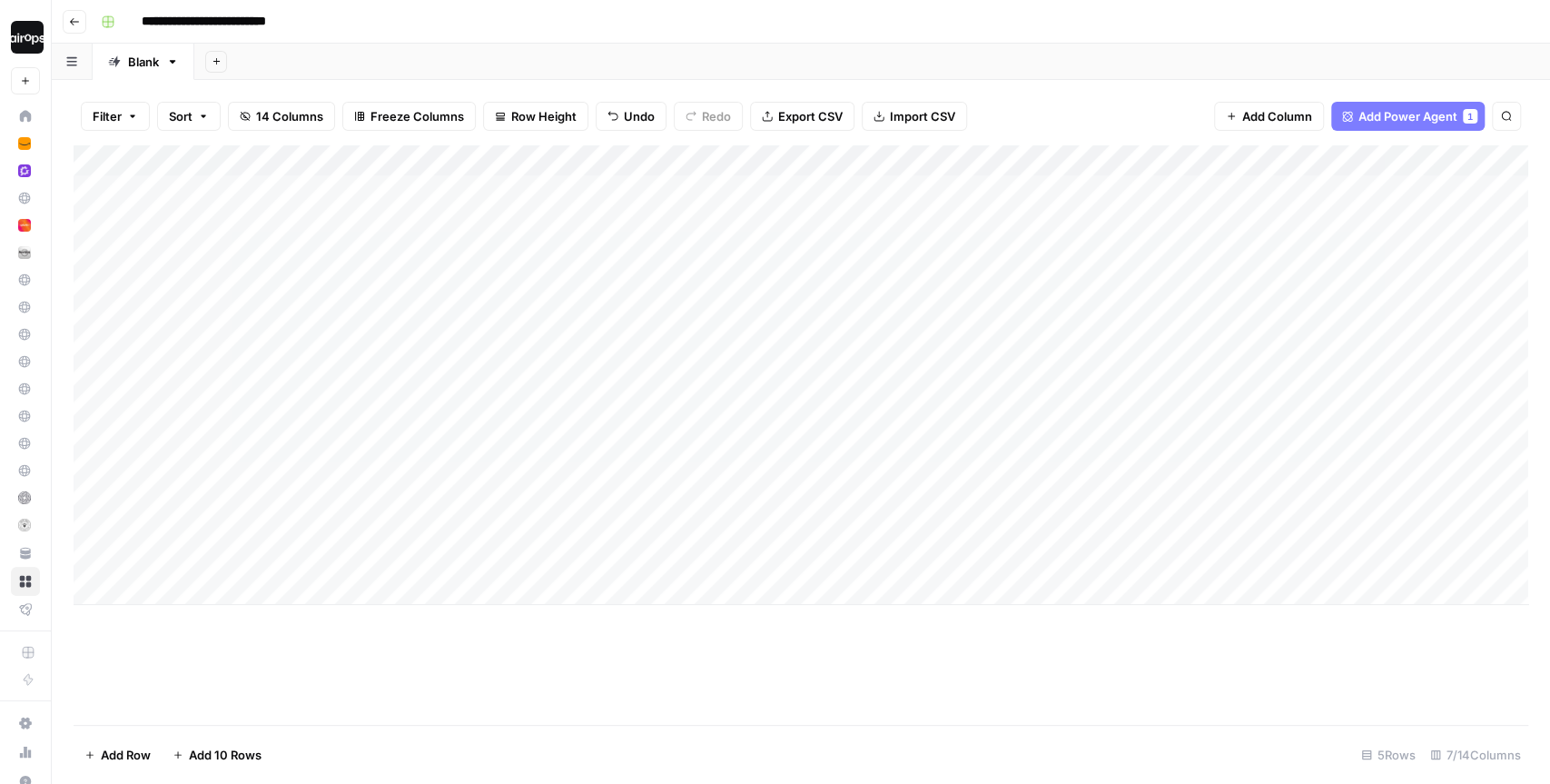
click at [784, 159] on div "Add Column" at bounding box center [801, 374] width 1455 height 460
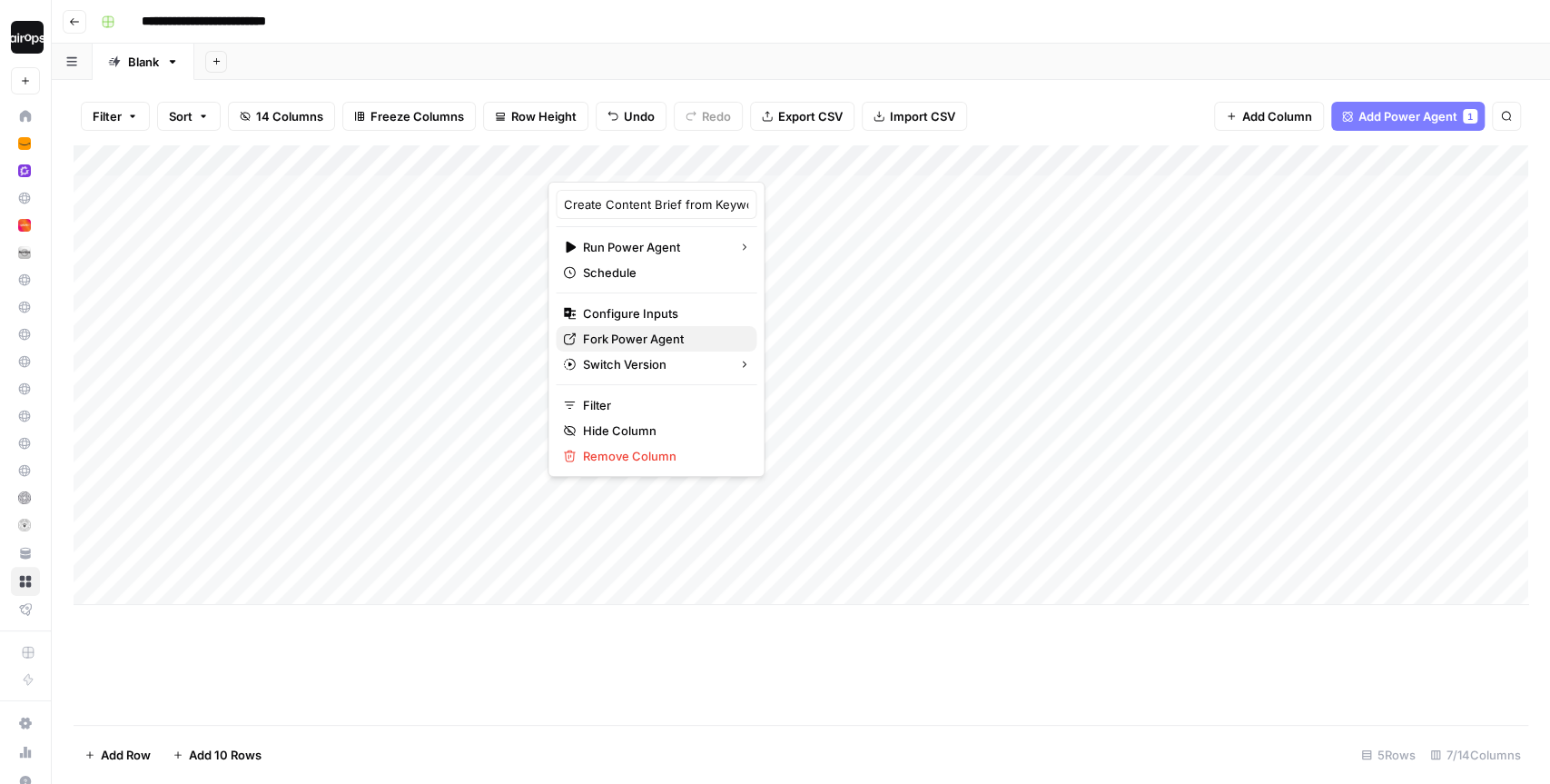
click at [646, 333] on span "Fork Power Agent" at bounding box center [663, 338] width 159 height 18
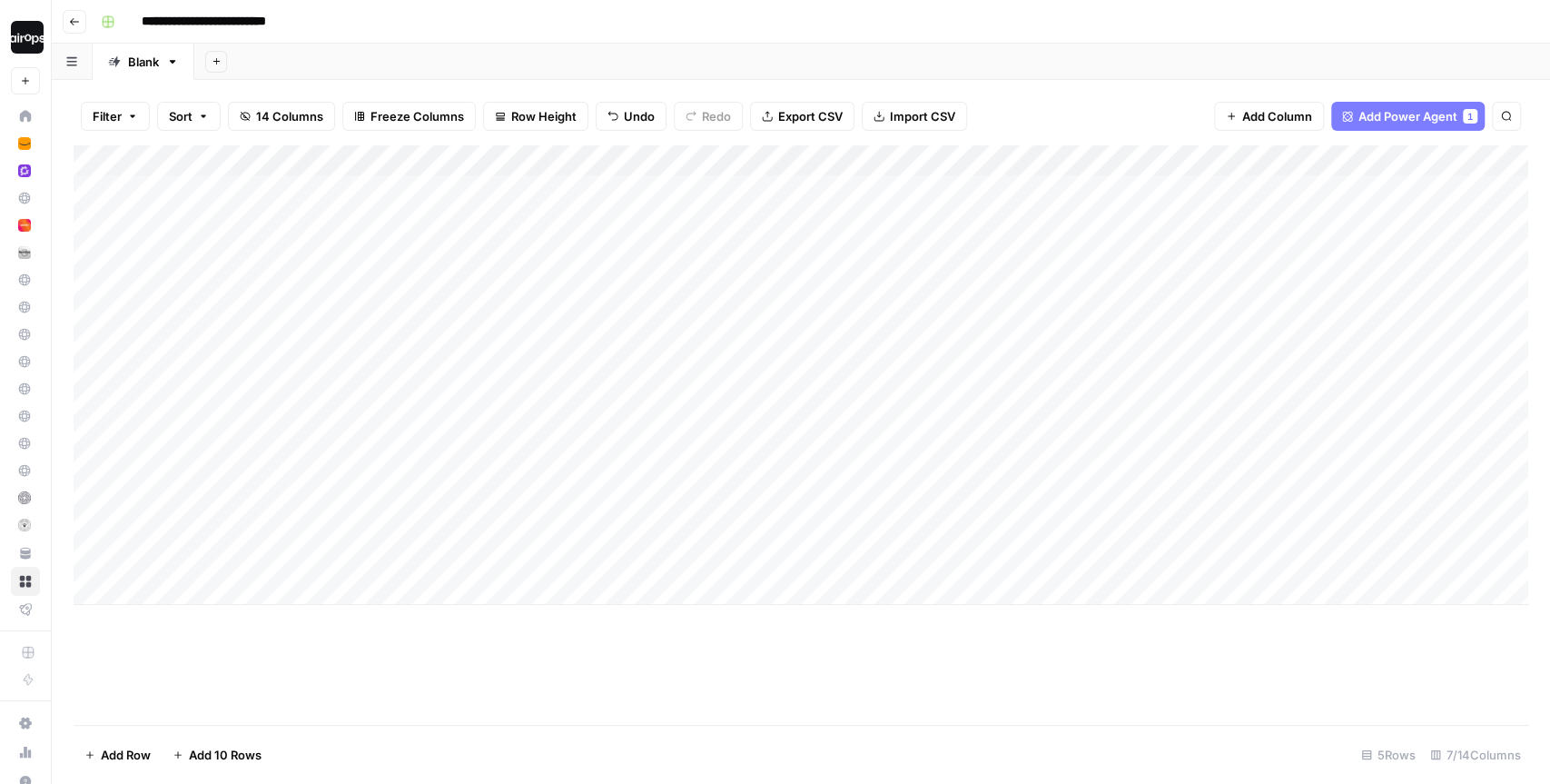
click at [746, 237] on div "Add Column" at bounding box center [801, 374] width 1455 height 460
click at [1014, 100] on div "Filter Sort 14 Columns Freeze Columns Row Height Undo Redo Export CSV Import CS…" at bounding box center [801, 116] width 1455 height 58
click at [836, 638] on div "Add Column" at bounding box center [801, 434] width 1455 height 579
click at [565, 121] on span "Row Height" at bounding box center [543, 116] width 65 height 18
click at [538, 215] on div "Row Height Small Medium Tall Extra Tall" at bounding box center [573, 205] width 189 height 141
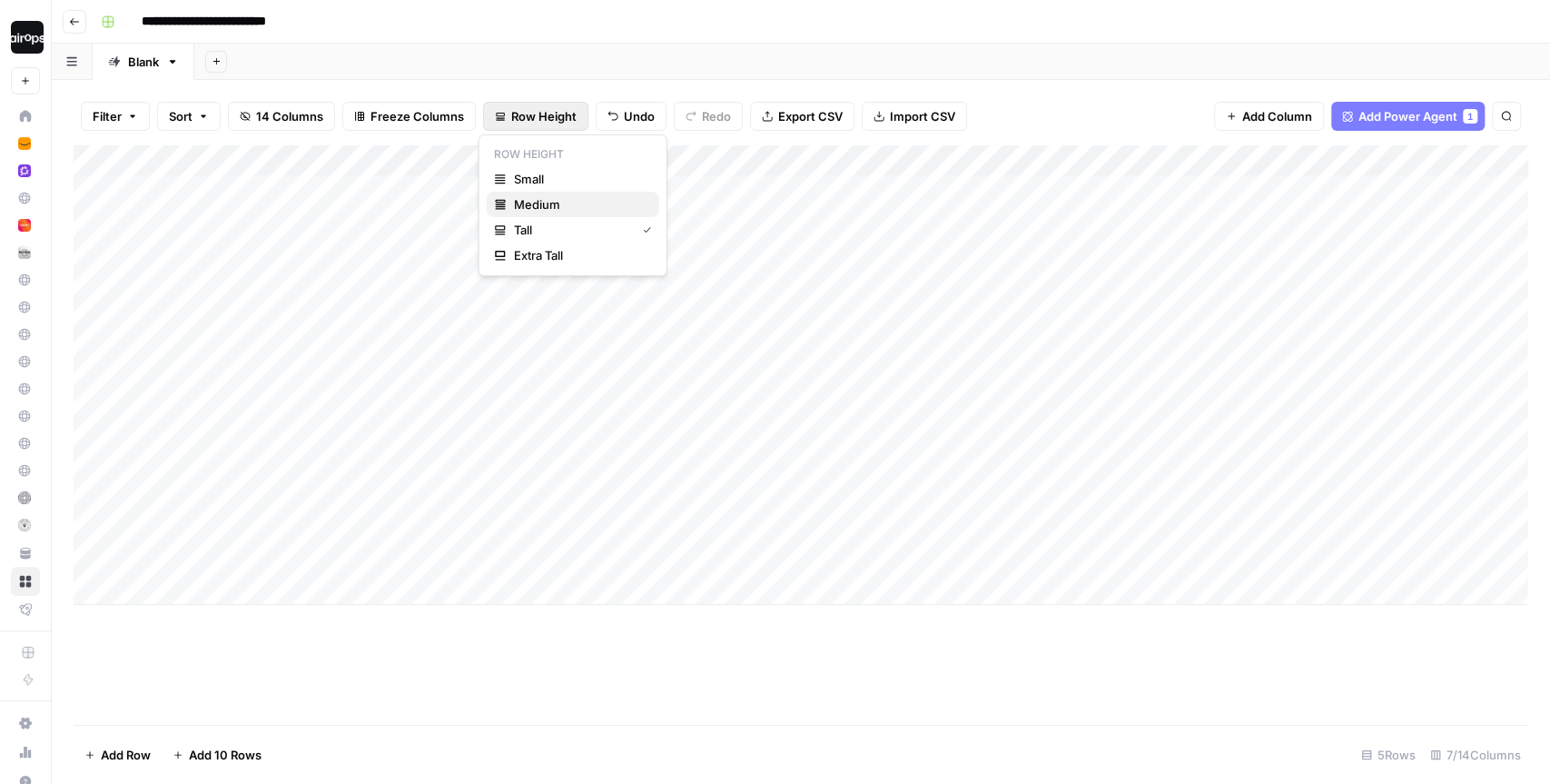
click at [538, 215] on button "Medium" at bounding box center [574, 204] width 173 height 26
click at [716, 62] on div "Add Sheet" at bounding box center [872, 62] width 1356 height 36
click at [718, 59] on div "Add Sheet" at bounding box center [872, 62] width 1356 height 36
click at [617, 61] on div "Add Sheet" at bounding box center [872, 62] width 1356 height 36
drag, startPoint x: 465, startPoint y: 204, endPoint x: 416, endPoint y: 392, distance: 194.3
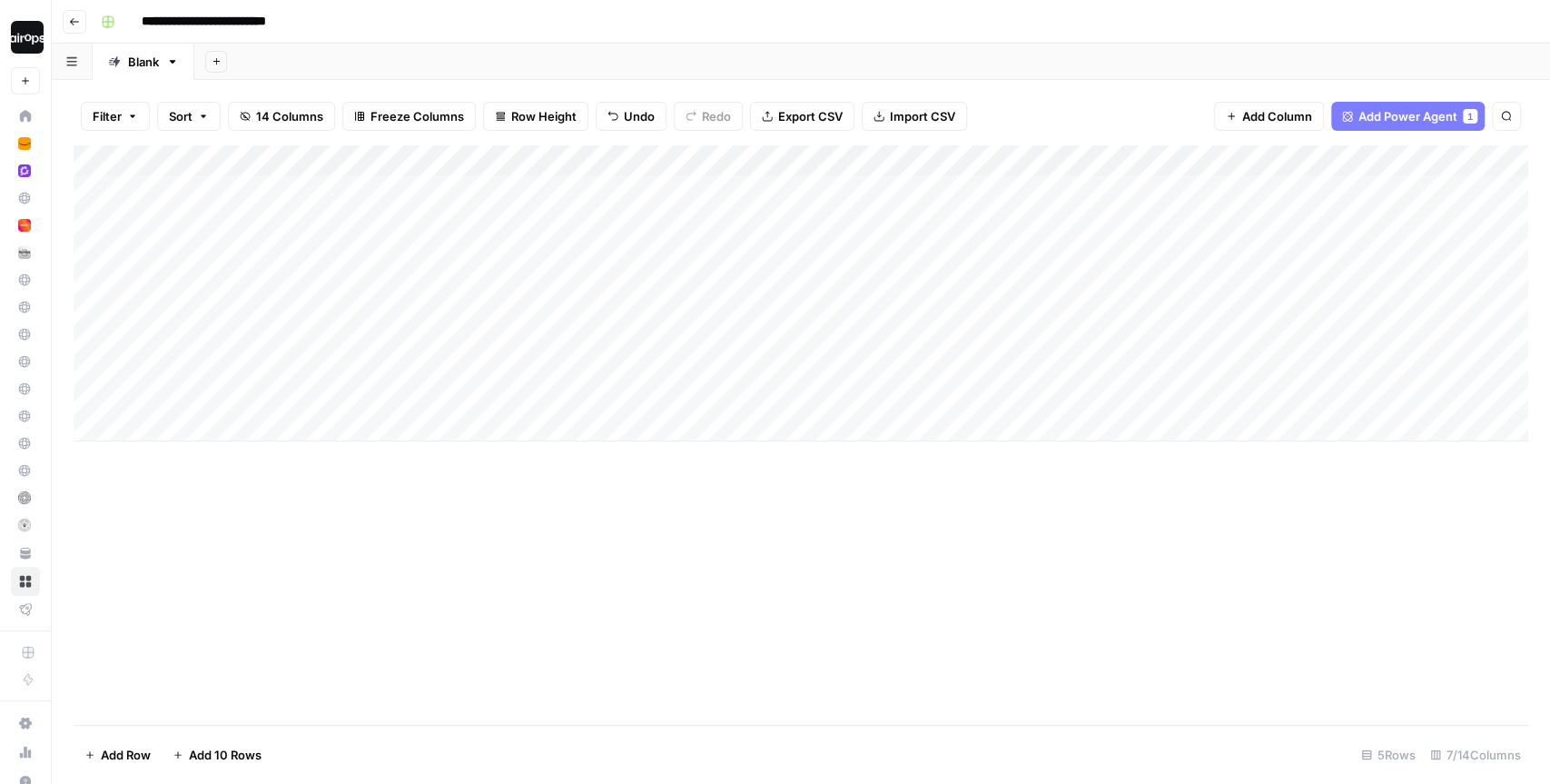
click at [416, 392] on div "Add Column" at bounding box center [801, 293] width 1455 height 296
click at [605, 56] on div "Add Sheet" at bounding box center [872, 62] width 1356 height 36
click at [460, 218] on div "Add Column" at bounding box center [801, 293] width 1455 height 296
click at [1006, 118] on div "Filter Sort 14 Columns Freeze Columns Row Height Undo Redo Export CSV Import CS…" at bounding box center [801, 116] width 1455 height 58
click at [990, 108] on div "Filter Sort 14 Columns Freeze Columns Row Height Undo Redo Export CSV Import CS…" at bounding box center [801, 116] width 1455 height 58
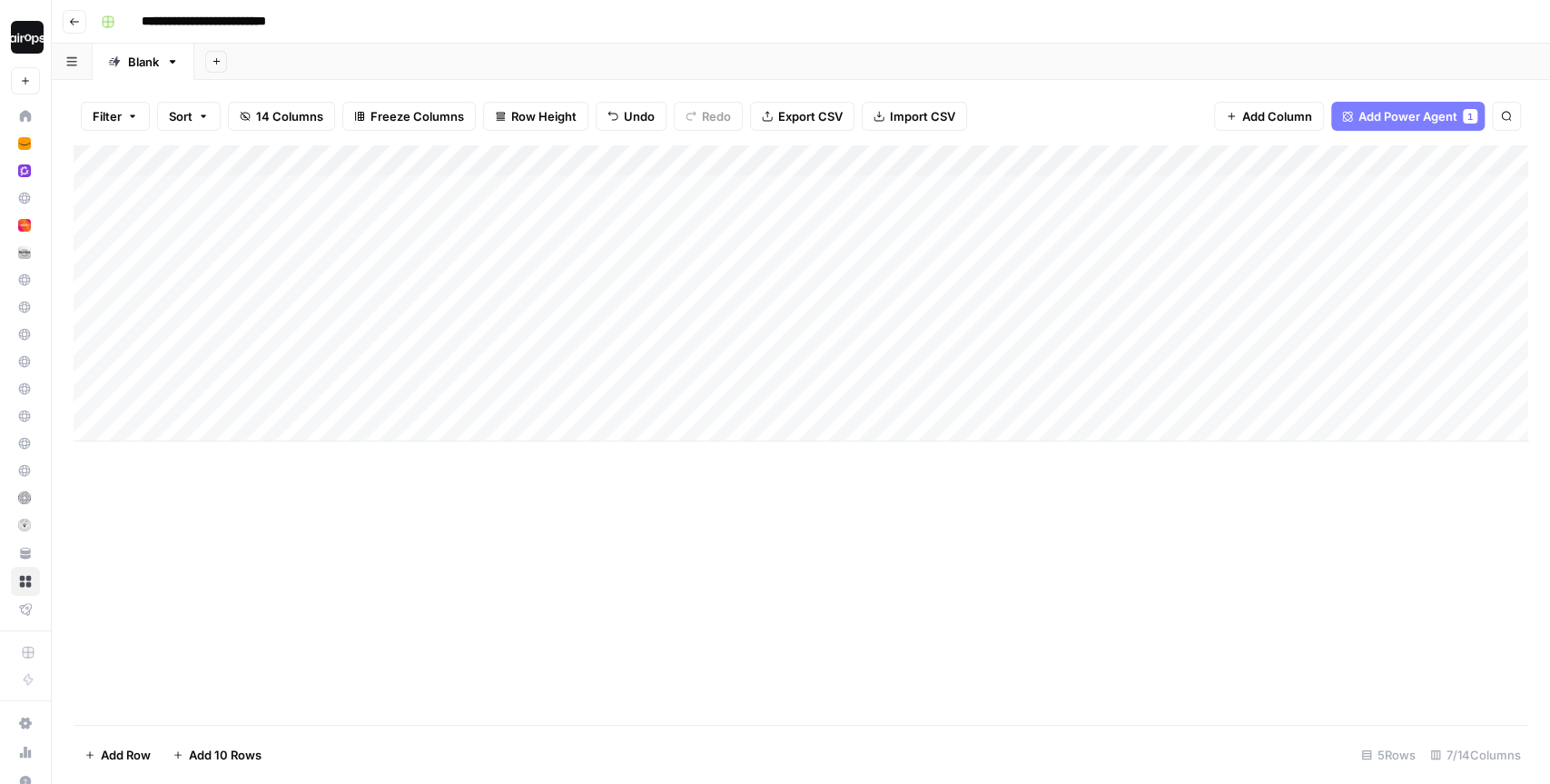
click at [990, 108] on div "Filter Sort 14 Columns Freeze Columns Row Height Undo Redo Export CSV Import CS…" at bounding box center [801, 116] width 1455 height 58
click at [398, 387] on div "Add Column" at bounding box center [801, 293] width 1455 height 296
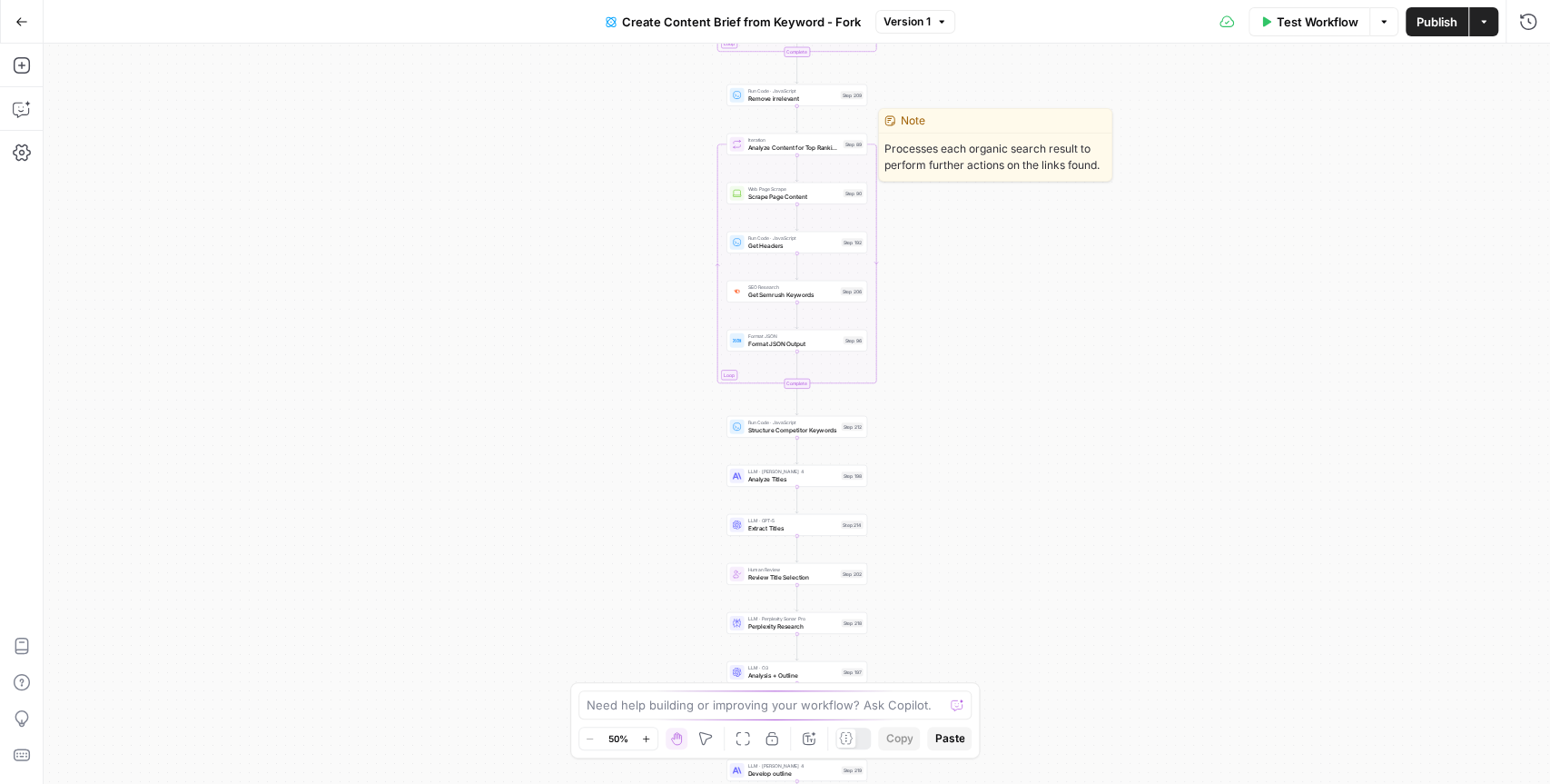
click at [963, 76] on div "Workflow Set Inputs Inputs Google Search Perform Google Search Step 51 Loop Ite…" at bounding box center [796, 413] width 1506 height 740
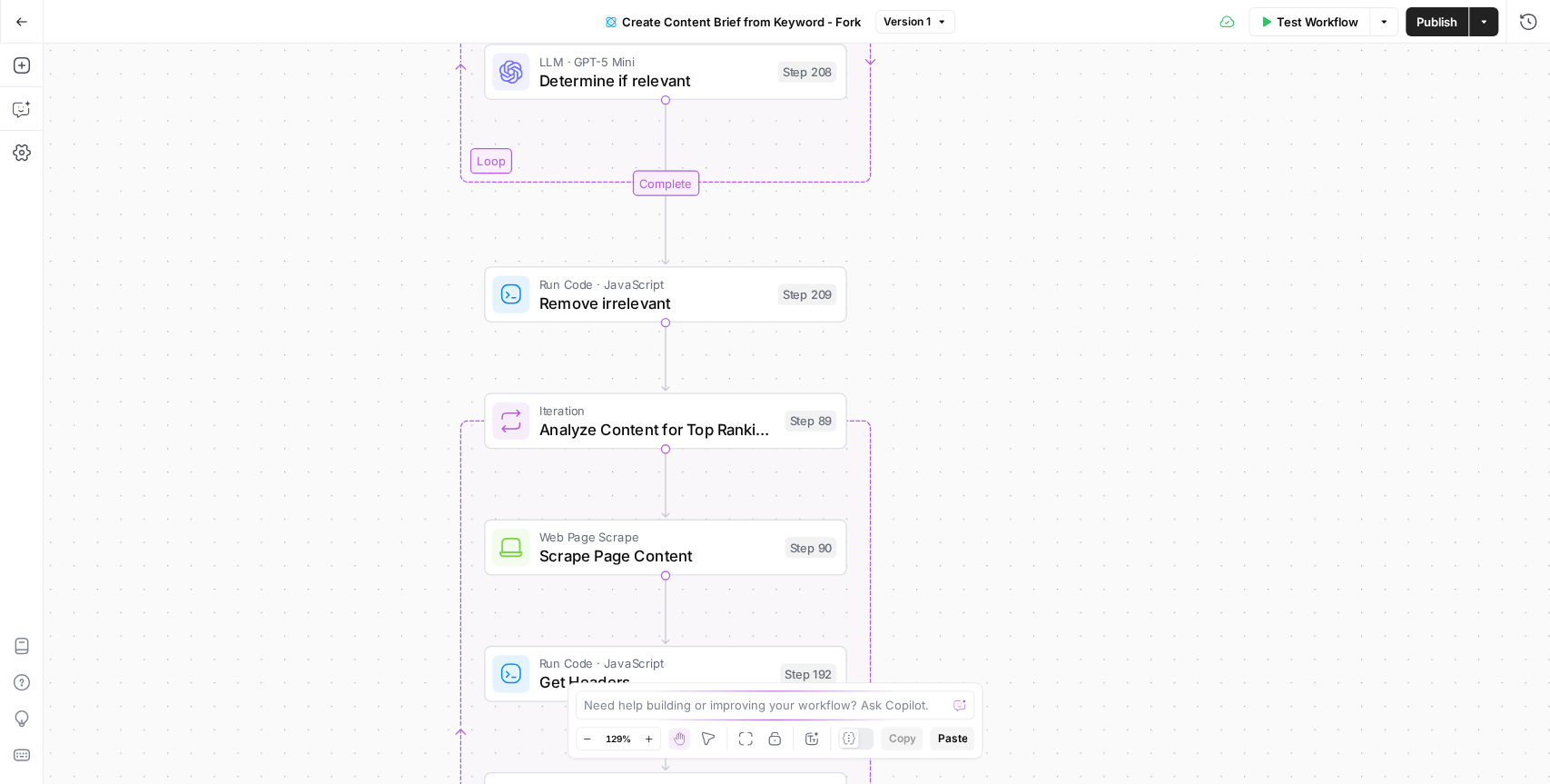
drag, startPoint x: 834, startPoint y: 135, endPoint x: 939, endPoint y: 399, distance: 284.1
click at [939, 399] on div "Workflow Set Inputs Inputs Google Search Perform Google Search Step 51 Loop Ite…" at bounding box center [796, 413] width 1506 height 740
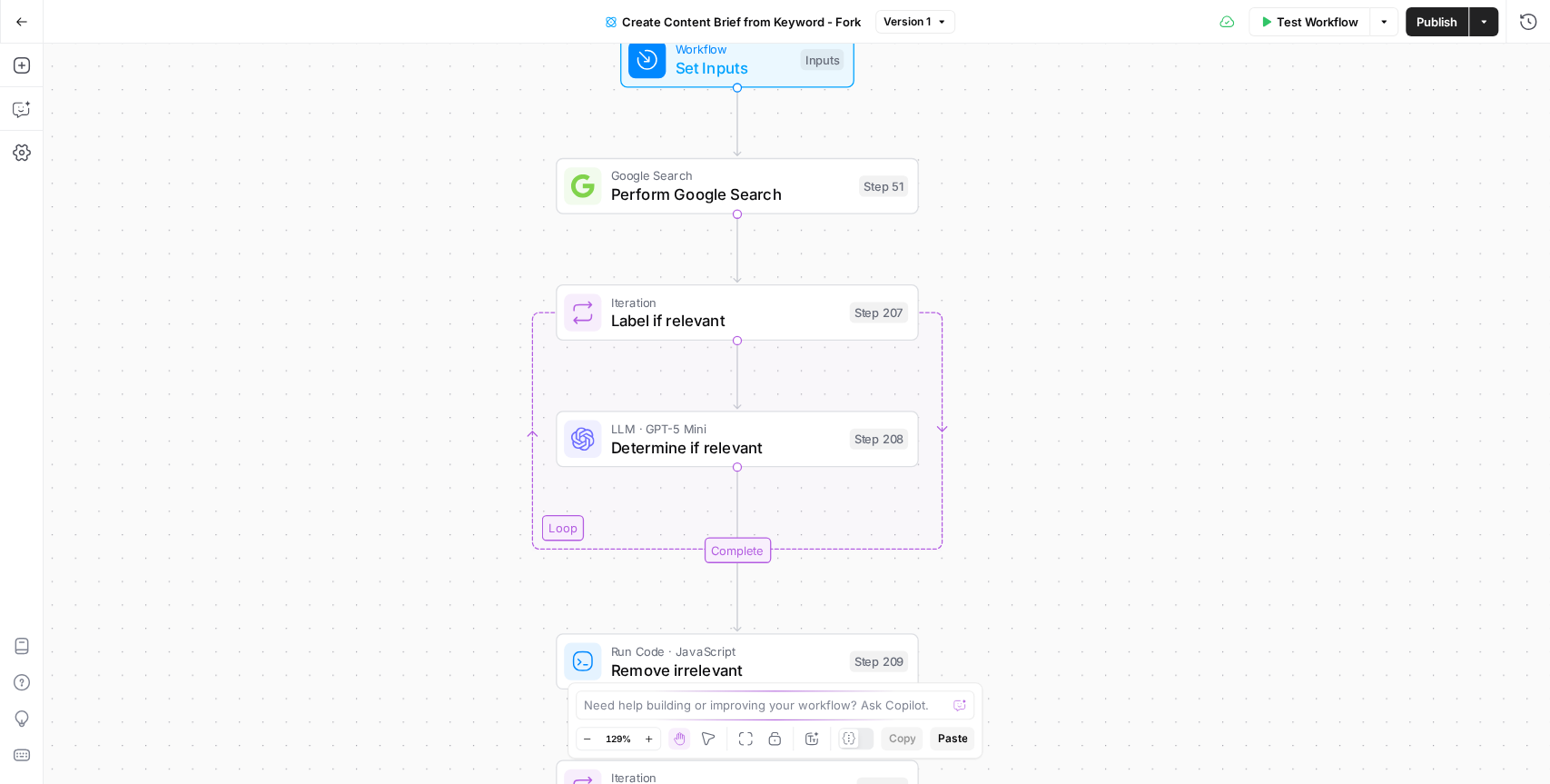
drag, startPoint x: 997, startPoint y: 90, endPoint x: 1034, endPoint y: 397, distance: 309.2
click at [1034, 397] on div "Workflow Set Inputs Inputs Google Search Perform Google Search Step 51 Loop Ite…" at bounding box center [796, 413] width 1506 height 740
click at [746, 63] on span "Set Inputs" at bounding box center [734, 67] width 117 height 24
click at [1152, 172] on label "Brand Kit" at bounding box center [1251, 171] width 333 height 18
drag, startPoint x: 1115, startPoint y: 246, endPoint x: 1183, endPoint y: 246, distance: 68.0
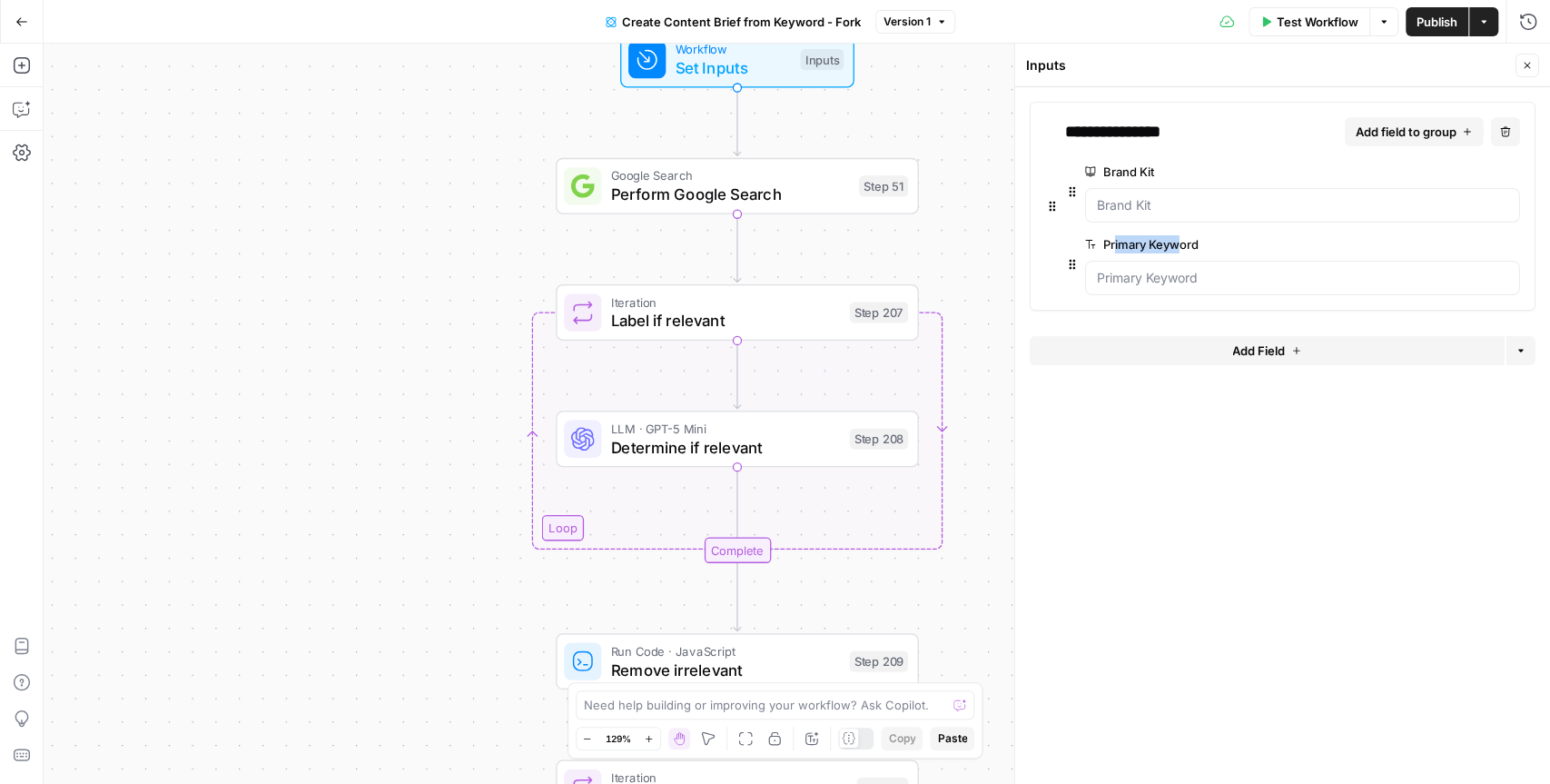
click at [1183, 246] on label "Primary Keyword" at bounding box center [1251, 244] width 333 height 18
click at [1534, 71] on button "Close" at bounding box center [1527, 65] width 24 height 24
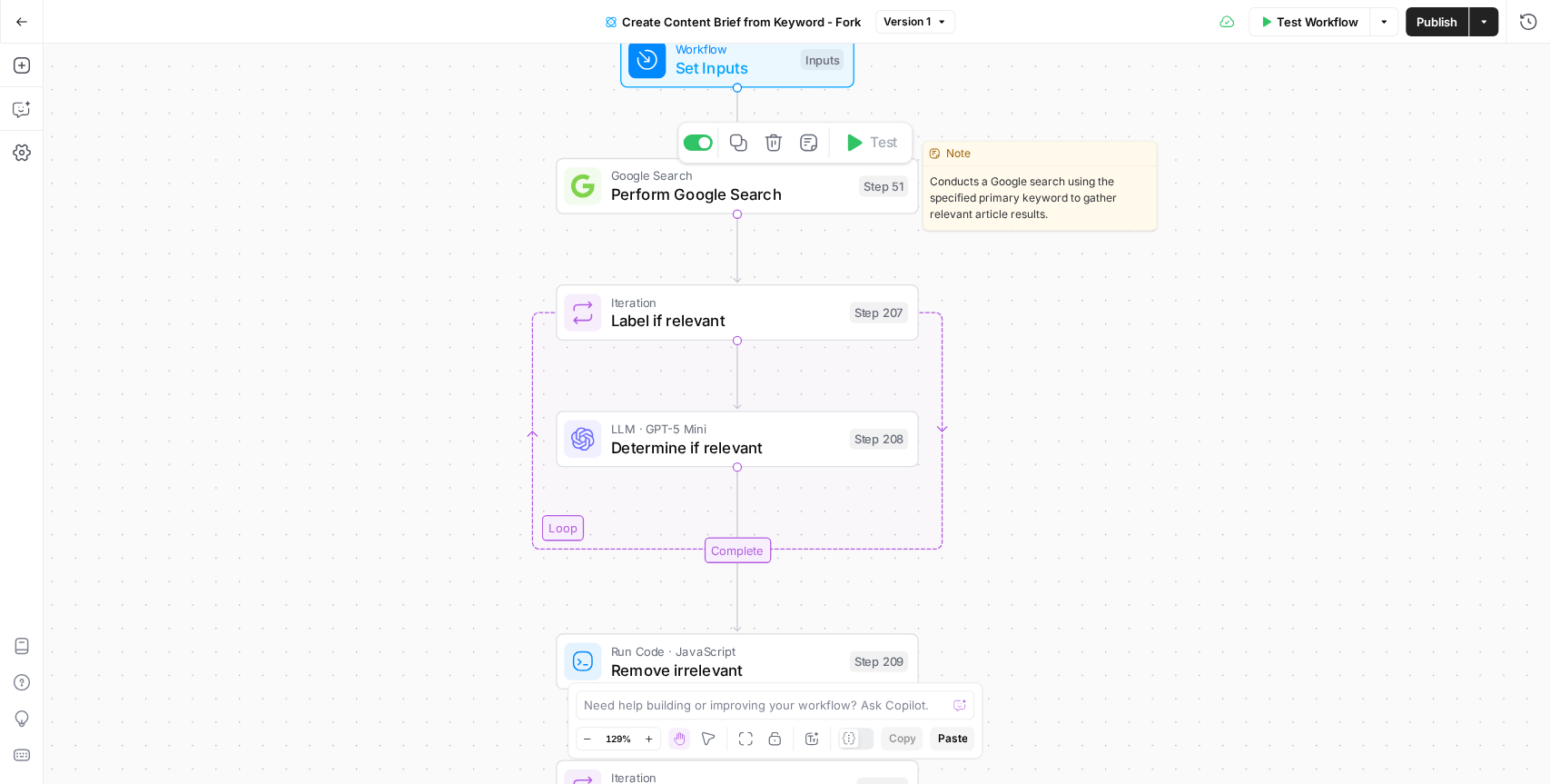
click at [806, 188] on span "Perform Google Search" at bounding box center [731, 194] width 239 height 24
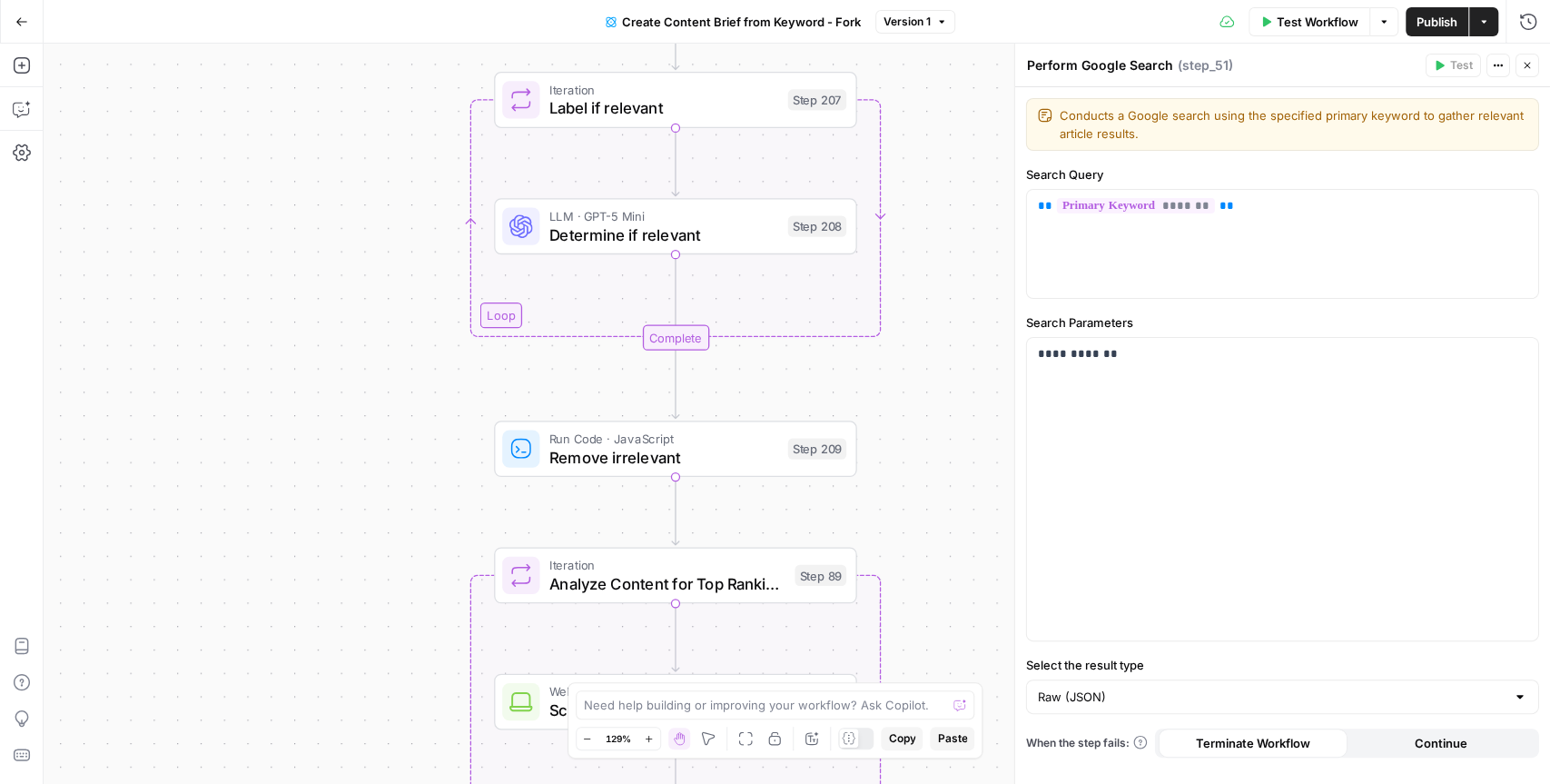
drag, startPoint x: 1002, startPoint y: 382, endPoint x: 940, endPoint y: 171, distance: 219.9
click at [940, 171] on div "Workflow Set Inputs Inputs Google Search Perform Google Search Step 51 Loop Ite…" at bounding box center [796, 413] width 1506 height 740
click at [1528, 64] on icon "button" at bounding box center [1527, 64] width 10 height 10
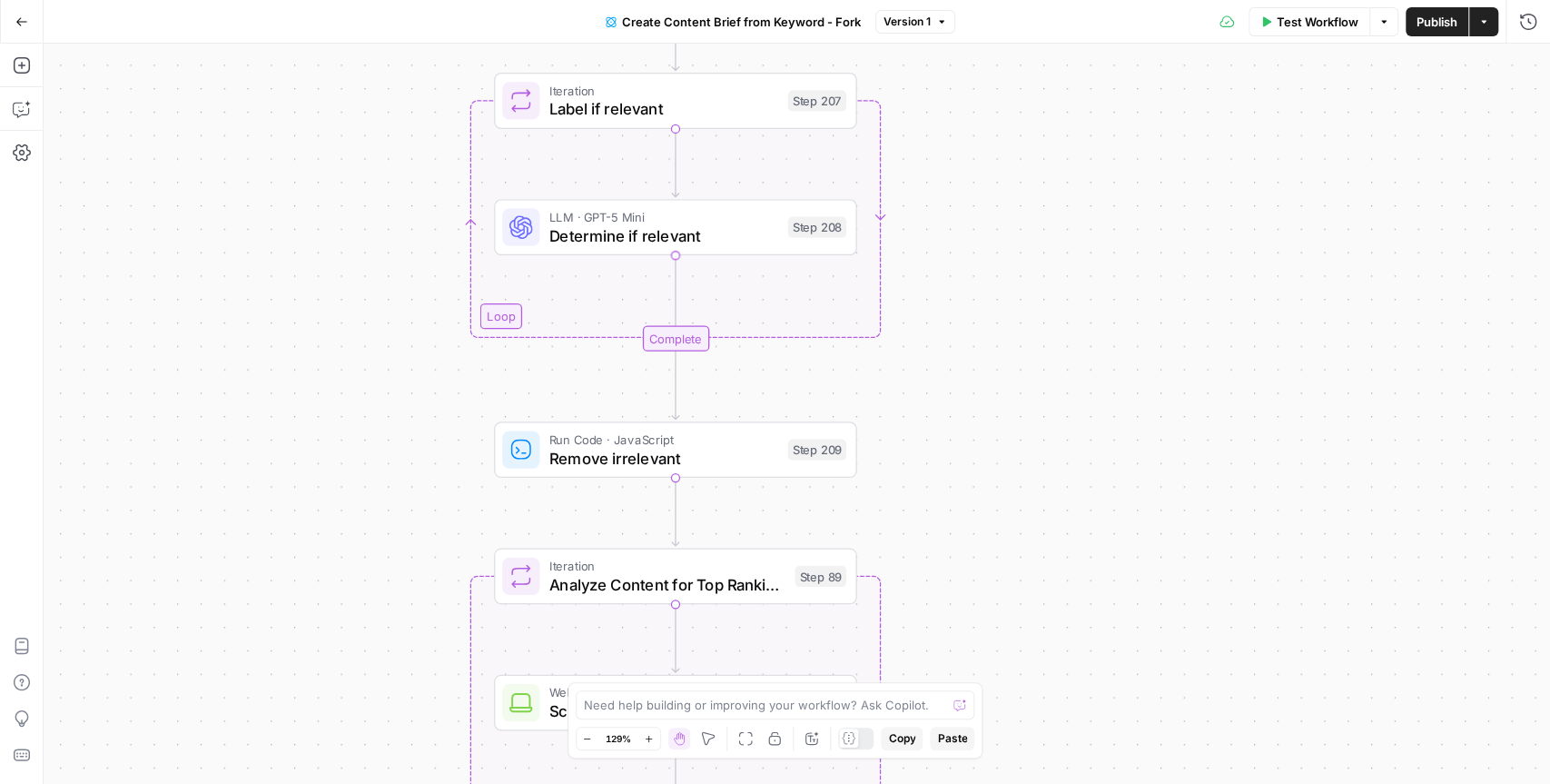
click at [671, 224] on span "Determine if relevant" at bounding box center [665, 235] width 229 height 24
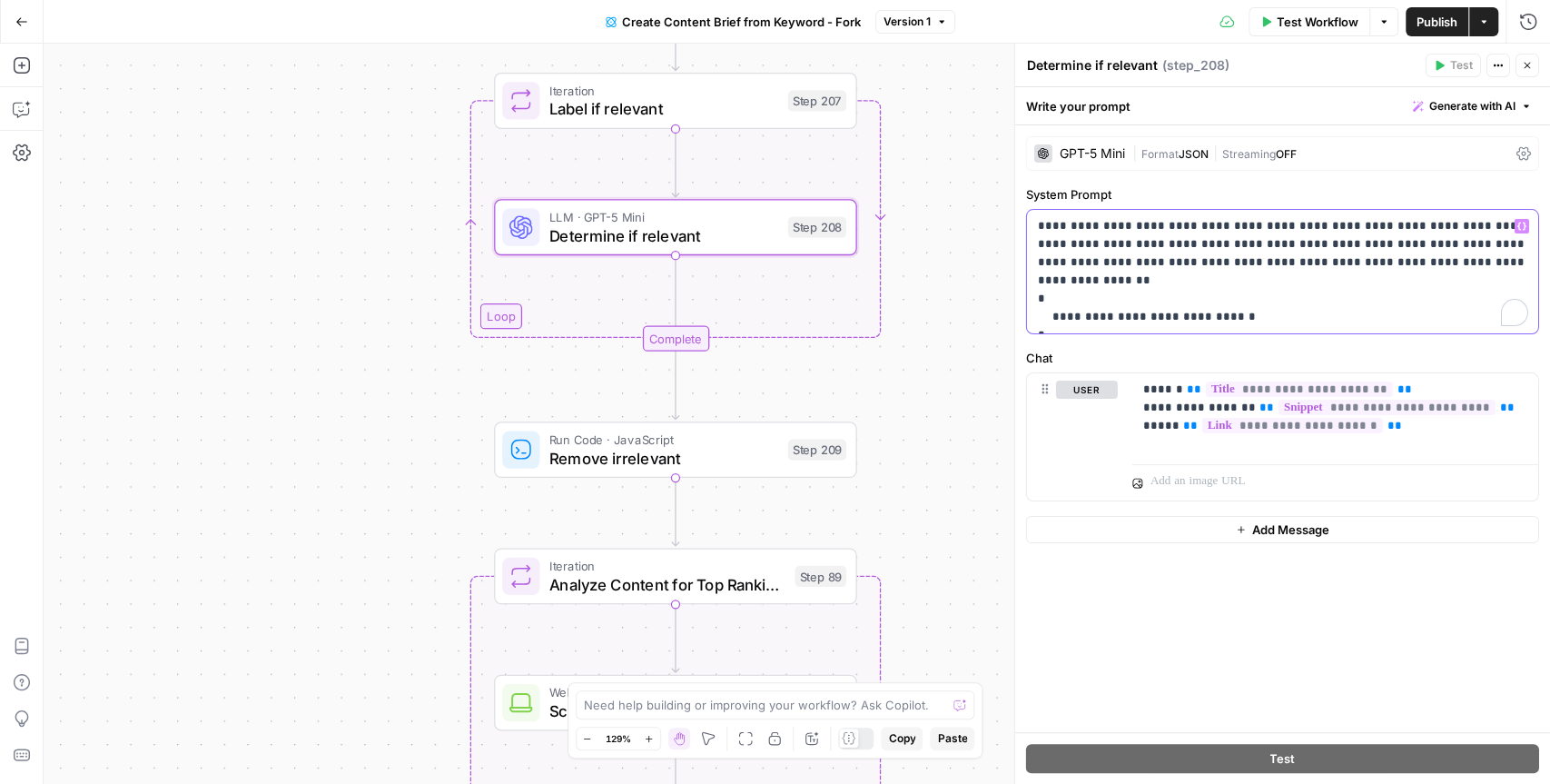
drag, startPoint x: 1307, startPoint y: 243, endPoint x: 1421, endPoint y: 247, distance: 114.1
click at [1421, 247] on p "**********" at bounding box center [1283, 271] width 490 height 109
click at [1534, 63] on button "Close" at bounding box center [1527, 65] width 24 height 24
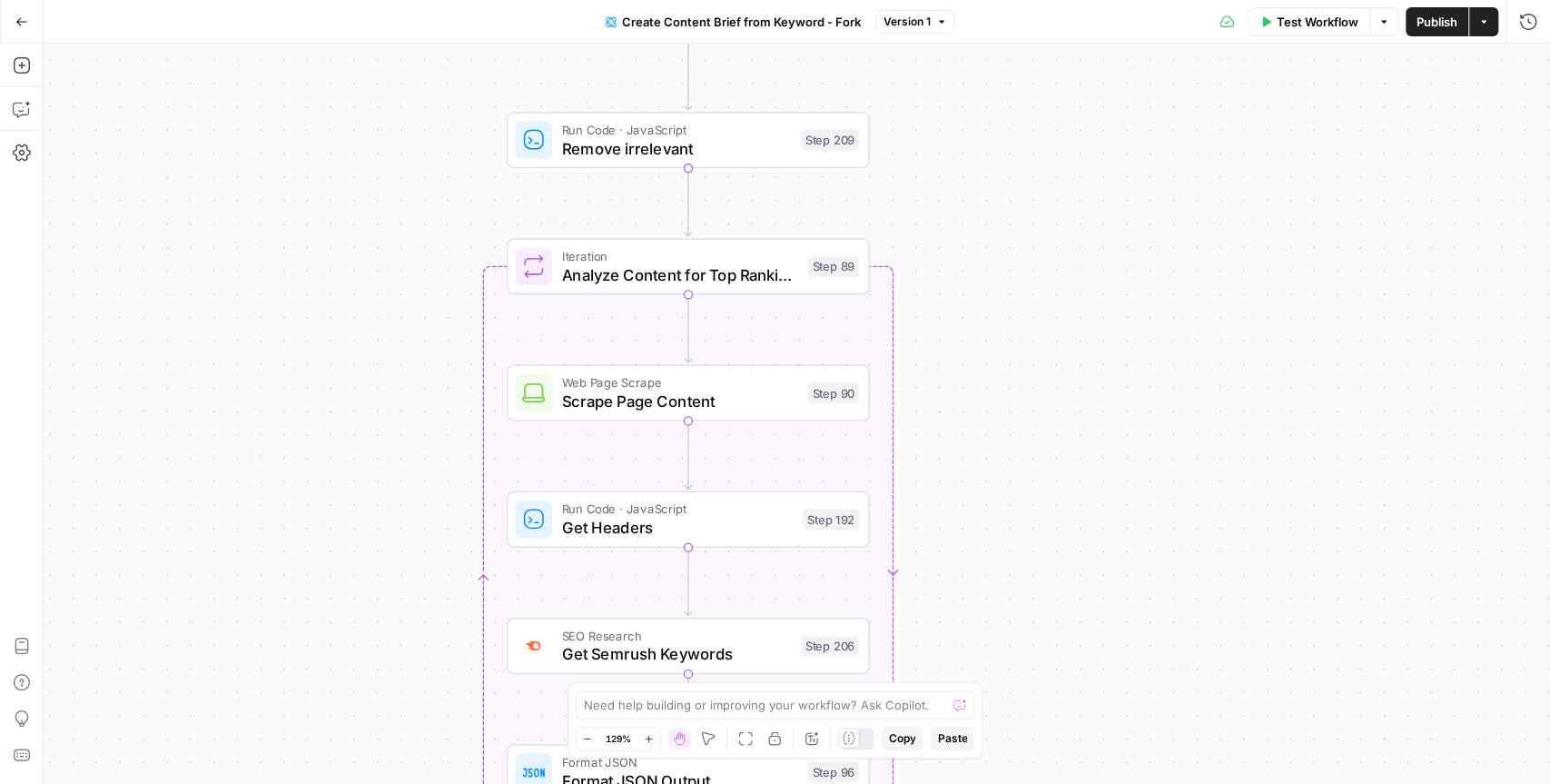
drag, startPoint x: 994, startPoint y: 569, endPoint x: 1007, endPoint y: 259, distance: 310.3
click at [1007, 259] on div "Workflow Set Inputs Inputs Google Search Perform Google Search Step 51 Loop Ite…" at bounding box center [796, 413] width 1506 height 740
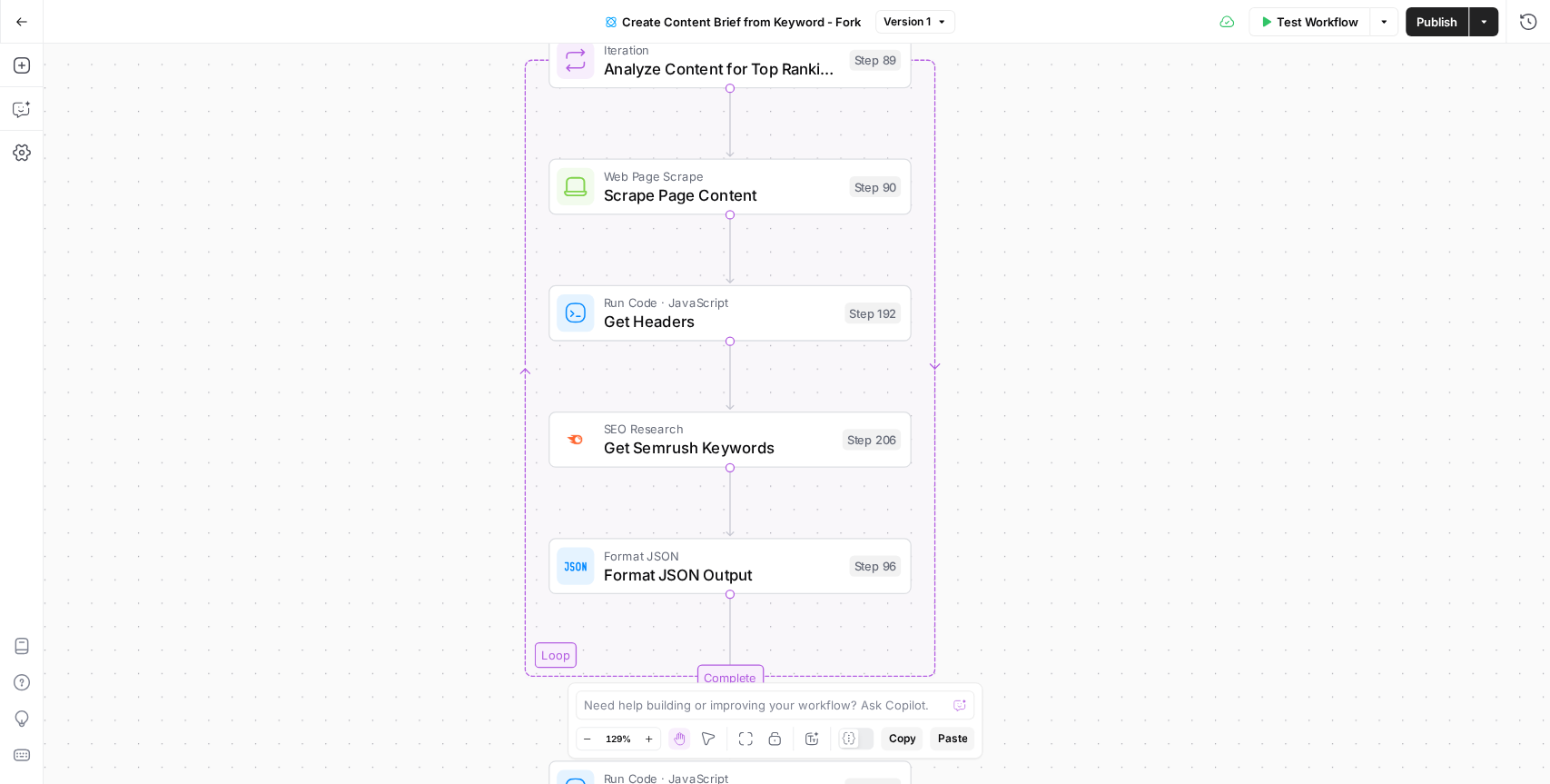
drag, startPoint x: 998, startPoint y: 513, endPoint x: 1044, endPoint y: 308, distance: 210.1
click at [1044, 308] on div "Workflow Set Inputs Inputs Google Search Perform Google Search Step 51 Loop Ite…" at bounding box center [796, 413] width 1506 height 740
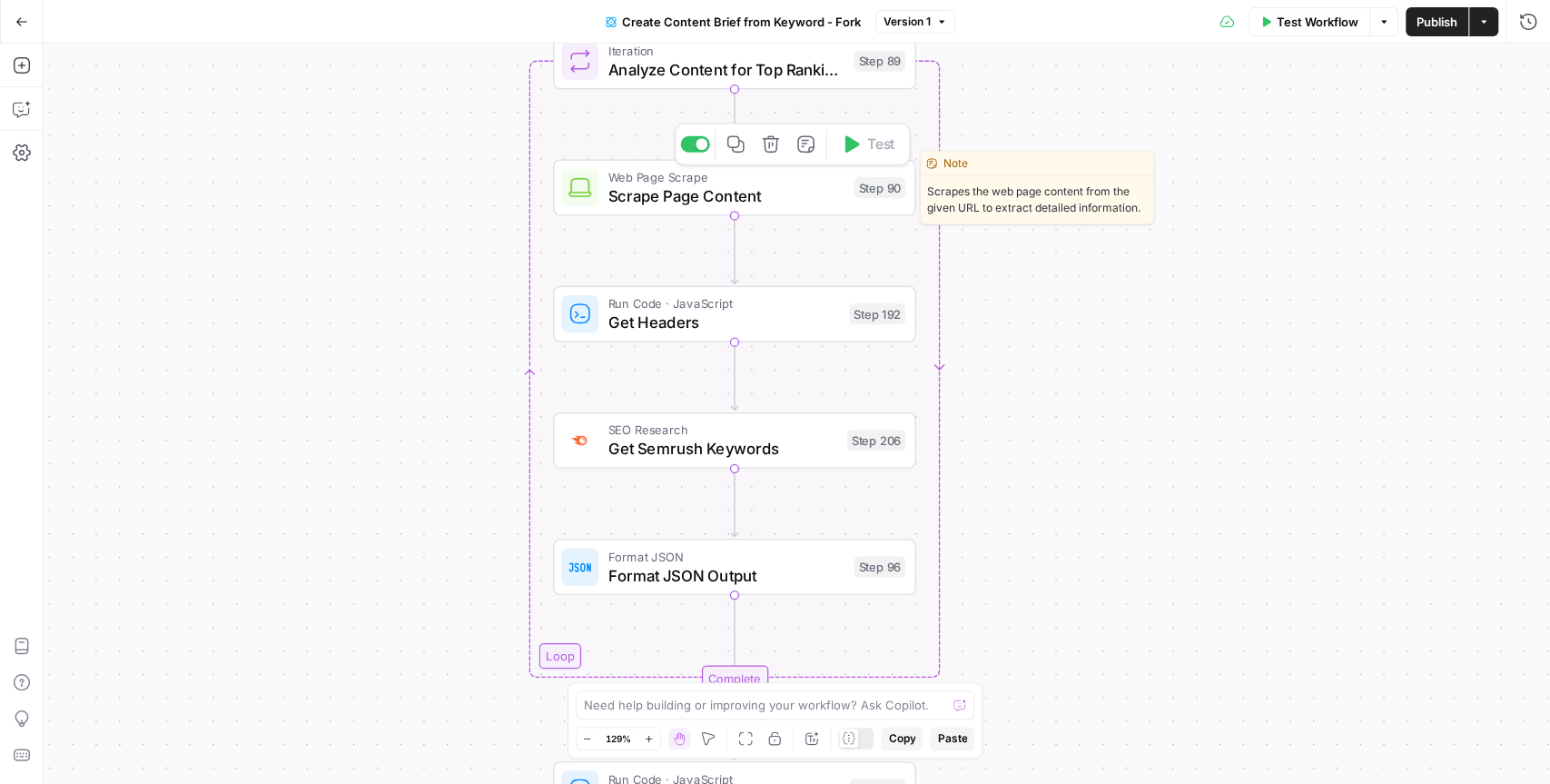
click at [773, 187] on span "Scrape Page Content" at bounding box center [726, 195] width 236 height 24
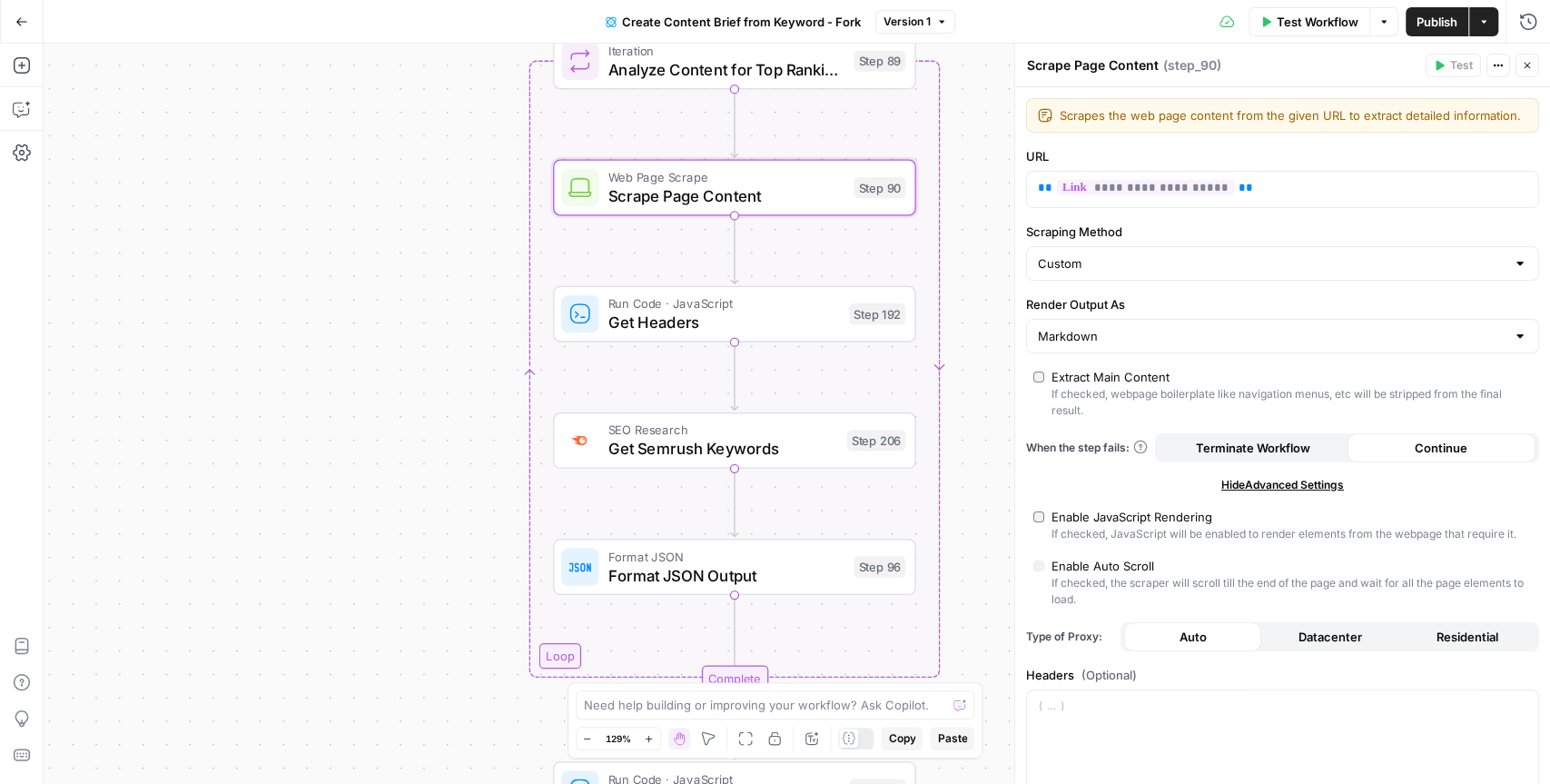
click at [433, 292] on div "Workflow Set Inputs Inputs Google Search Perform Google Search Step 51 Loop Ite…" at bounding box center [796, 413] width 1506 height 740
click at [1534, 57] on button "Close" at bounding box center [1527, 65] width 24 height 24
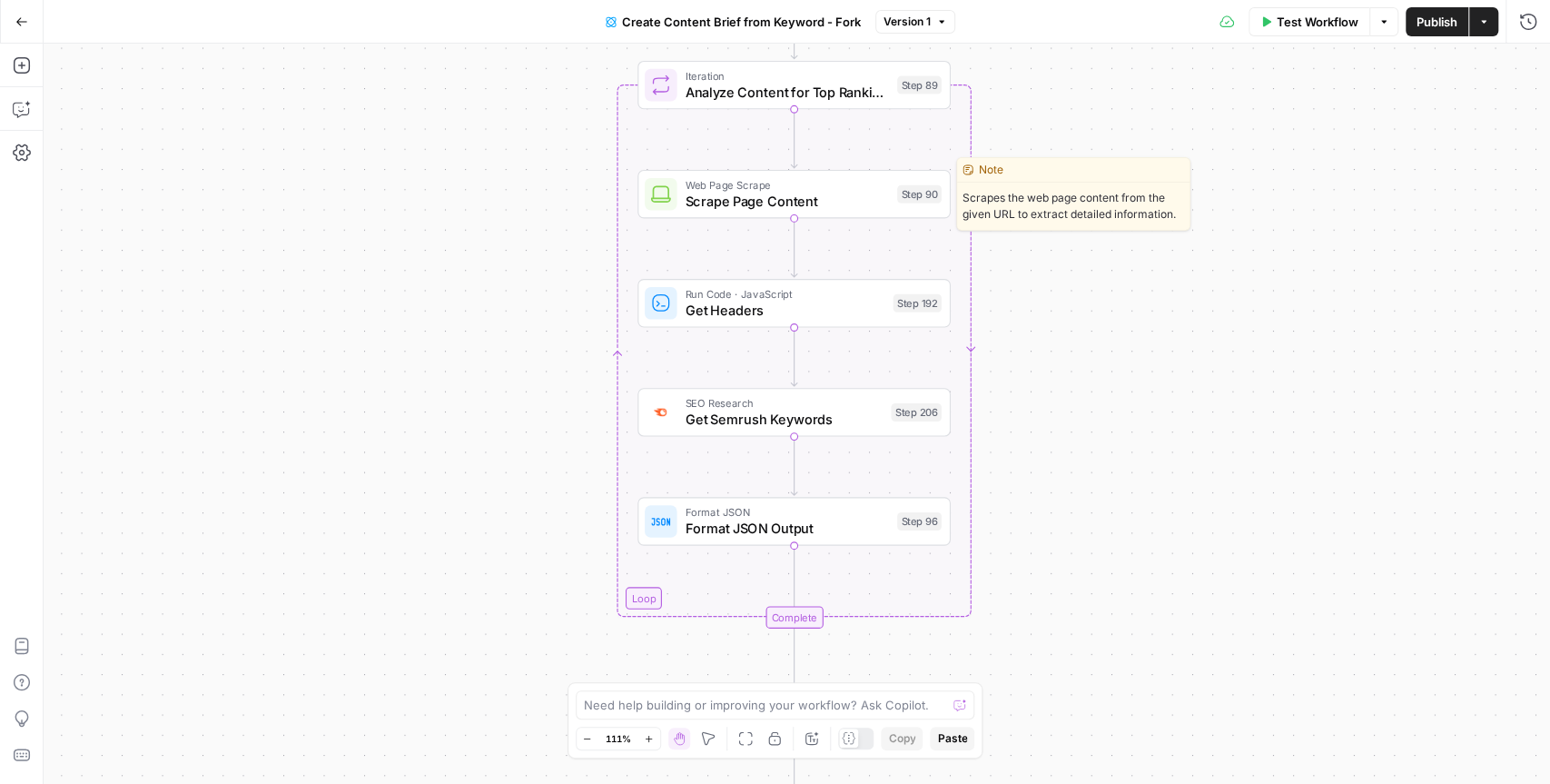
click at [802, 205] on span "Scrape Page Content" at bounding box center [787, 200] width 205 height 20
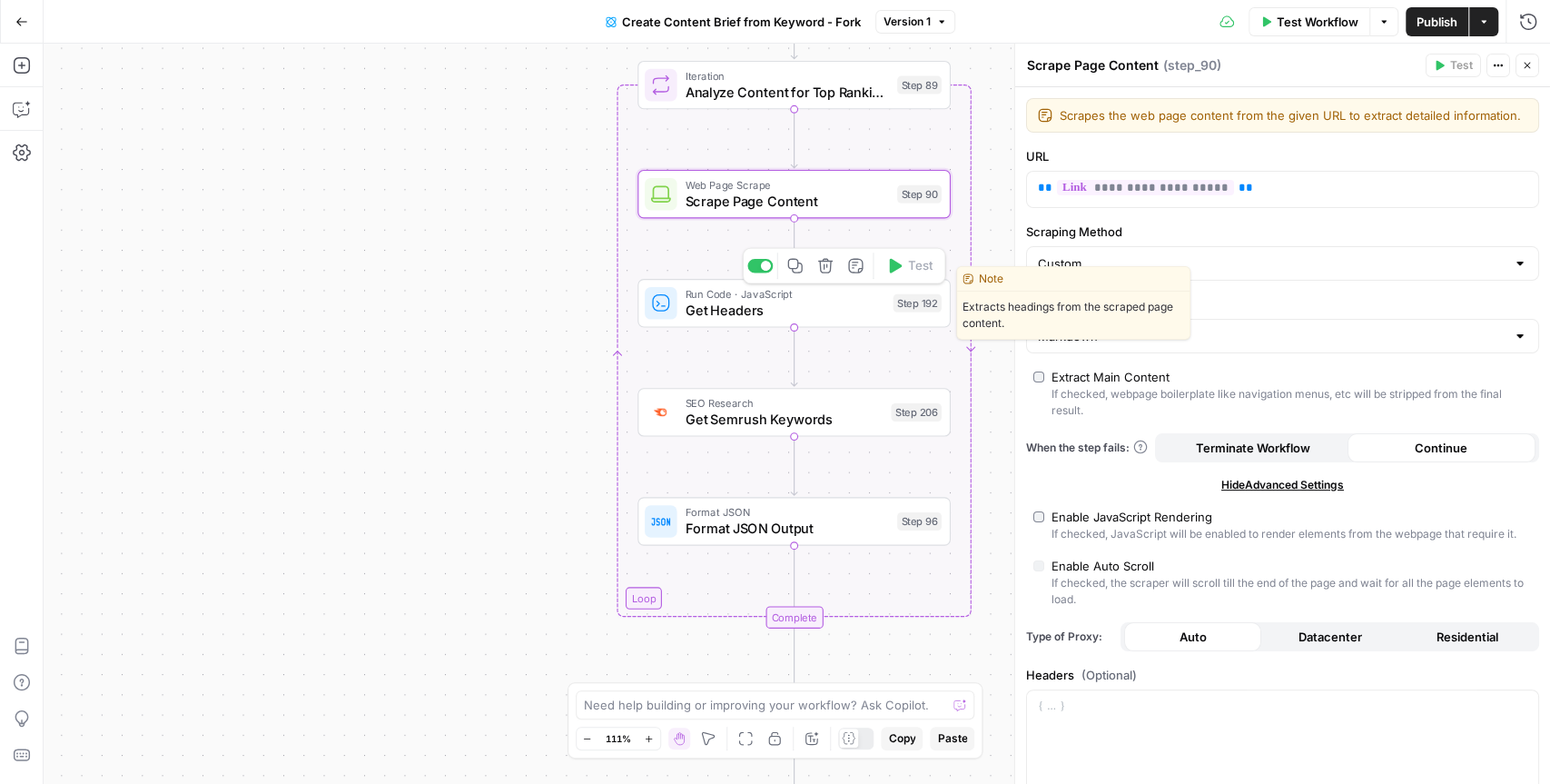
click at [809, 297] on span "Run Code · JavaScript" at bounding box center [784, 294] width 200 height 16
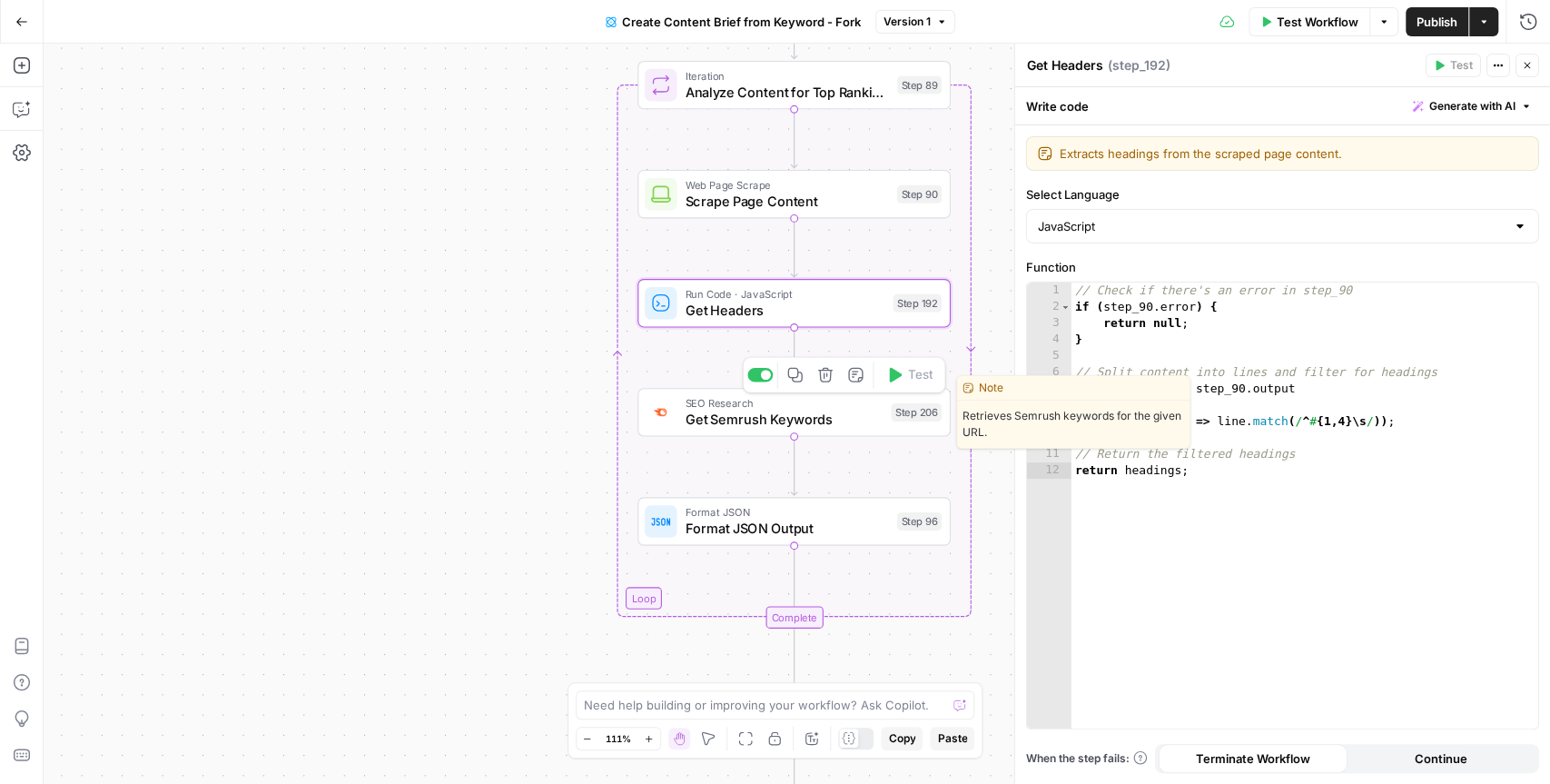
click at [786, 420] on span "Get Semrush Keywords" at bounding box center [783, 418] width 198 height 20
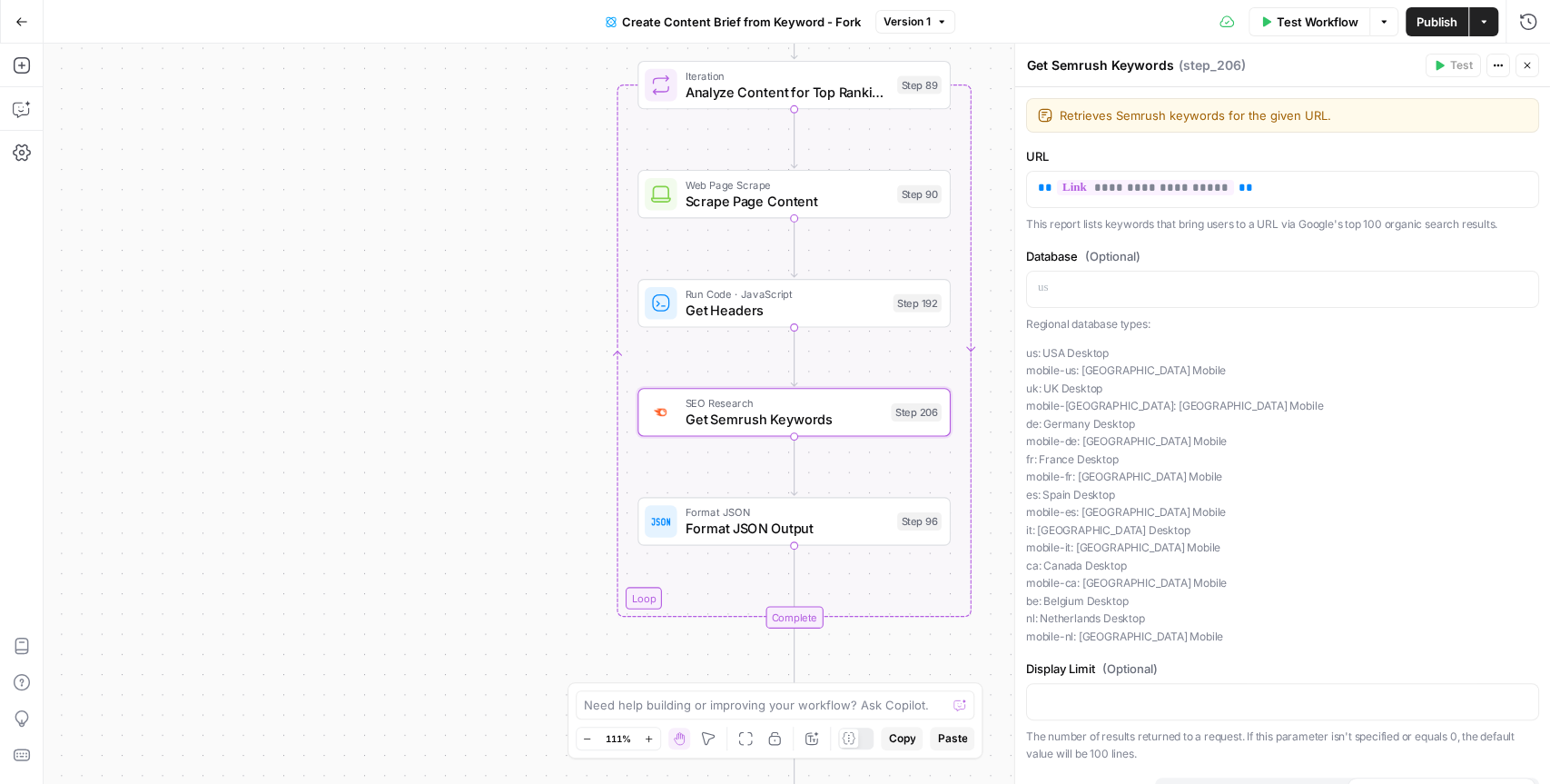
click at [1537, 66] on button "Close" at bounding box center [1527, 65] width 24 height 24
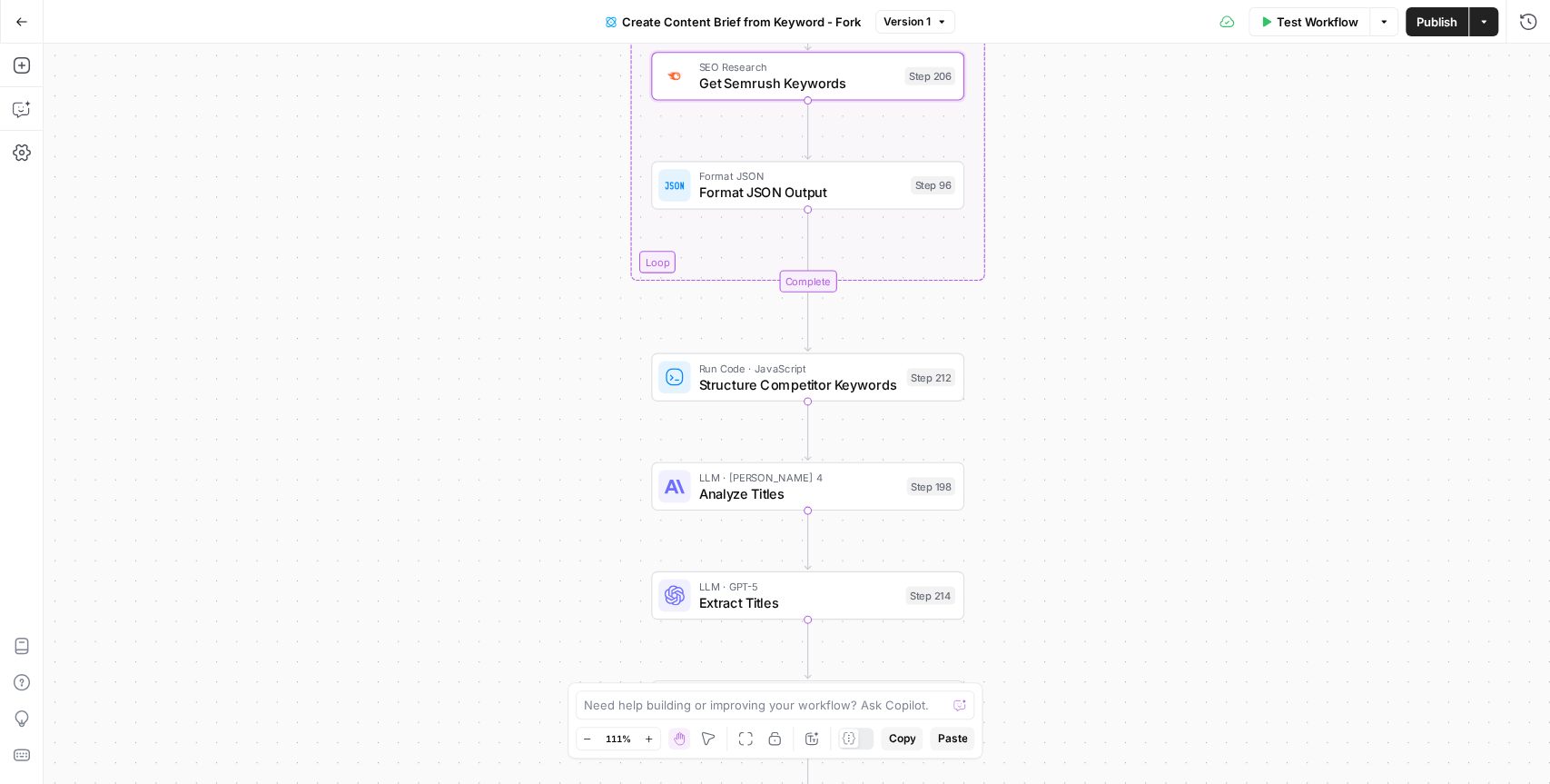
drag, startPoint x: 1059, startPoint y: 662, endPoint x: 1073, endPoint y: 306, distance: 356.3
click at [1073, 306] on div "Workflow Set Inputs Inputs Google Search Perform Google Search Step 51 Loop Ite…" at bounding box center [796, 413] width 1506 height 740
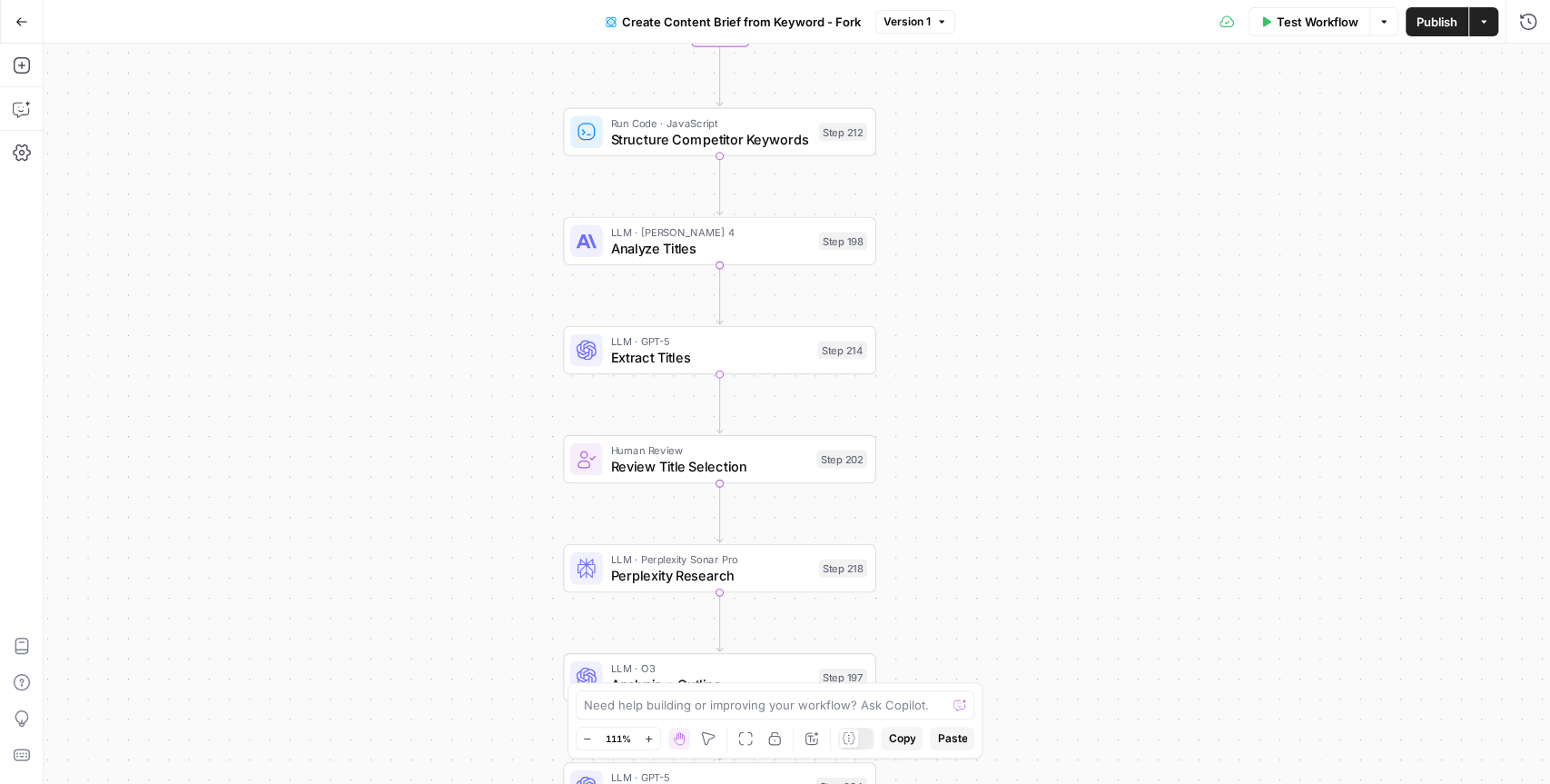
drag, startPoint x: 1078, startPoint y: 518, endPoint x: 988, endPoint y: 292, distance: 243.3
click at [988, 292] on div "Workflow Set Inputs Inputs Google Search Perform Google Search Step 51 Loop Ite…" at bounding box center [796, 413] width 1506 height 740
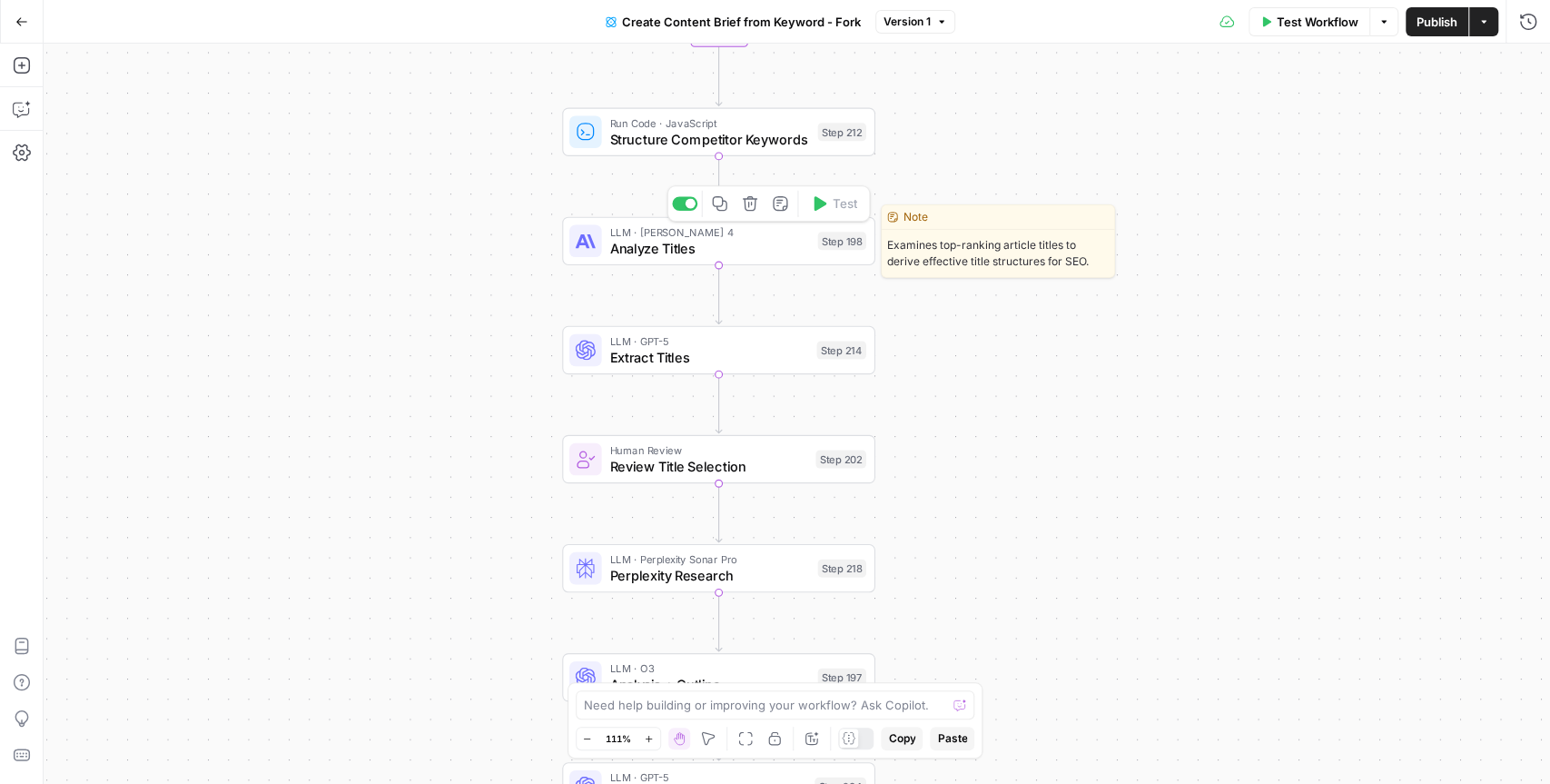
click at [771, 249] on span "Analyze Titles" at bounding box center [709, 247] width 200 height 20
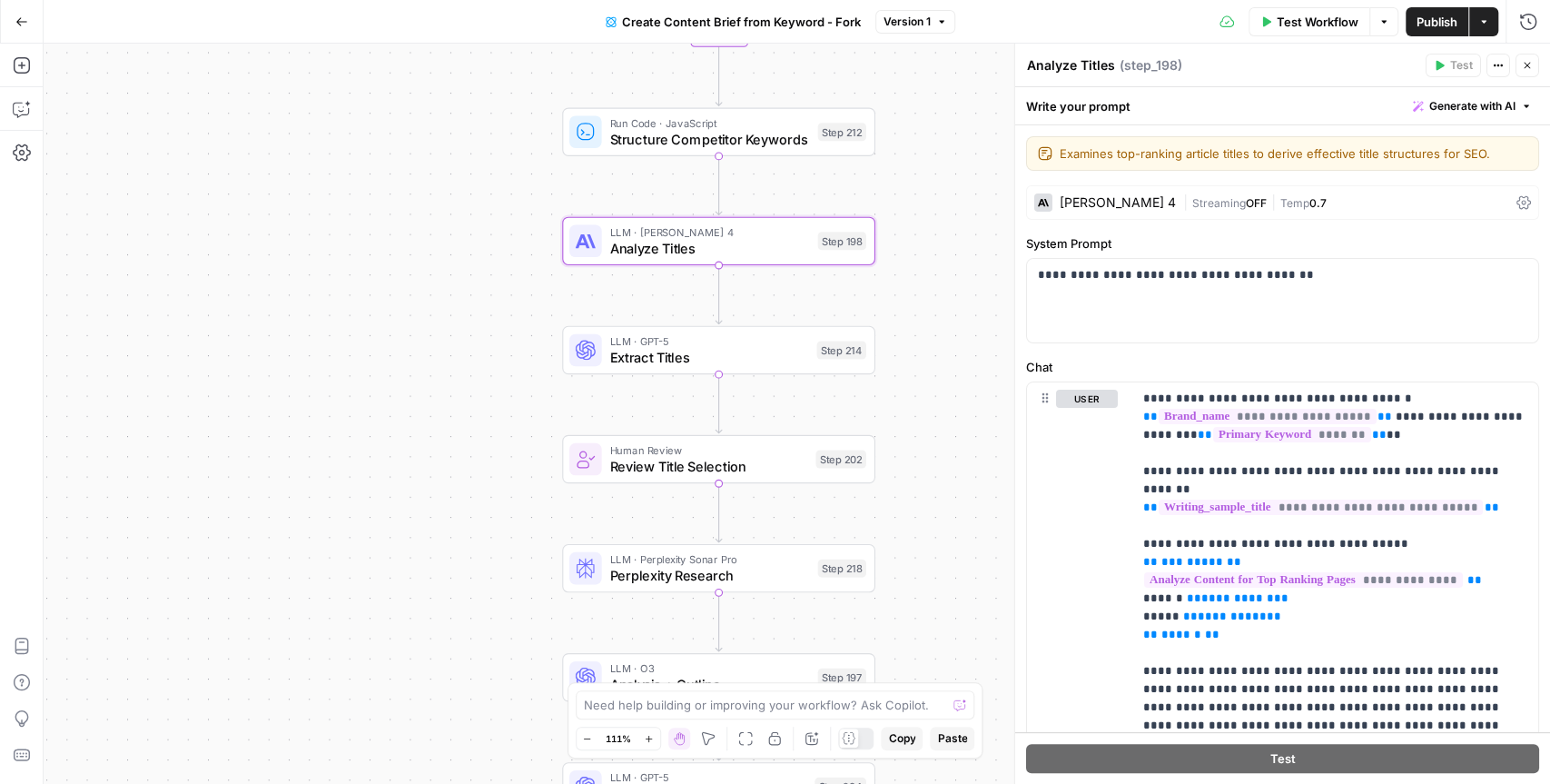
click at [1099, 207] on div "Claude Sonnet 4" at bounding box center [1118, 202] width 117 height 12
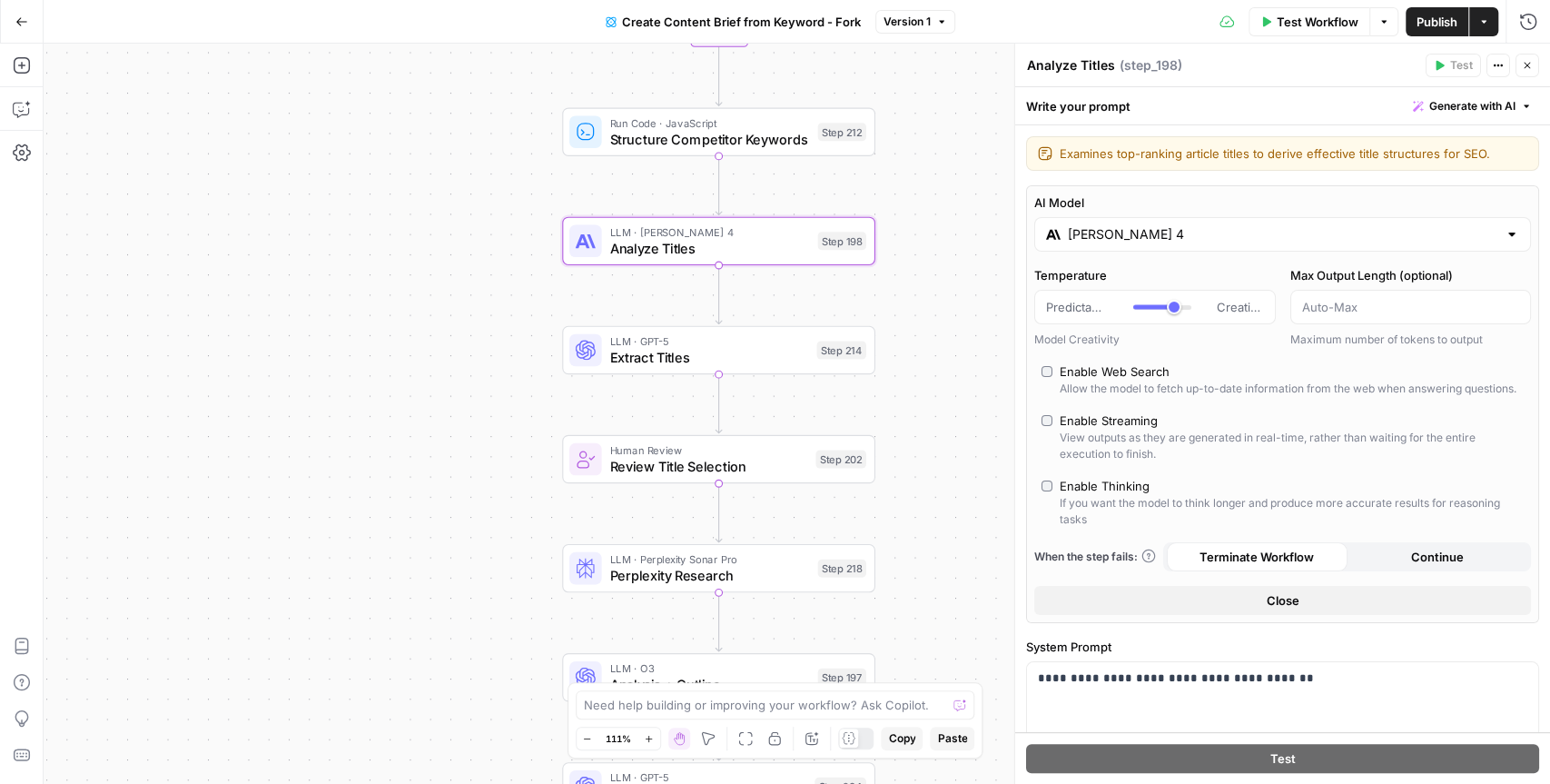
click at [1136, 240] on input "Claude Sonnet 4" at bounding box center [1283, 234] width 429 height 18
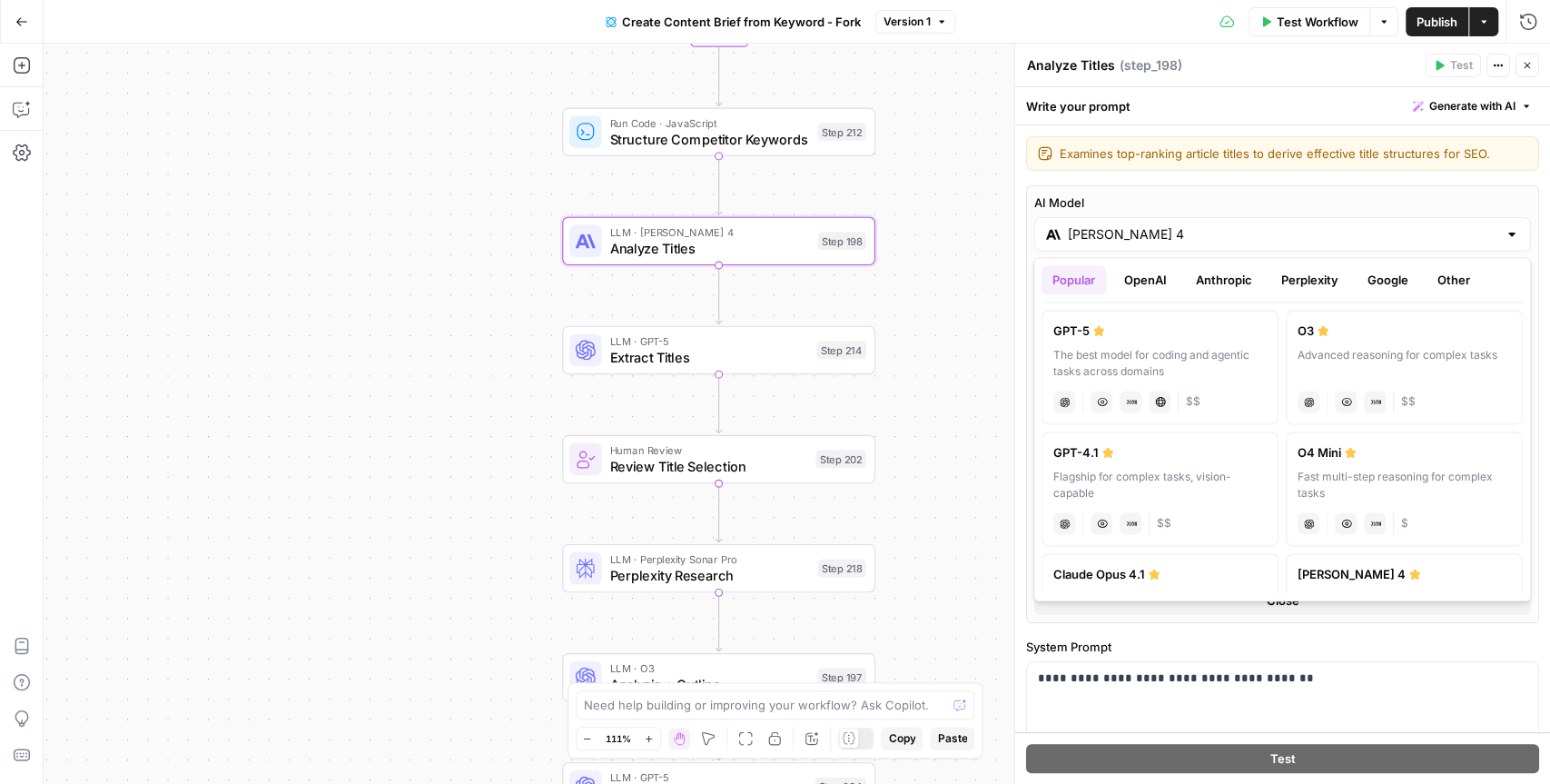
click at [1532, 65] on span "Close" at bounding box center [1532, 65] width 1 height 1
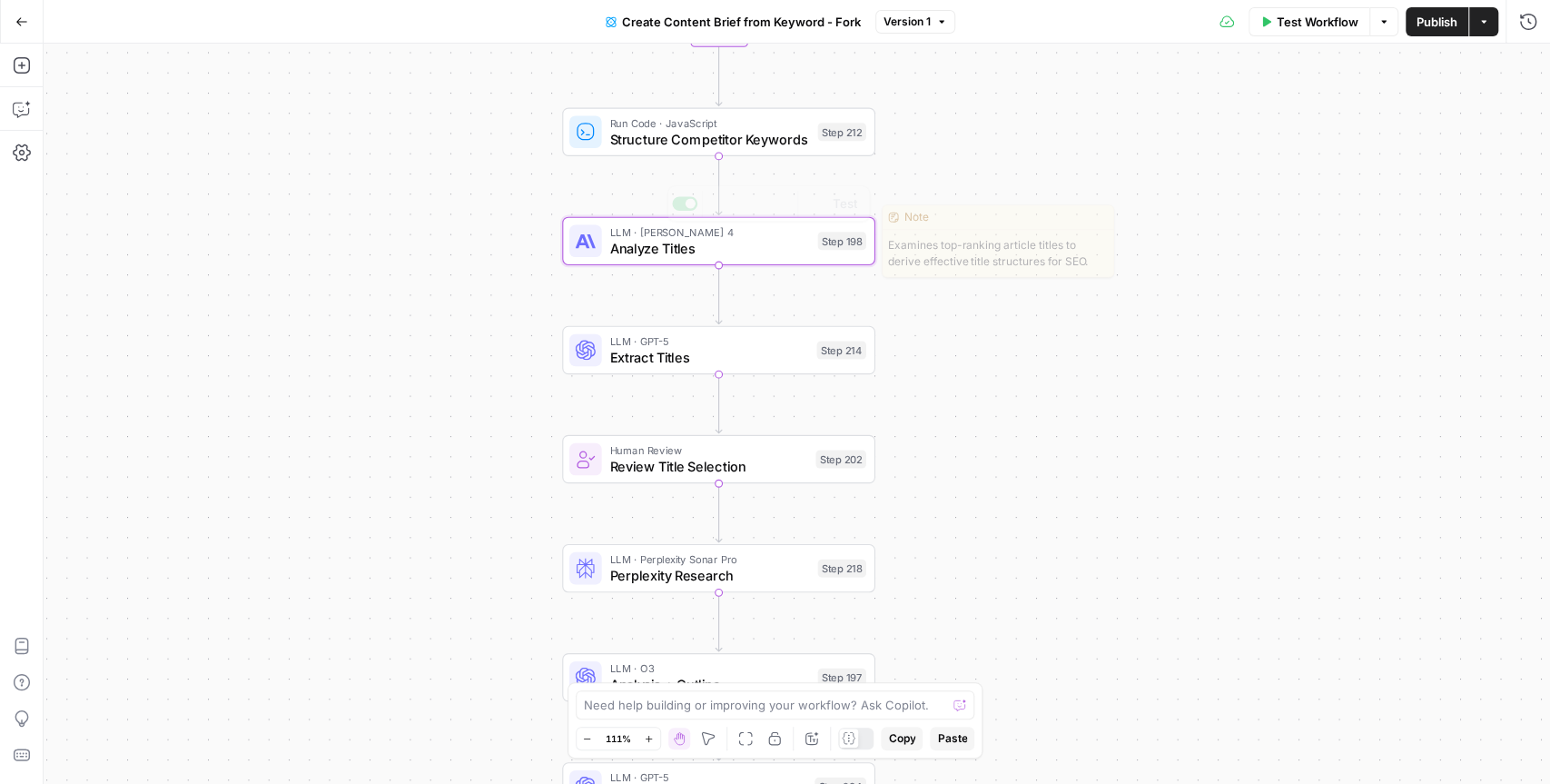
click at [769, 245] on span "Analyze Titles" at bounding box center [709, 247] width 200 height 20
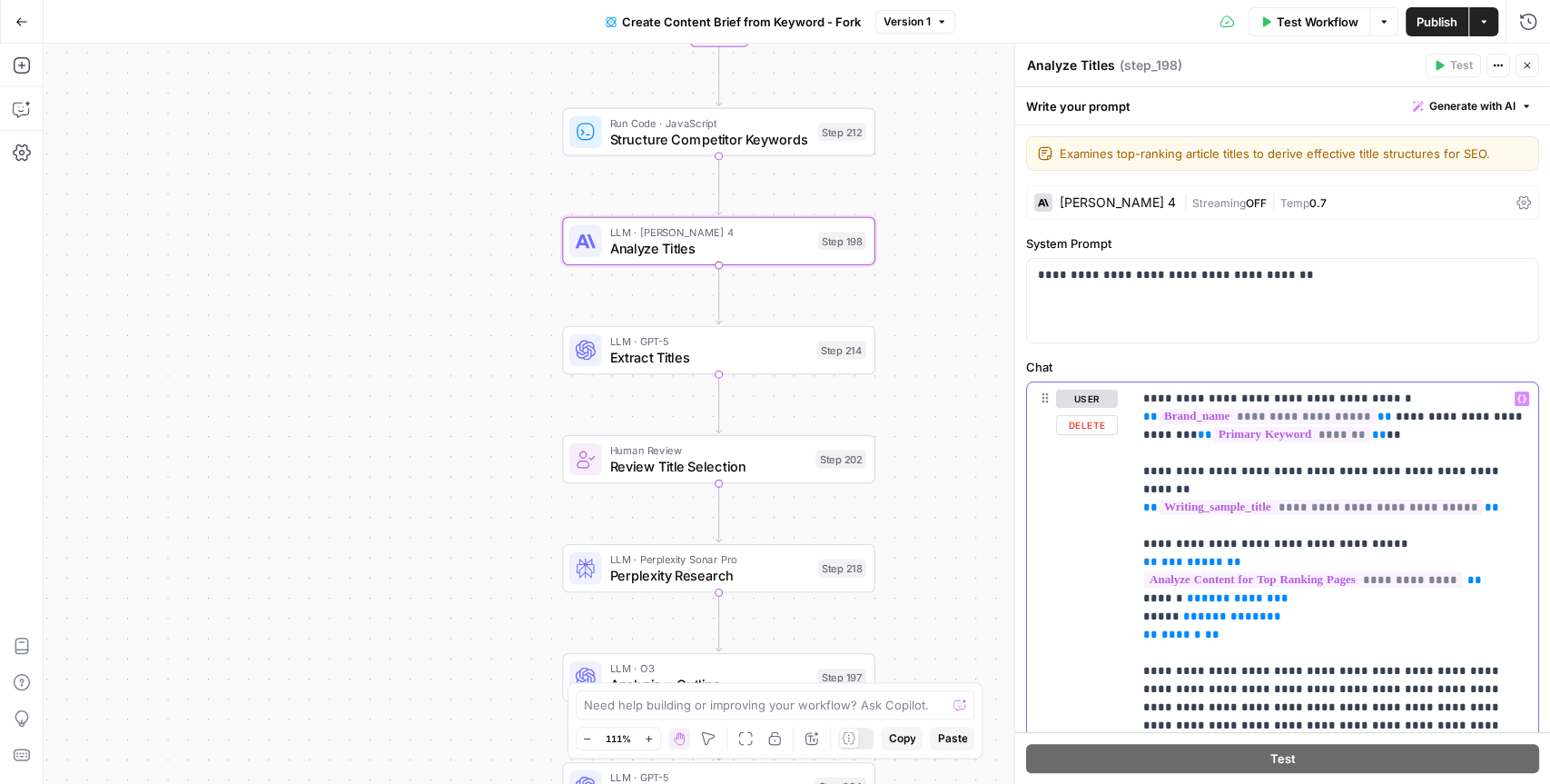
drag, startPoint x: 1294, startPoint y: 623, endPoint x: 1143, endPoint y: 399, distance: 270.1
click at [1143, 399] on p "**********" at bounding box center [1336, 653] width 385 height 527
click at [1527, 67] on icon "button" at bounding box center [1527, 64] width 10 height 10
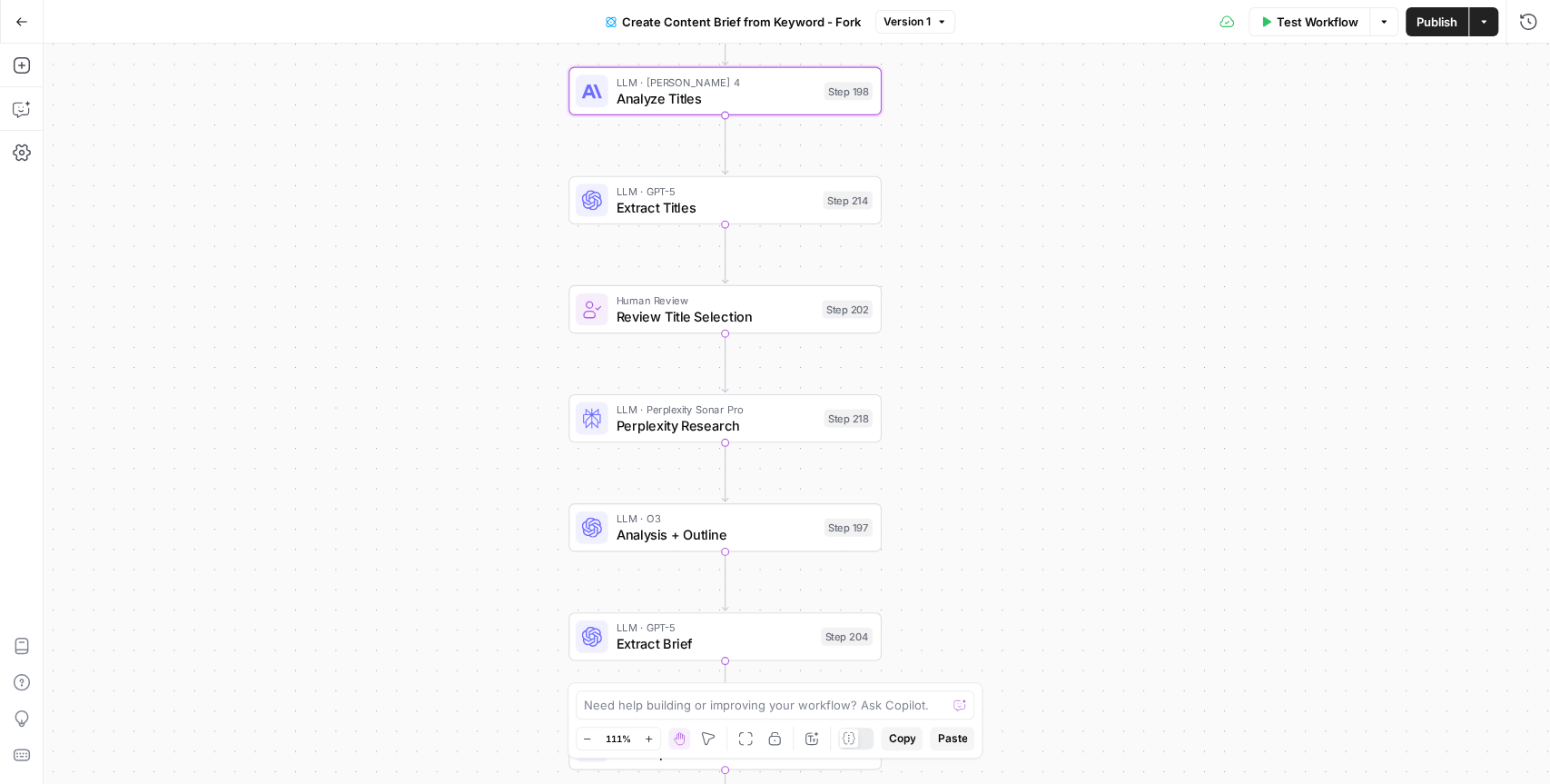
drag, startPoint x: 943, startPoint y: 538, endPoint x: 952, endPoint y: 356, distance: 182.2
click at [952, 356] on div "Workflow Set Inputs Inputs Google Search Perform Google Search Step 51 Loop Ite…" at bounding box center [796, 413] width 1506 height 740
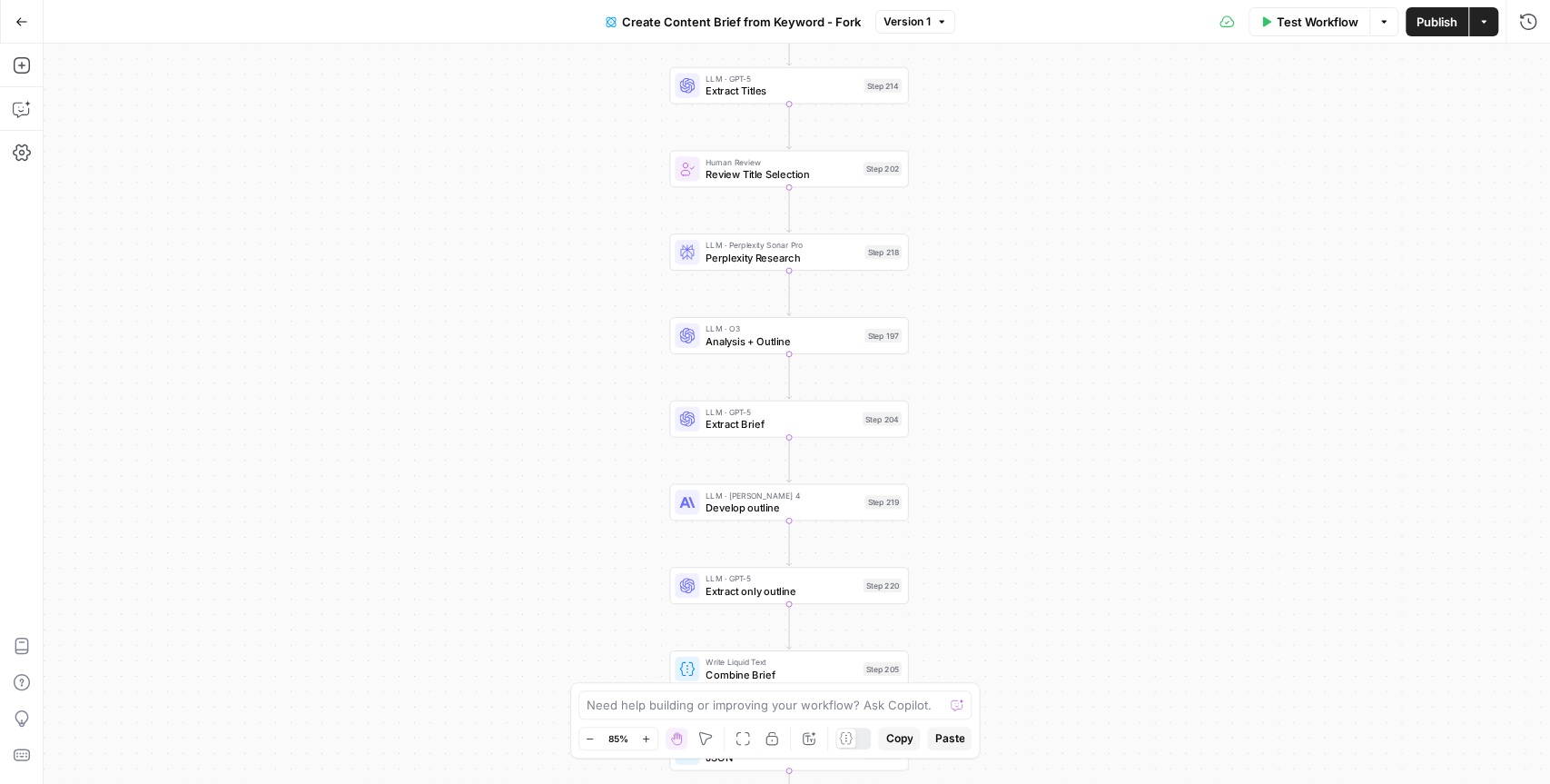
drag, startPoint x: 971, startPoint y: 531, endPoint x: 980, endPoint y: 401, distance: 130.3
click at [980, 401] on div "Workflow Set Inputs Inputs Google Search Perform Google Search Step 51 Loop Ite…" at bounding box center [796, 413] width 1506 height 740
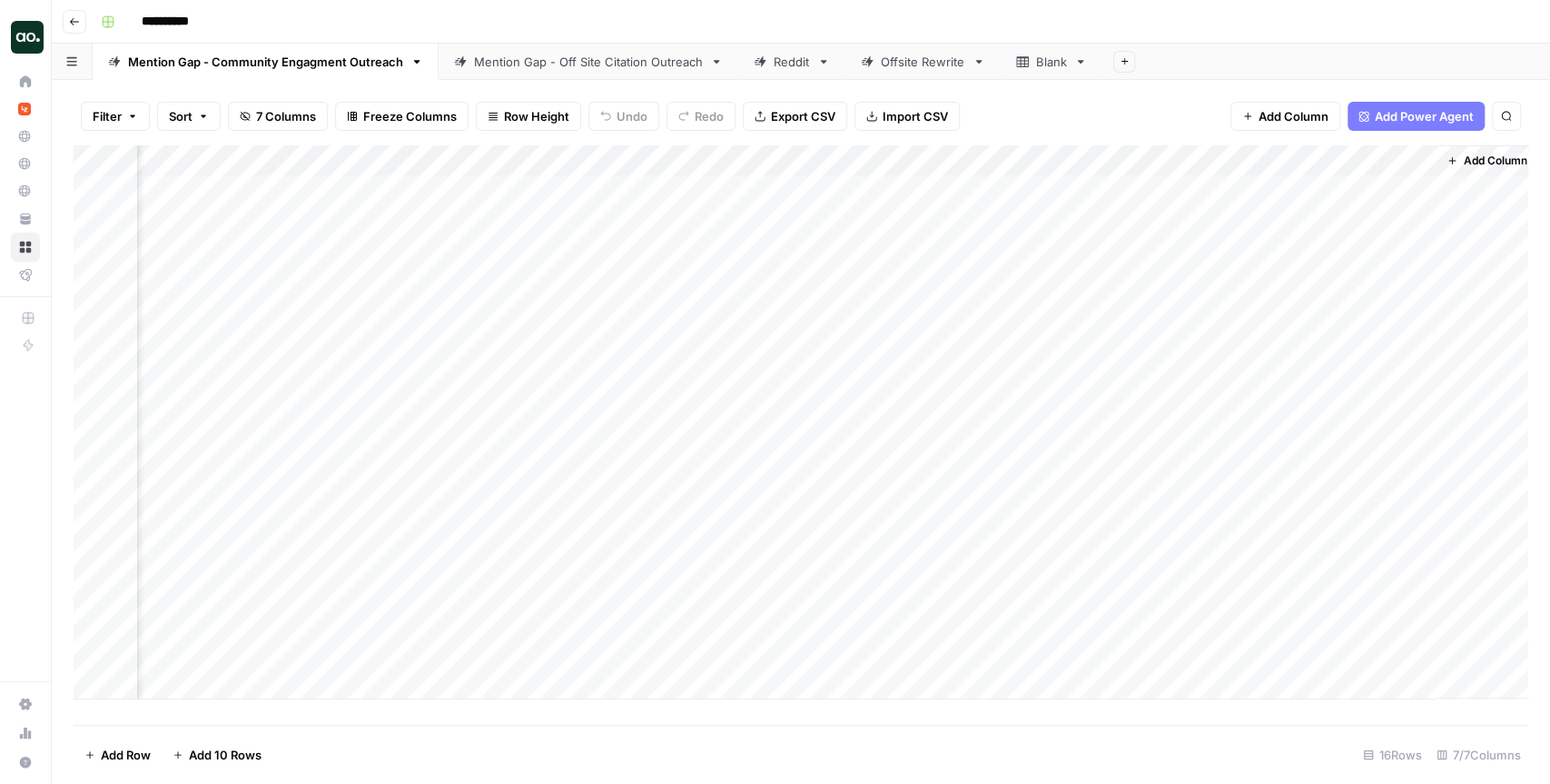
scroll to position [0, 1219]
drag, startPoint x: 1031, startPoint y: 195, endPoint x: 1012, endPoint y: 683, distance: 488.4
click at [1012, 683] on div "Add Column" at bounding box center [801, 422] width 1455 height 554
click at [1385, 220] on div "Add Column" at bounding box center [801, 422] width 1455 height 554
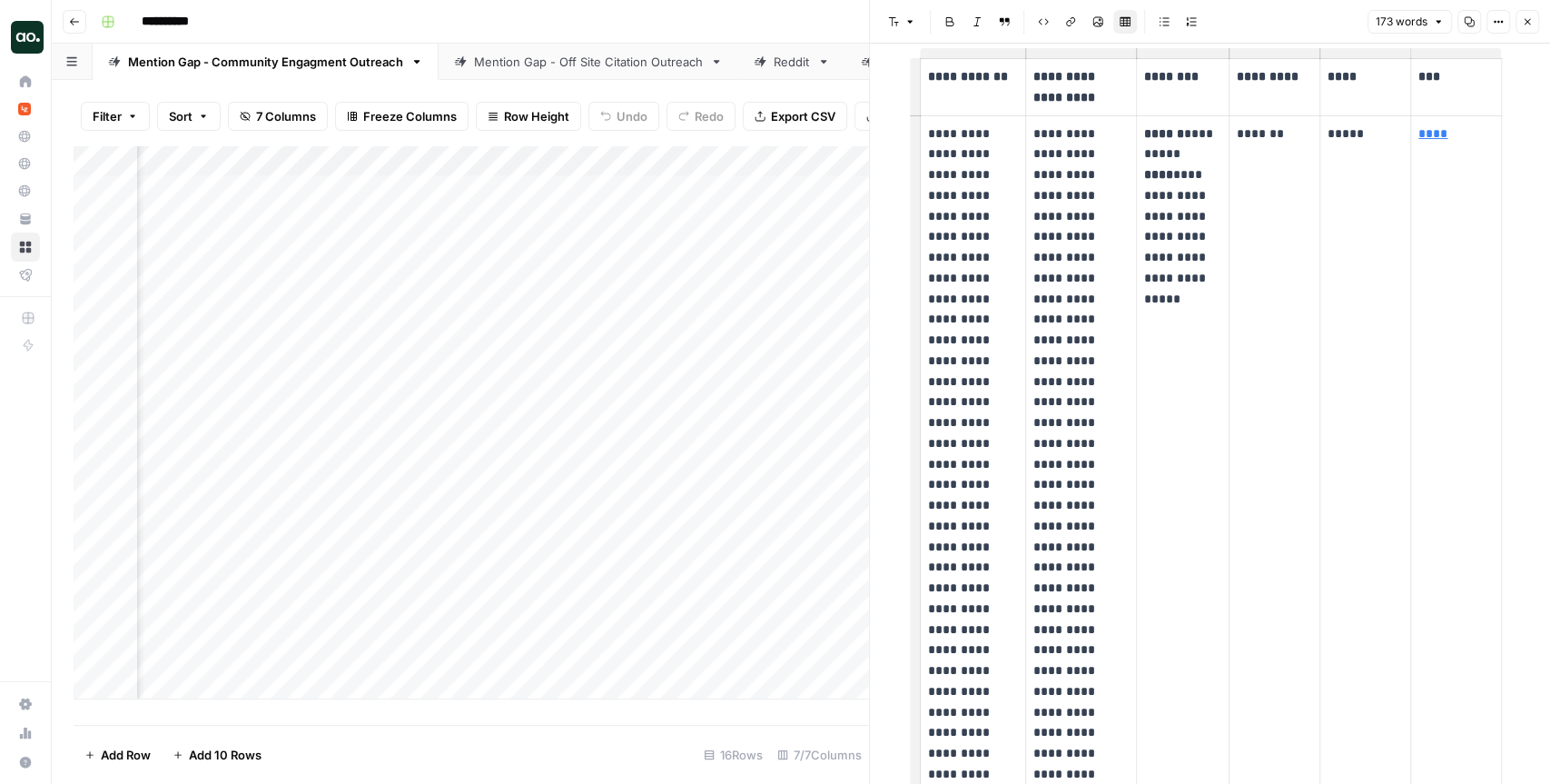
scroll to position [76, 0]
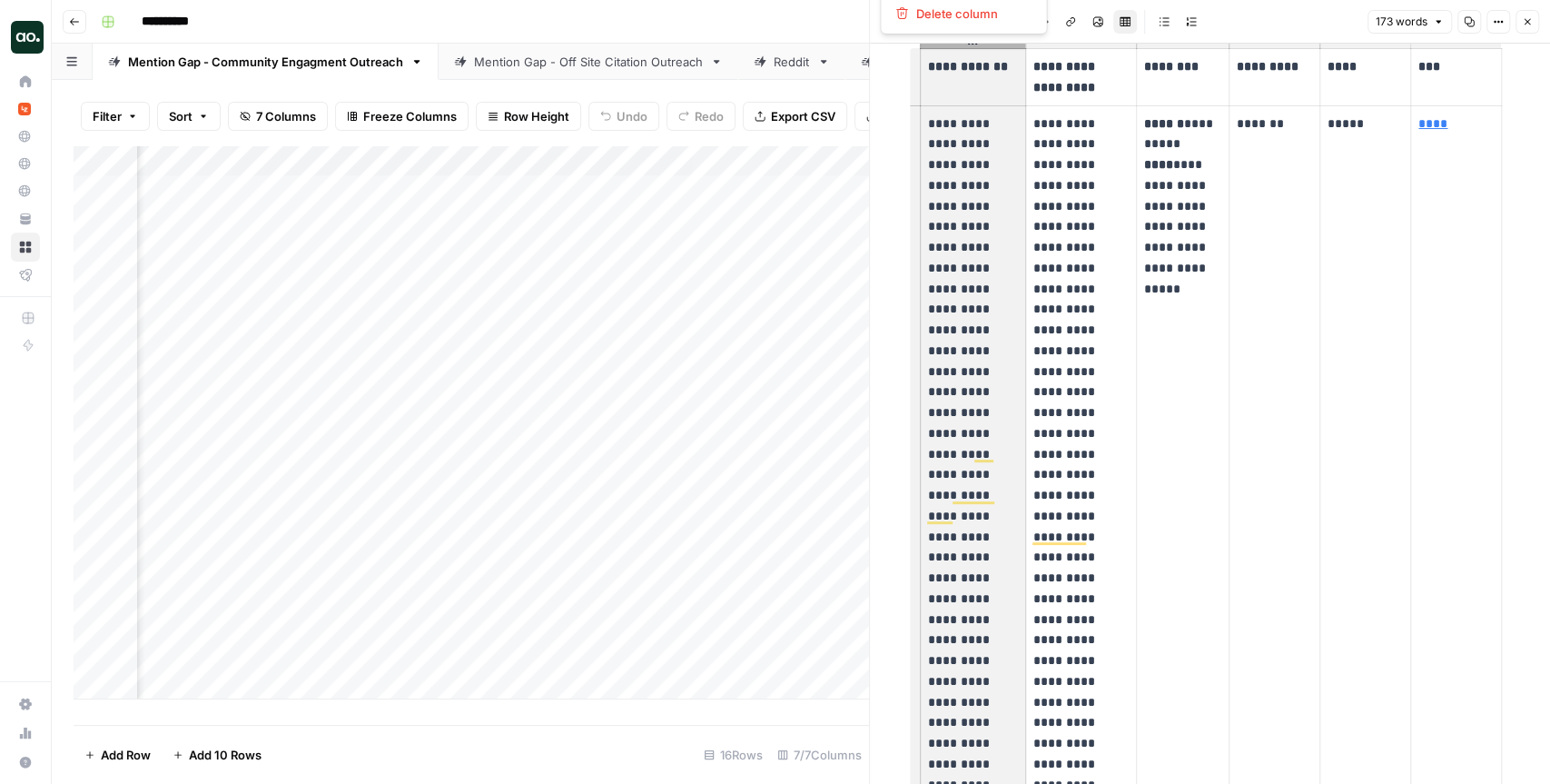
drag, startPoint x: 994, startPoint y: 739, endPoint x: 924, endPoint y: 99, distance: 643.8
click at [924, 99] on tbody "**********" at bounding box center [1212, 592] width 582 height 1085
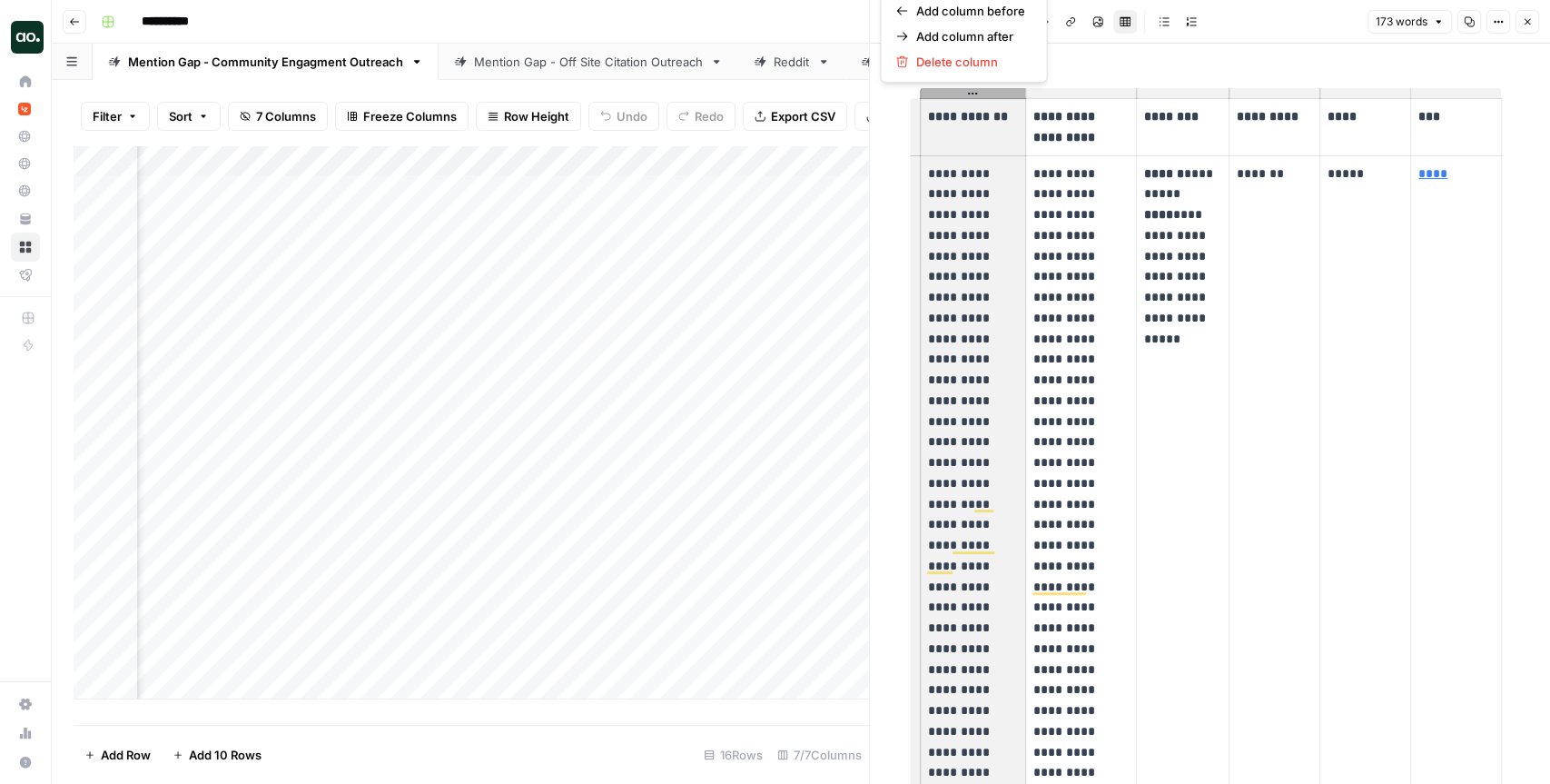
scroll to position [27, 0]
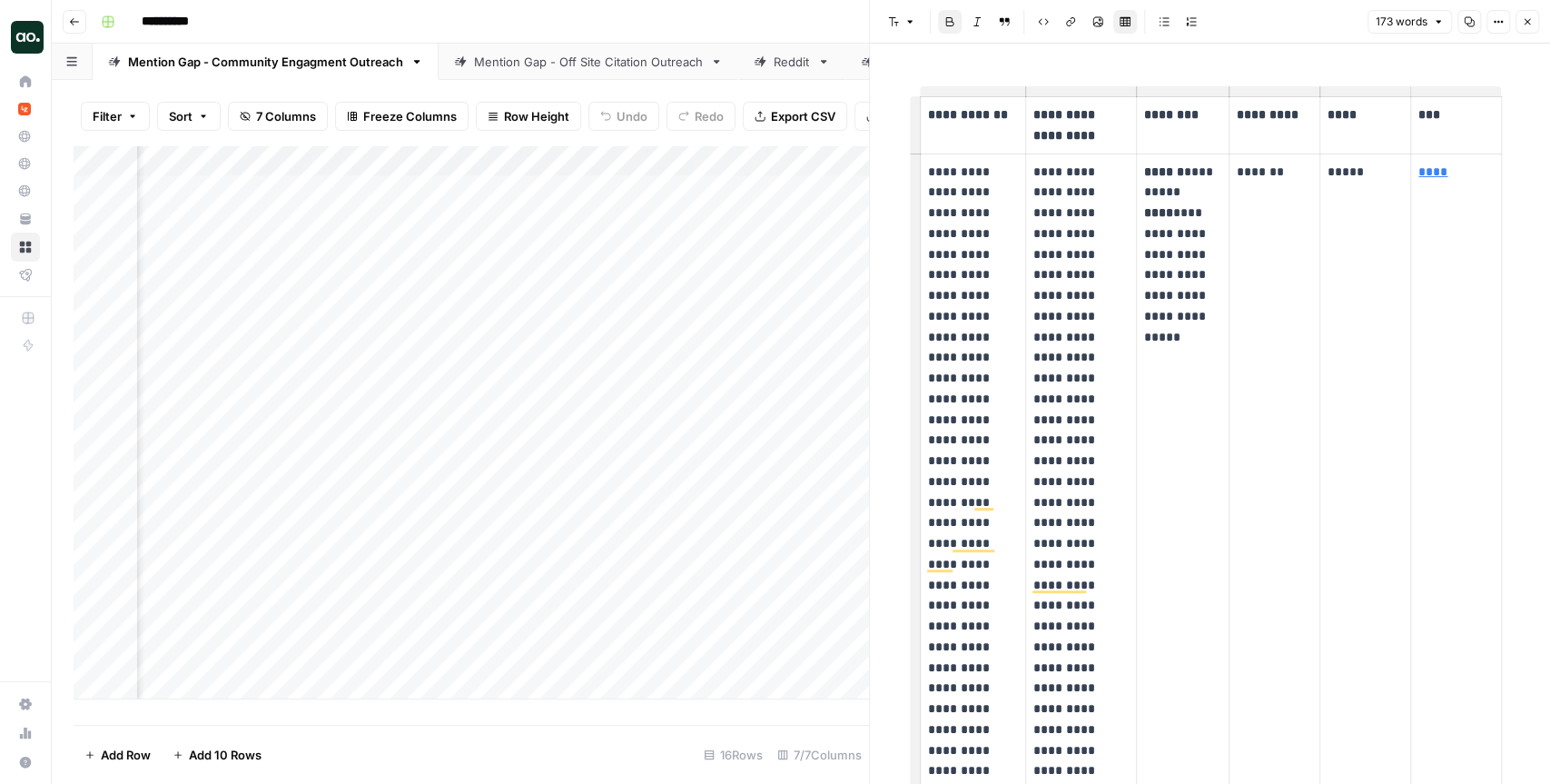
click at [1183, 64] on div "**********" at bounding box center [1211, 639] width 603 height 1187
click at [1527, 24] on icon "button" at bounding box center [1527, 21] width 10 height 10
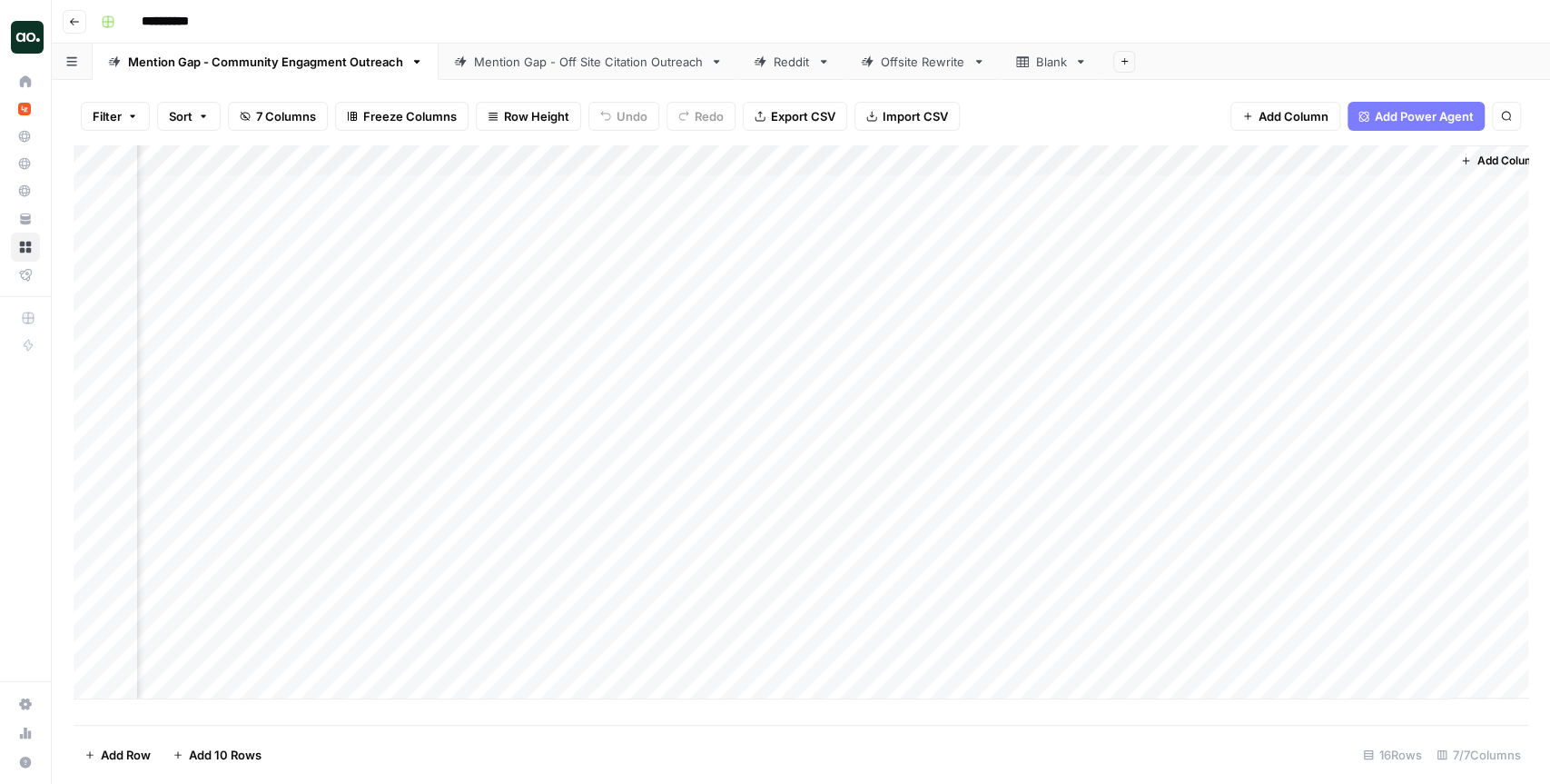
scroll to position [0, 1198]
click at [1128, 15] on div "**********" at bounding box center [813, 22] width 1439 height 29
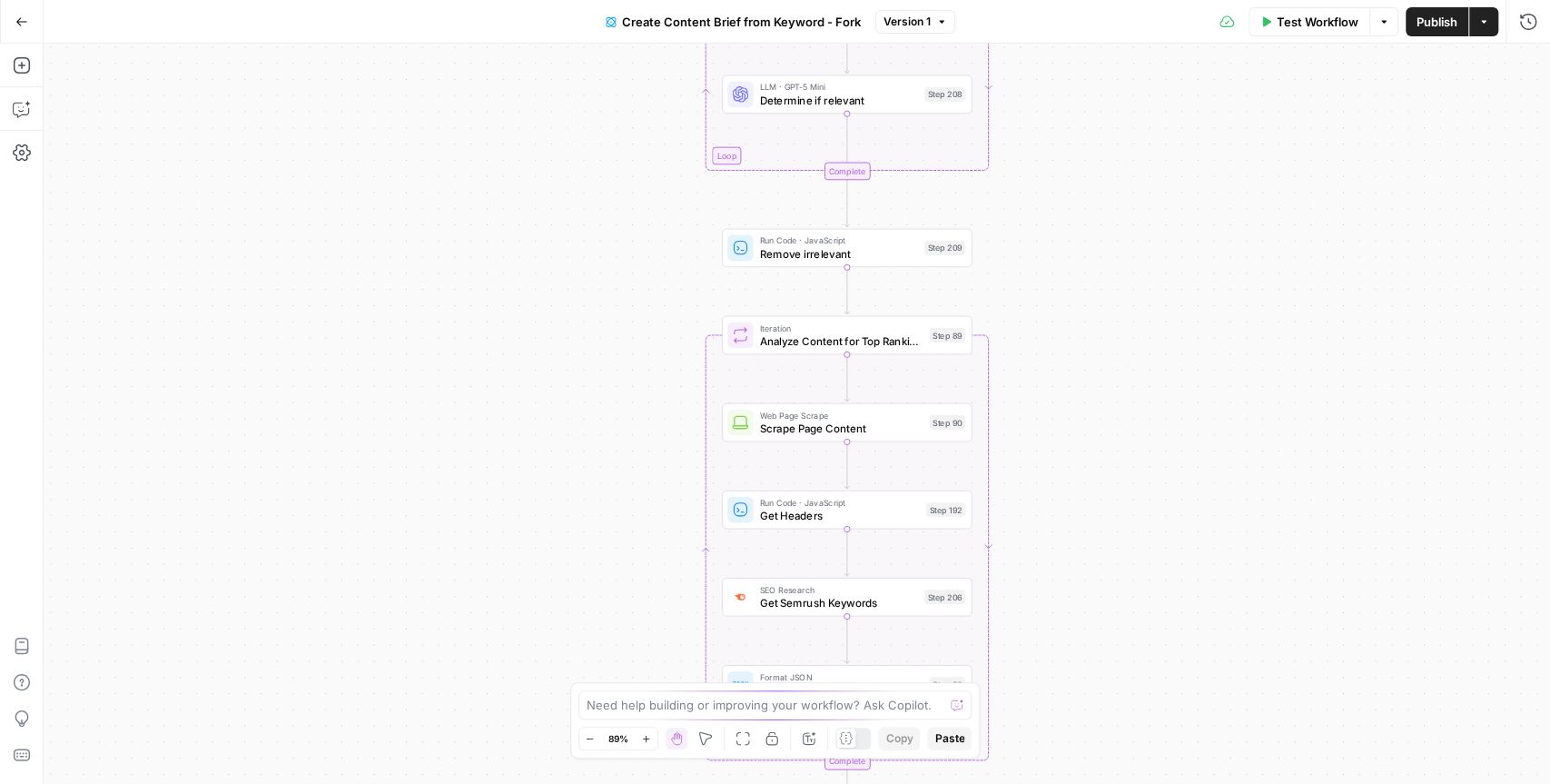
drag, startPoint x: 710, startPoint y: 230, endPoint x: 661, endPoint y: 544, distance: 317.8
click at [661, 544] on div "Workflow Set Inputs Inputs Google Search Perform Google Search Step 51 Loop Ite…" at bounding box center [796, 413] width 1506 height 740
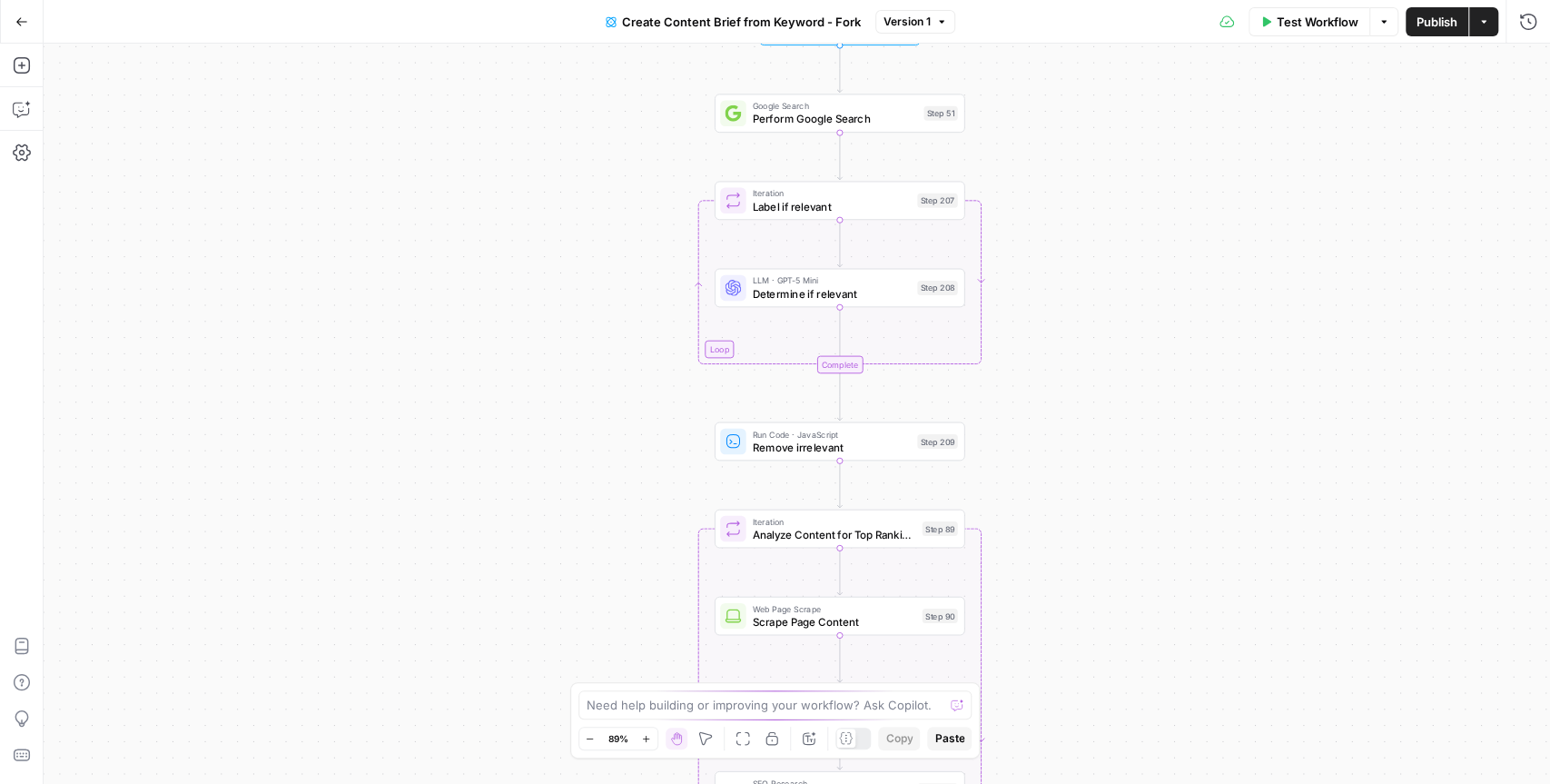
drag, startPoint x: 691, startPoint y: 265, endPoint x: 683, endPoint y: 458, distance: 193.2
click at [683, 458] on div "Workflow Set Inputs Inputs Google Search Perform Google Search Step 51 Loop Ite…" at bounding box center [796, 413] width 1506 height 740
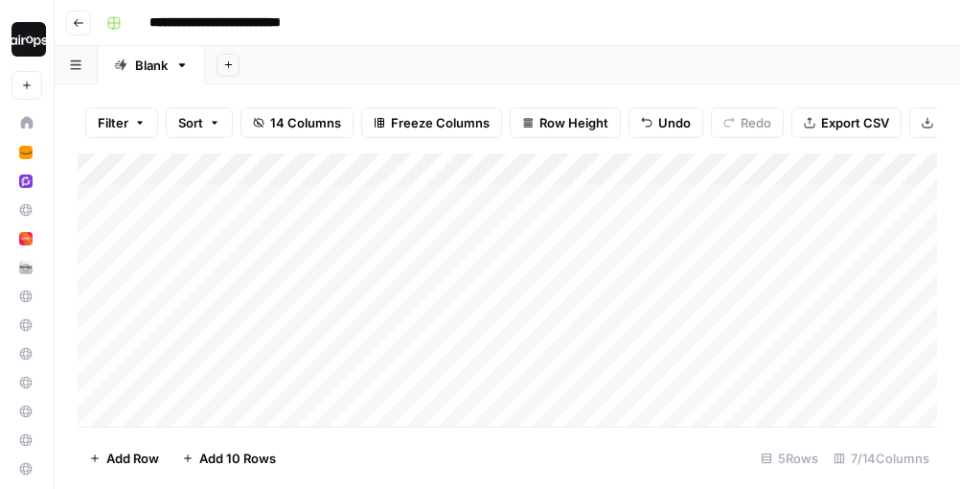
click at [473, 36] on div "**********" at bounding box center [520, 23] width 842 height 31
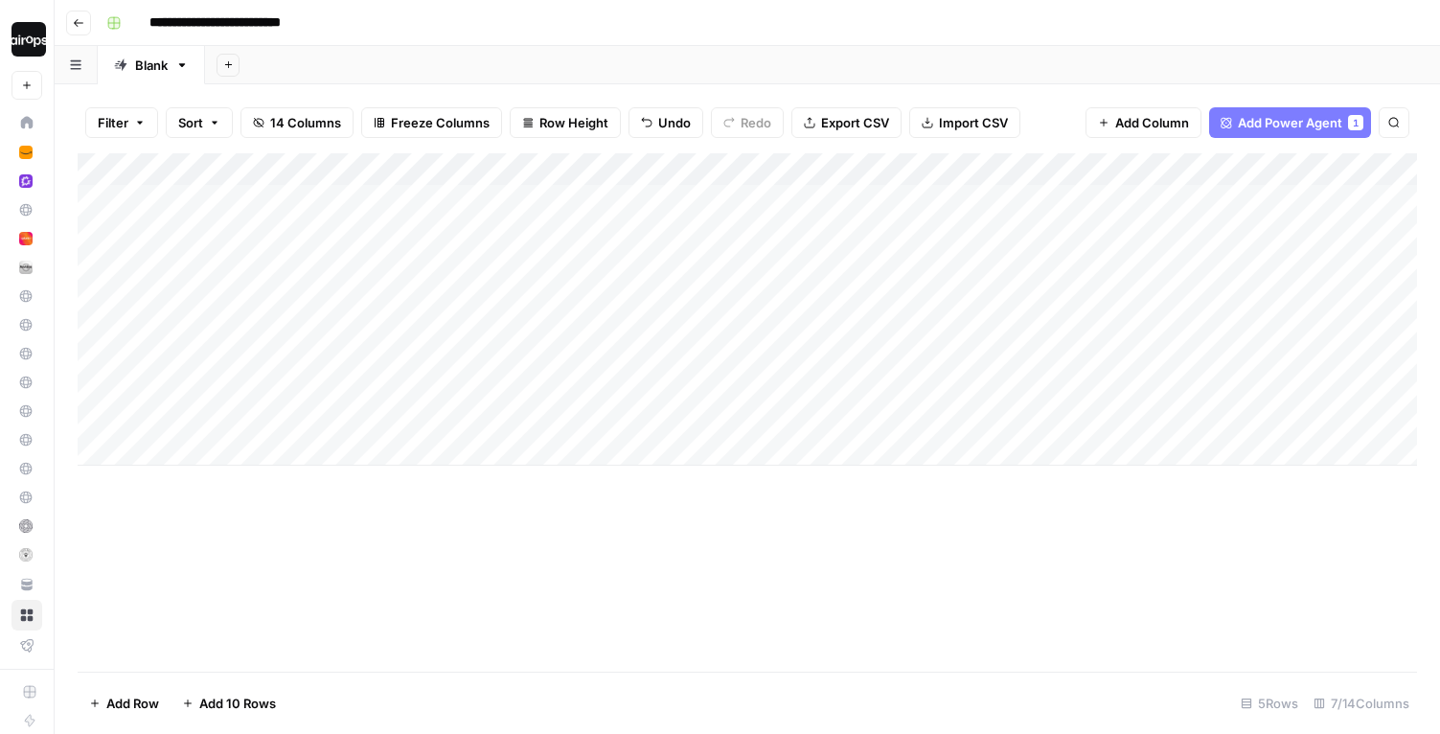
click at [82, 18] on icon "button" at bounding box center [78, 22] width 11 height 11
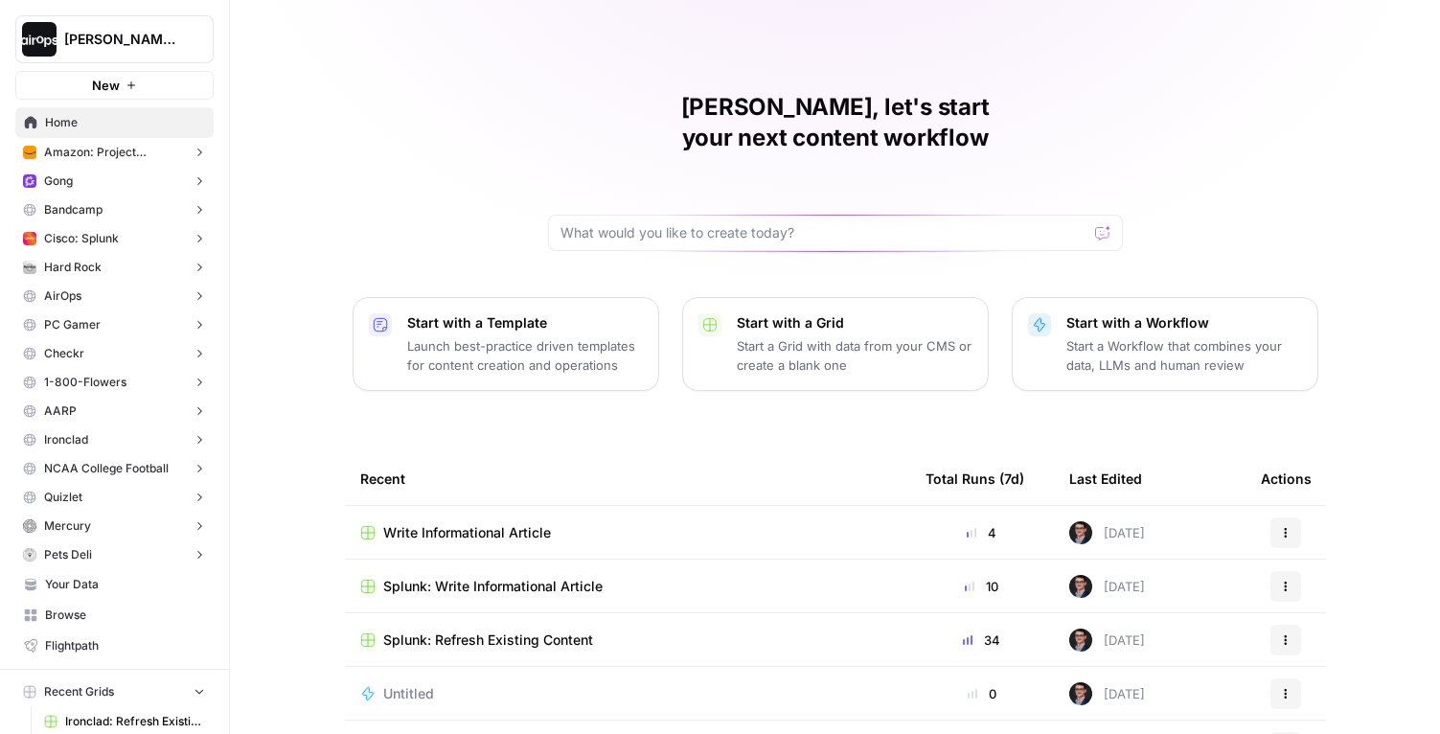
click at [1280, 527] on icon "button" at bounding box center [1285, 532] width 11 height 11
click at [1176, 581] on span "Delete" at bounding box center [1200, 590] width 153 height 19
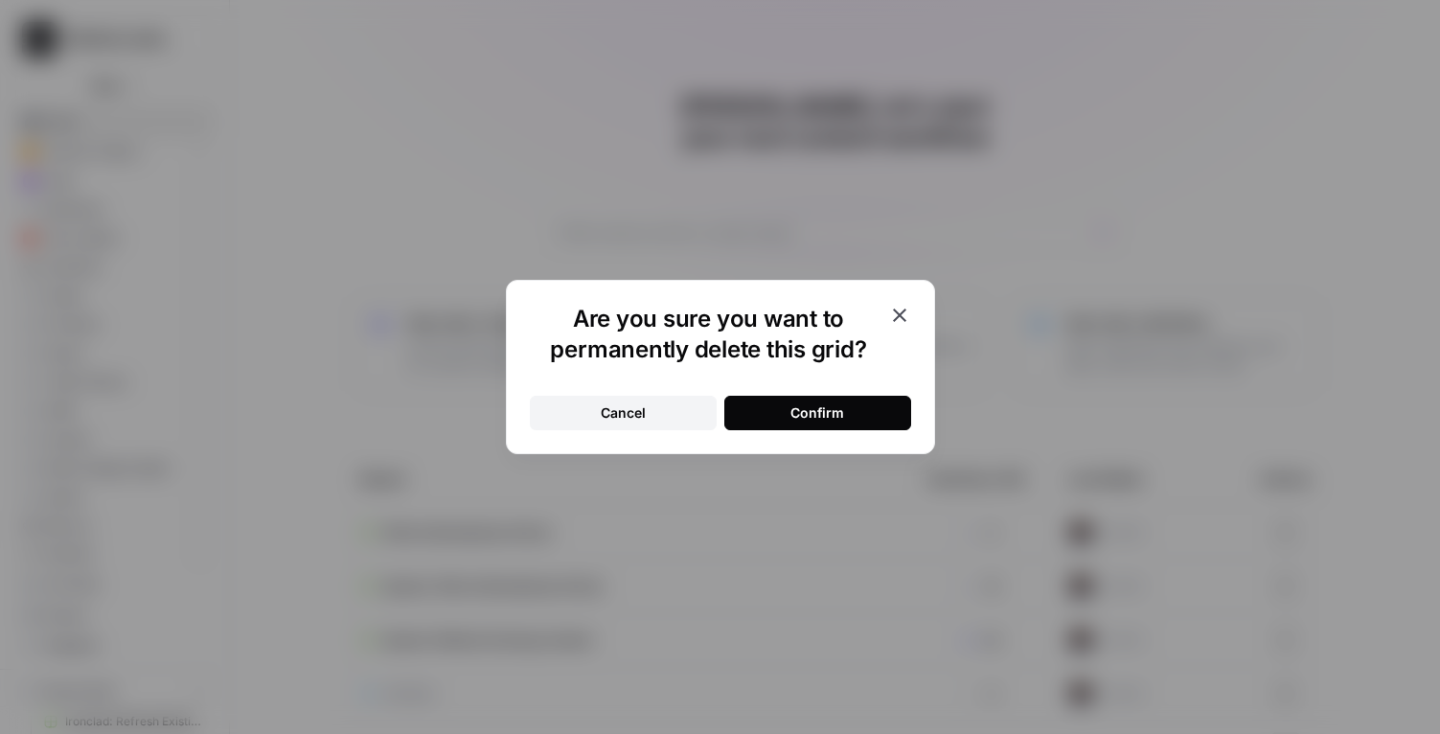
click at [819, 418] on div "Confirm" at bounding box center [817, 412] width 54 height 19
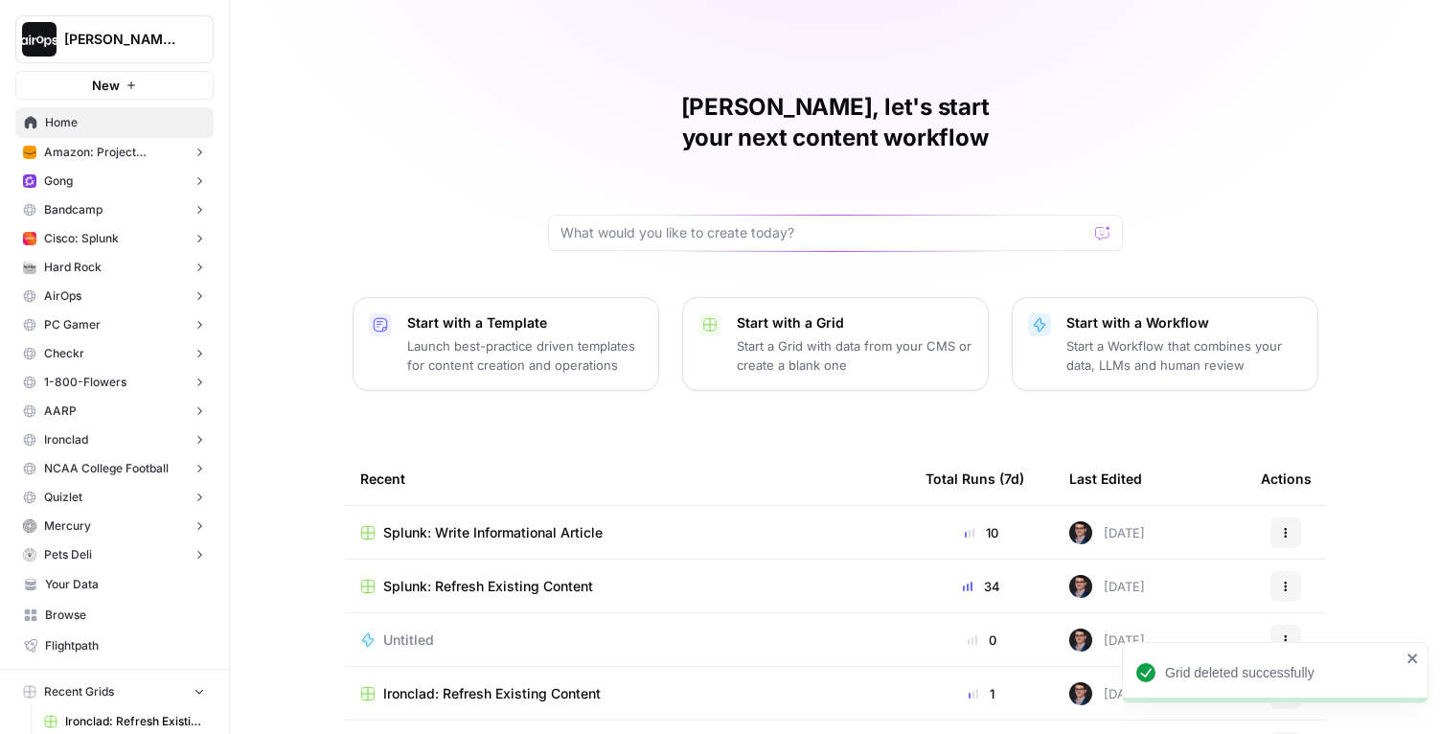
click at [108, 561] on button "Pets Deli" at bounding box center [114, 554] width 198 height 29
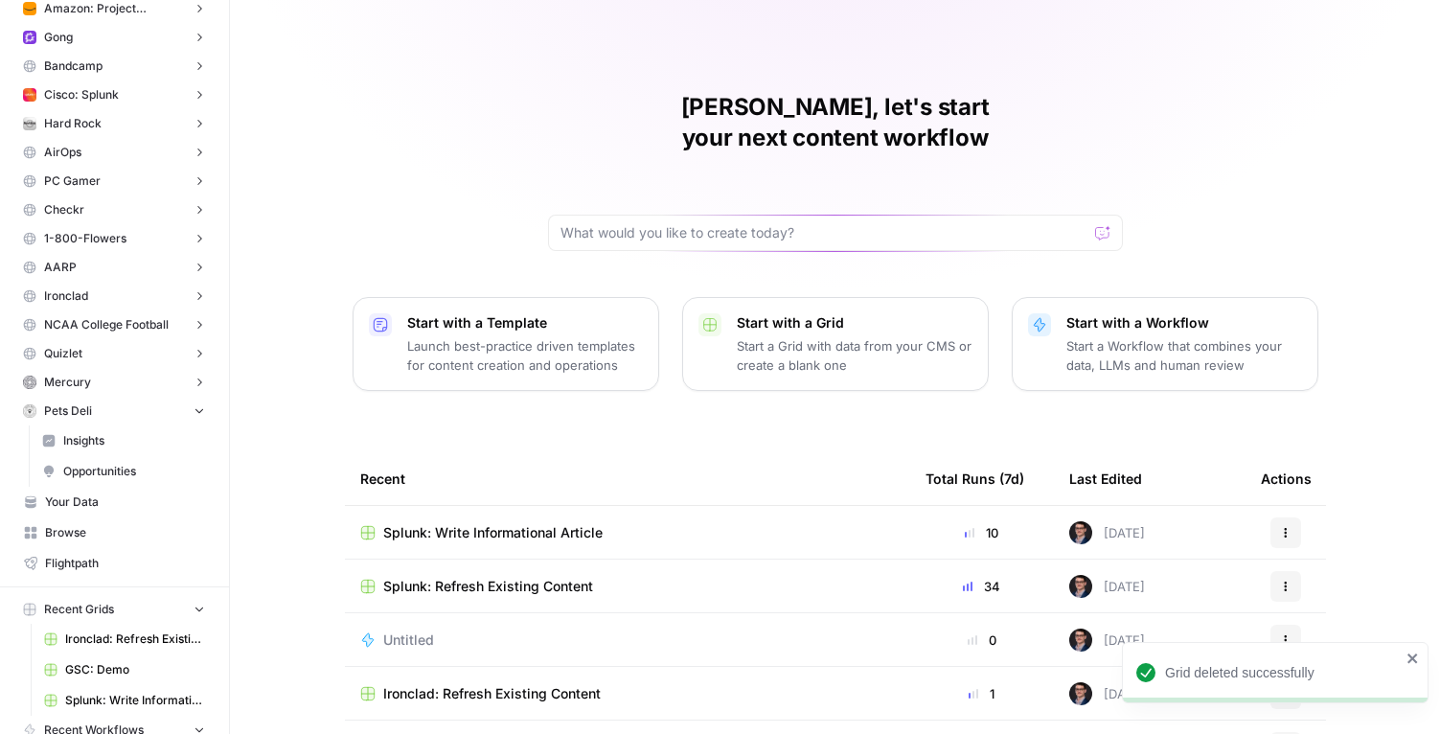
scroll to position [150, 0]
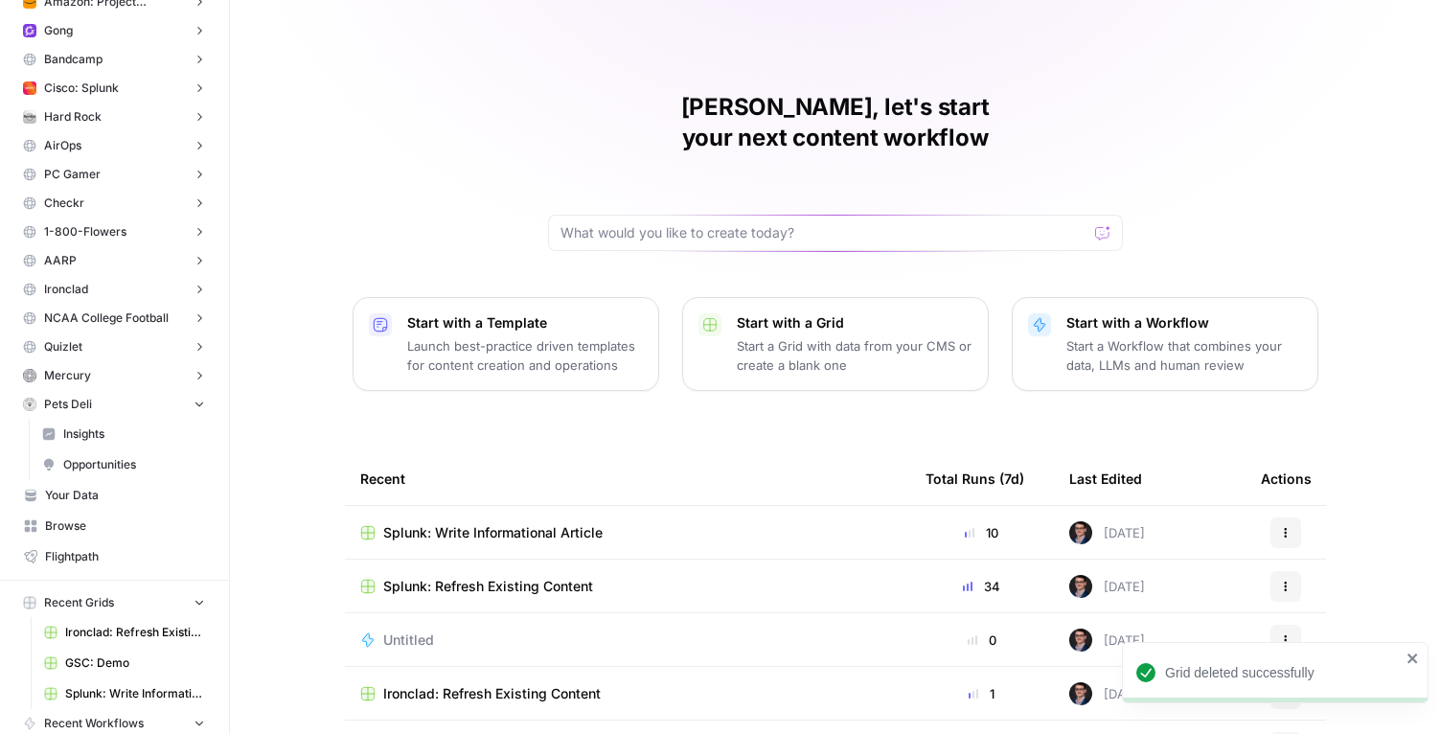
click at [114, 503] on span "Your Data" at bounding box center [125, 495] width 160 height 17
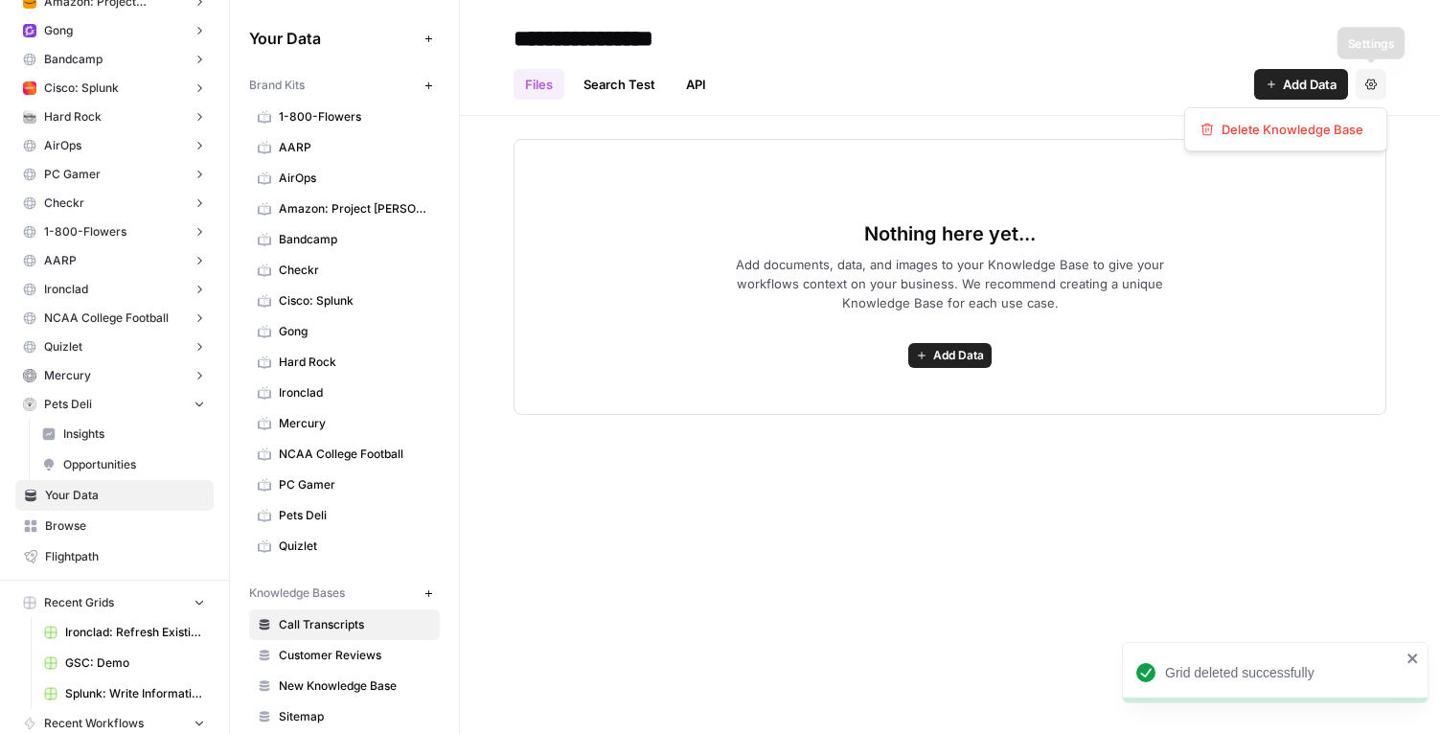
click at [1375, 83] on icon "button" at bounding box center [1370, 84] width 11 height 11
click at [1327, 121] on span "Delete Knowledge Base" at bounding box center [1293, 129] width 142 height 19
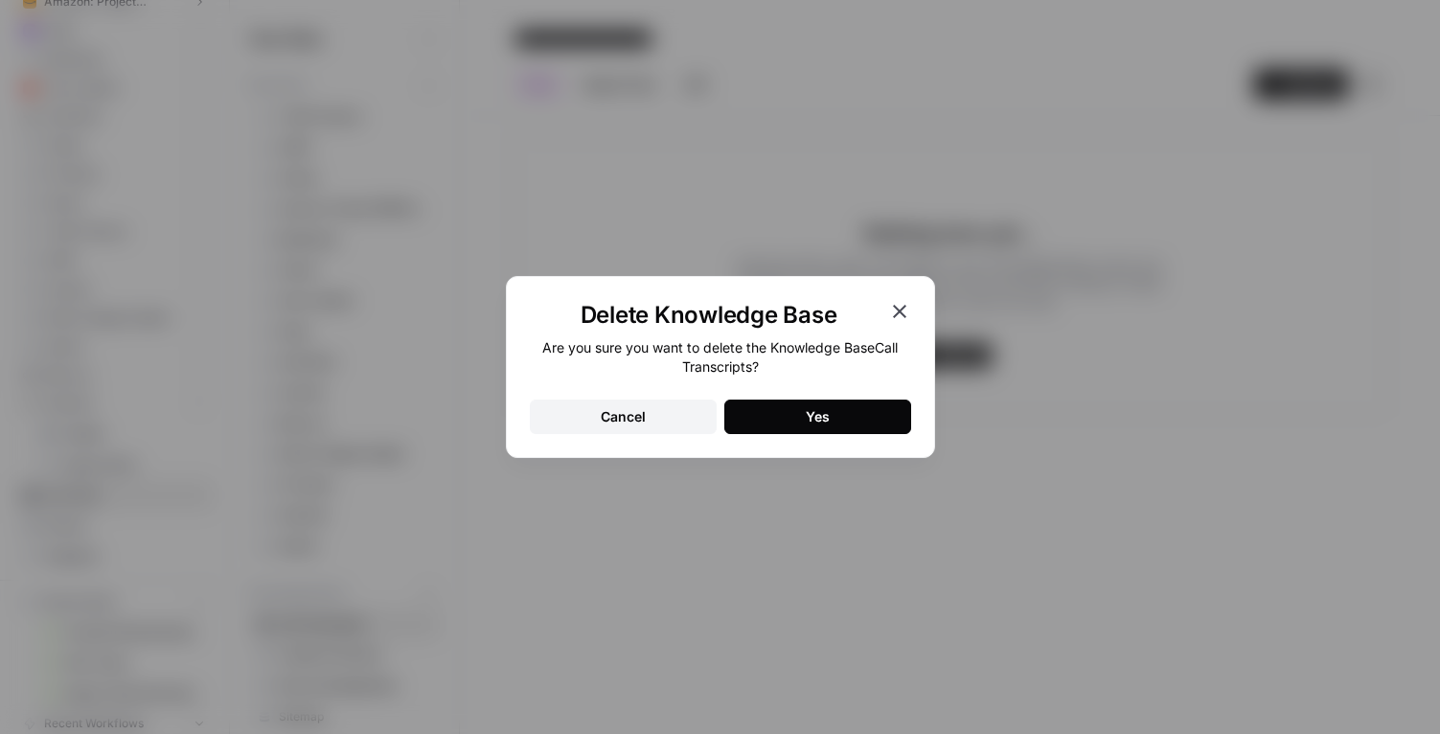
click at [804, 432] on button "Yes" at bounding box center [817, 417] width 187 height 34
